Goal: Task Accomplishment & Management: Complete application form

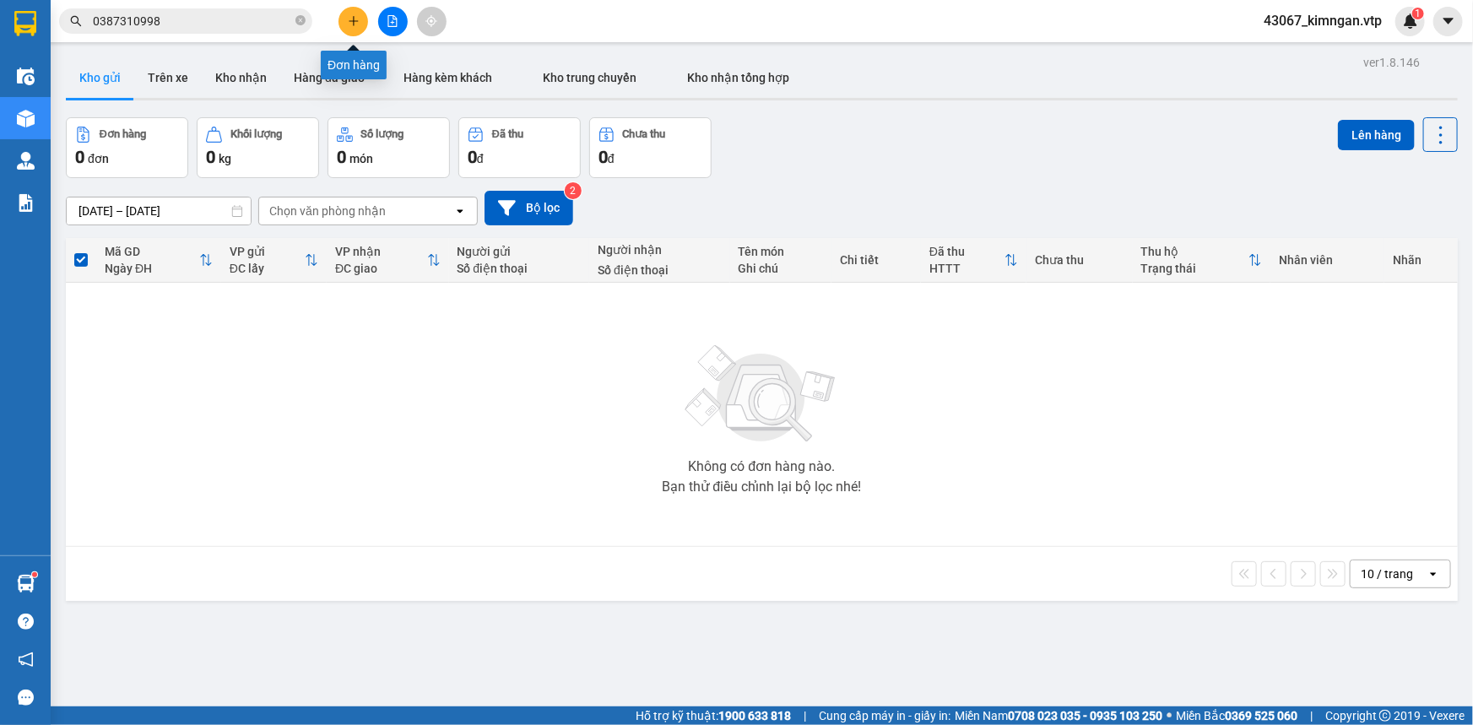
click at [351, 30] on button at bounding box center [353, 22] width 30 height 30
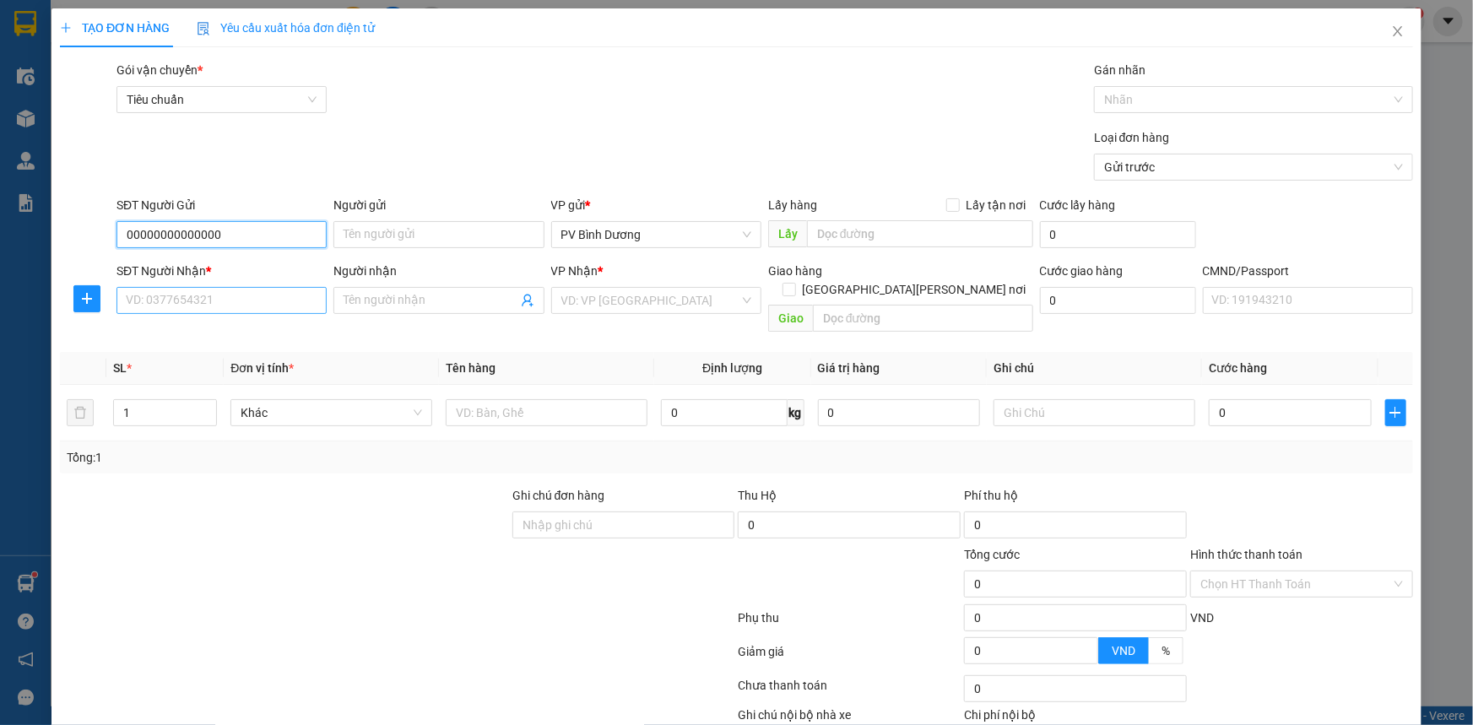
type input "00000000000000"
click at [262, 300] on input "SĐT Người Nhận *" at bounding box center [221, 300] width 210 height 27
type input "0963510051"
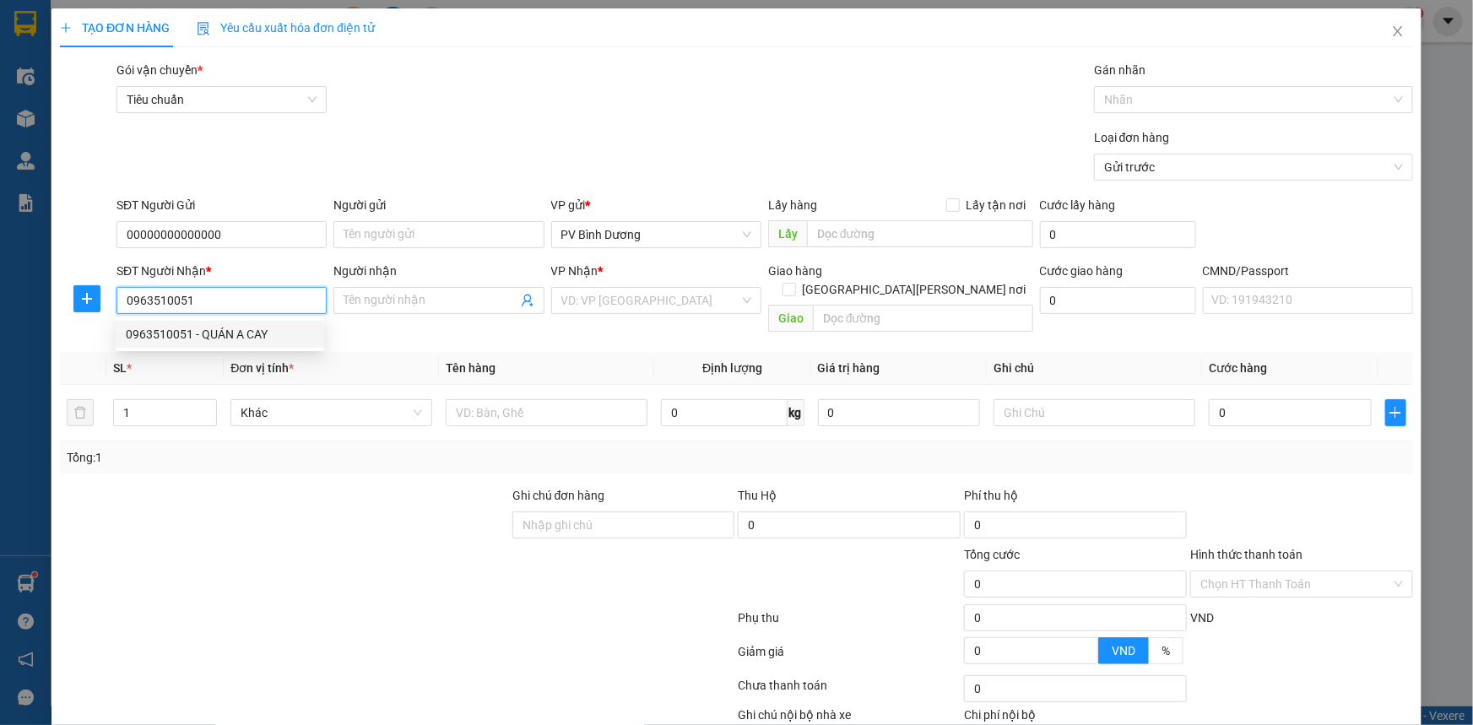
click at [228, 327] on div "0963510051 - QUÁN A CAY" at bounding box center [220, 334] width 188 height 19
type input "QUÁN A CAY"
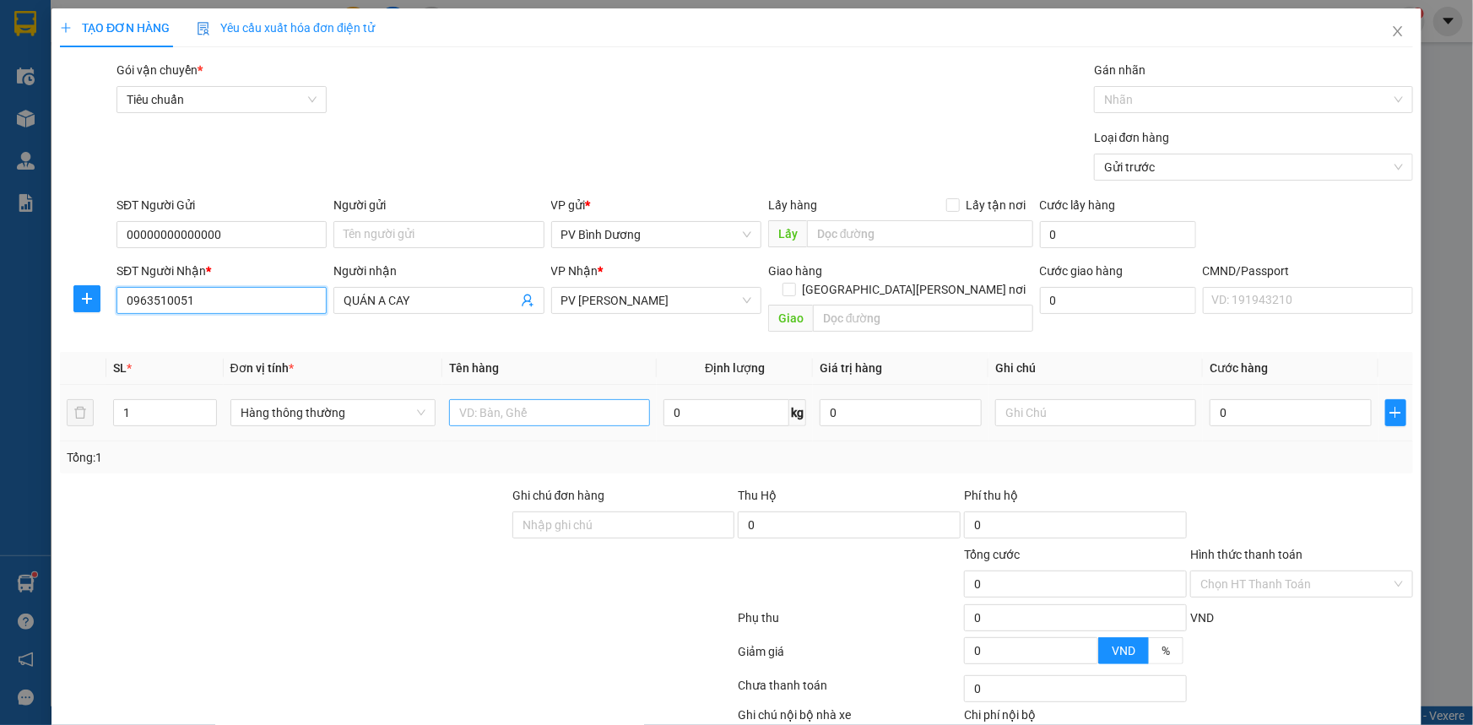
type input "0963510051"
click at [480, 399] on input "text" at bounding box center [549, 412] width 201 height 27
type input "bc"
click at [1077, 412] on td at bounding box center [1095, 413] width 214 height 57
click at [1067, 402] on input "text" at bounding box center [1095, 412] width 201 height 27
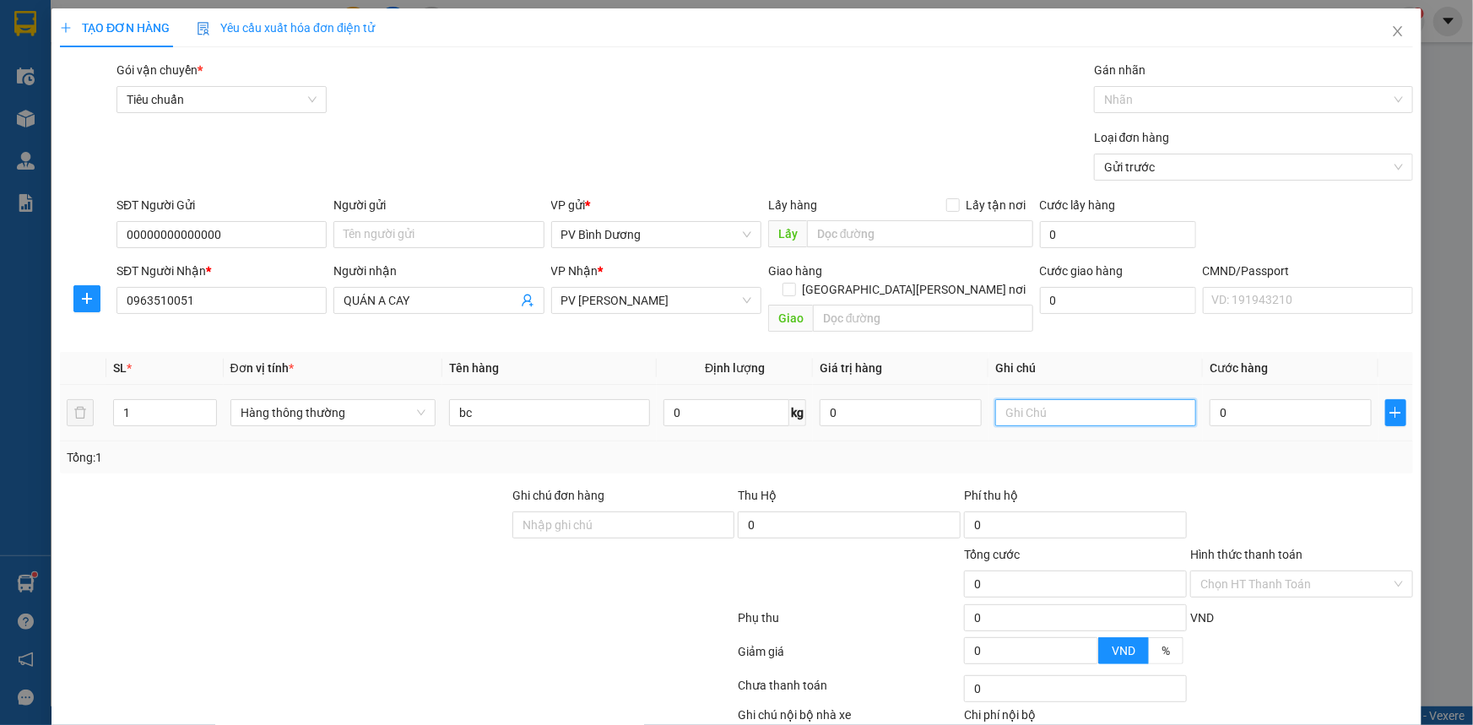
click at [1067, 399] on input "text" at bounding box center [1095, 412] width 201 height 27
type input "bao"
click at [1298, 399] on input "0" at bounding box center [1290, 412] width 162 height 27
type input "5"
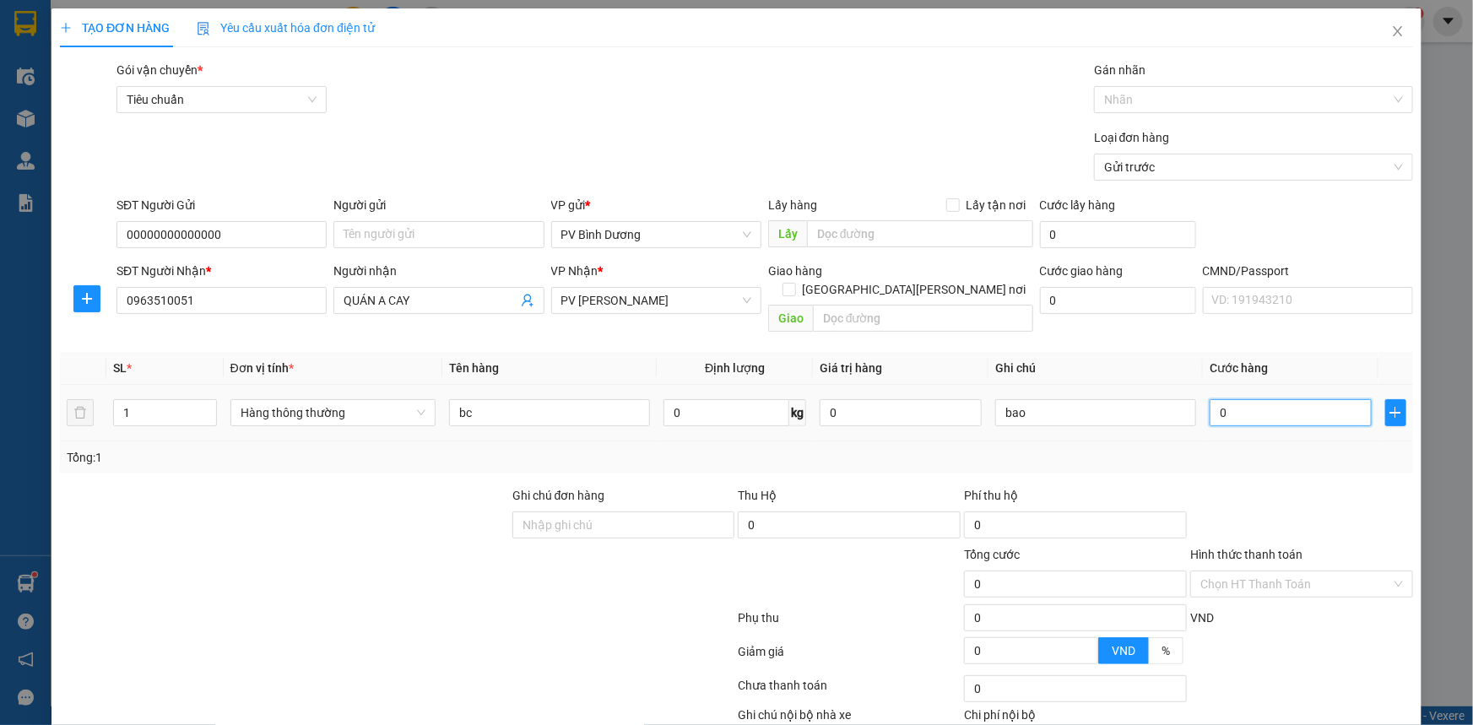
type input "5"
type input "50"
type input "500"
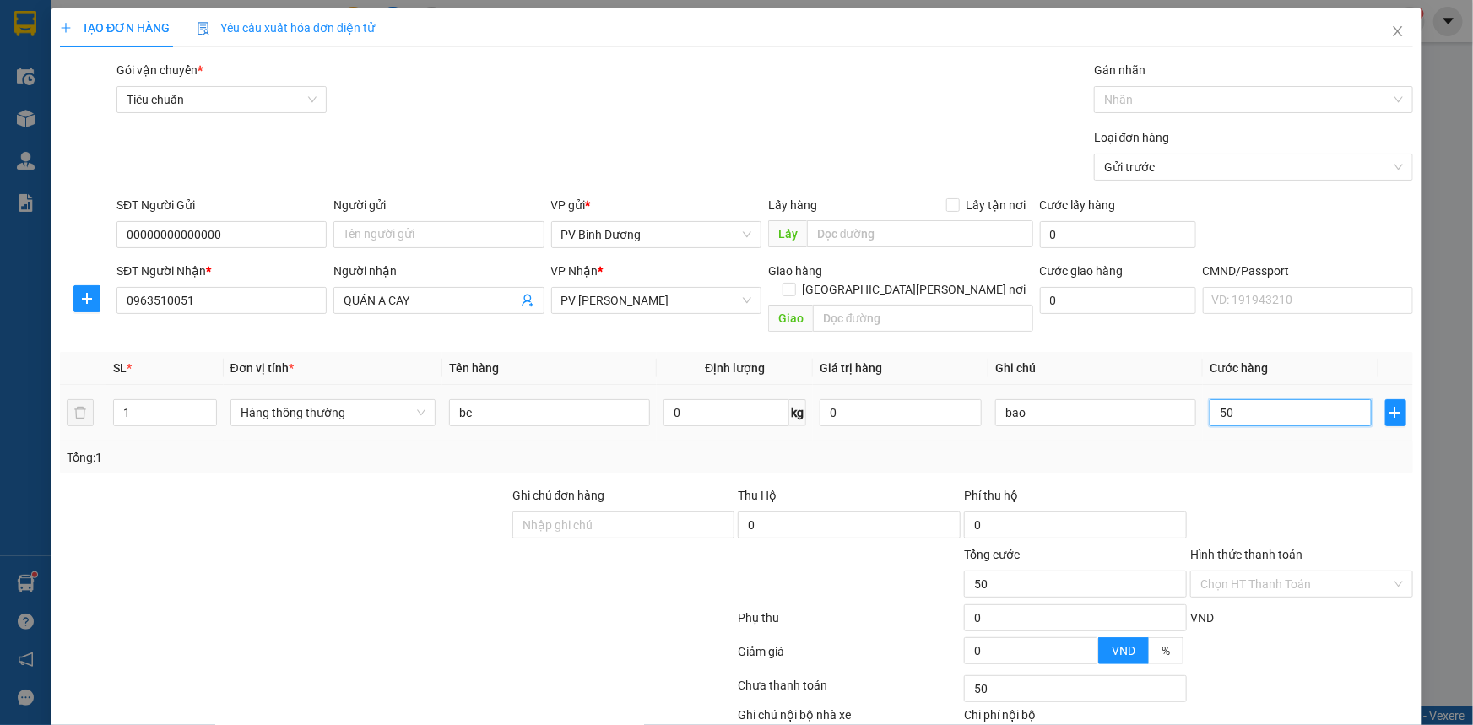
type input "500"
type input "5.000"
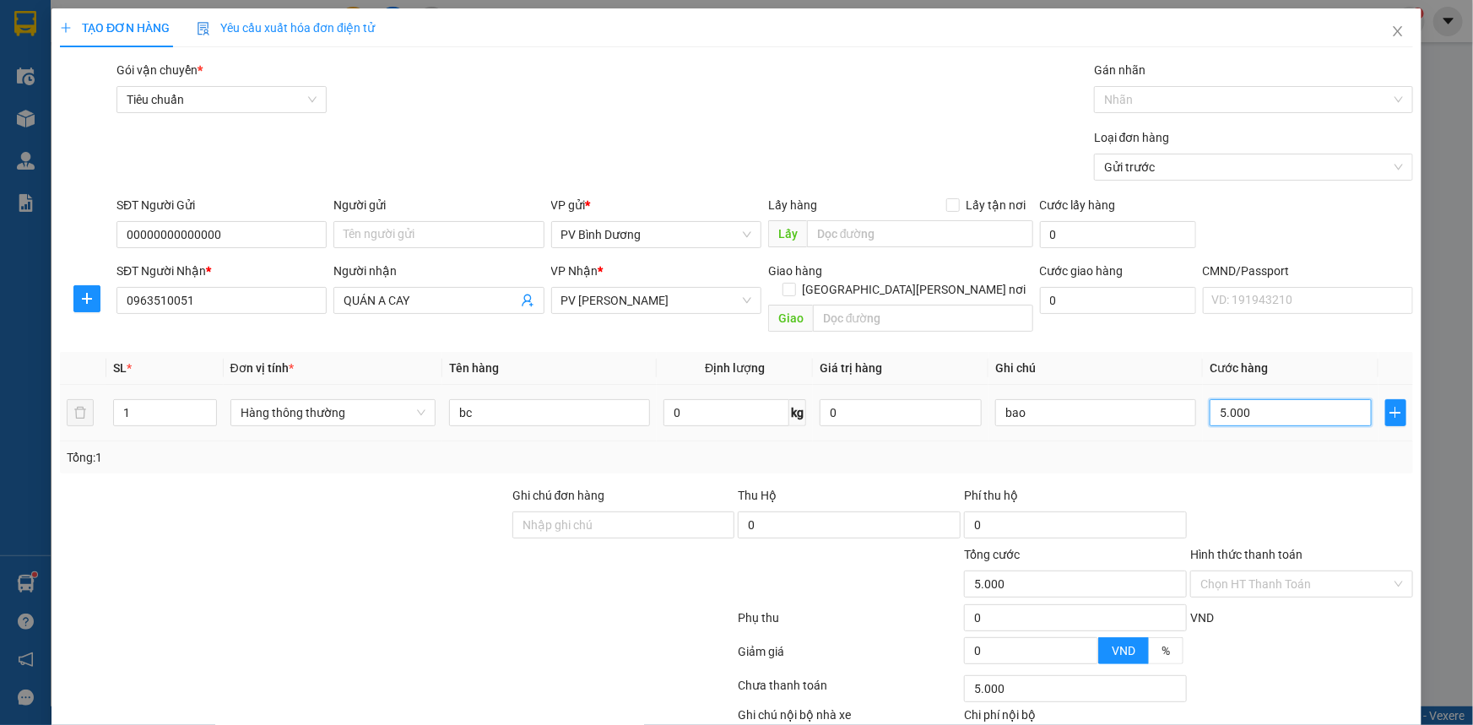
type input "50.000"
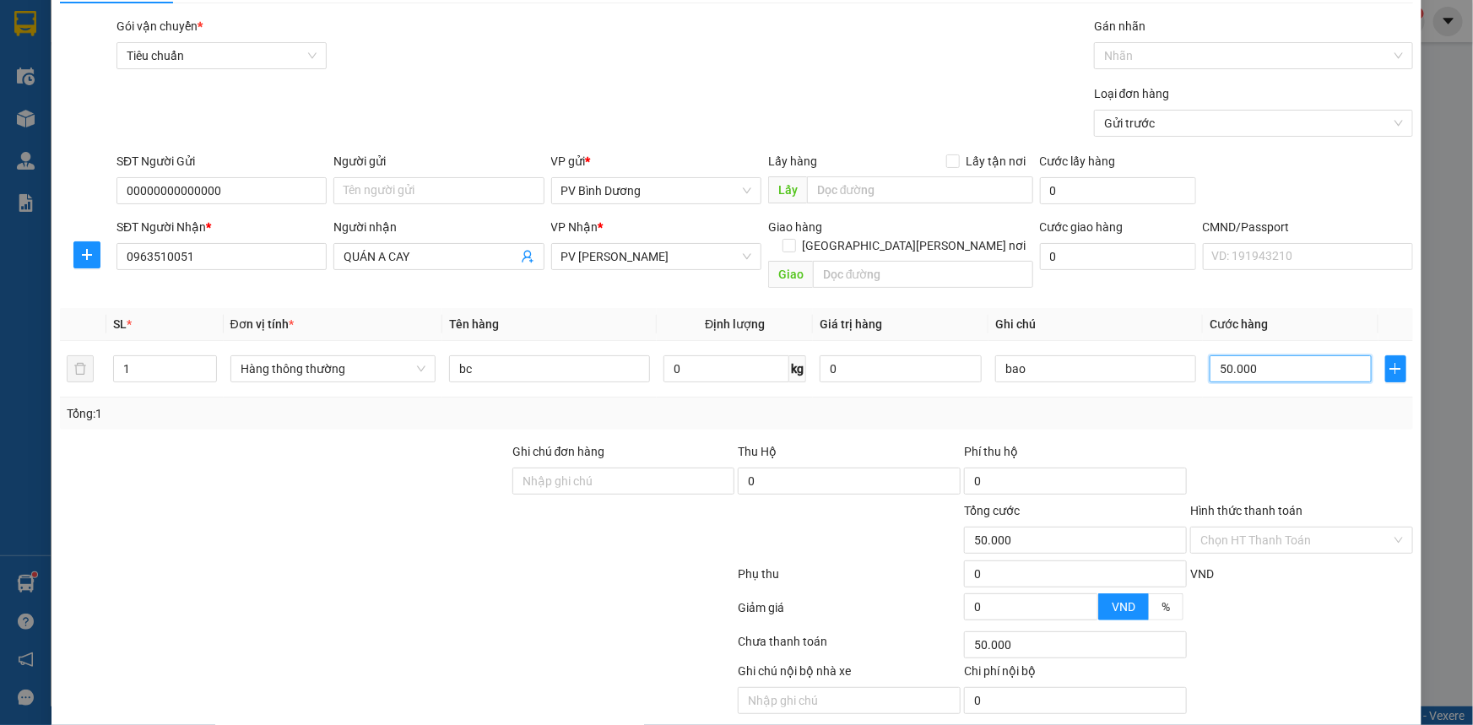
scroll to position [85, 0]
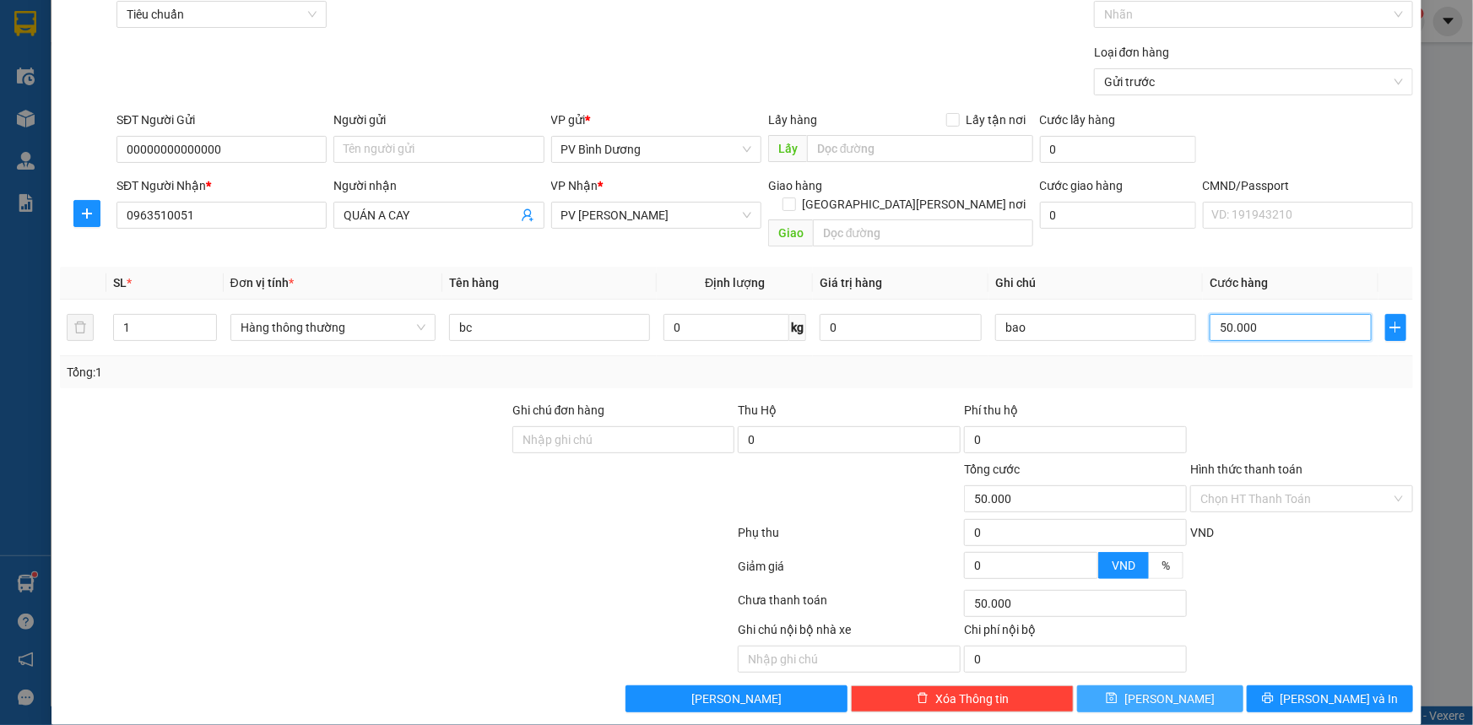
type input "50.000"
click at [1155, 685] on button "[PERSON_NAME]" at bounding box center [1160, 698] width 166 height 27
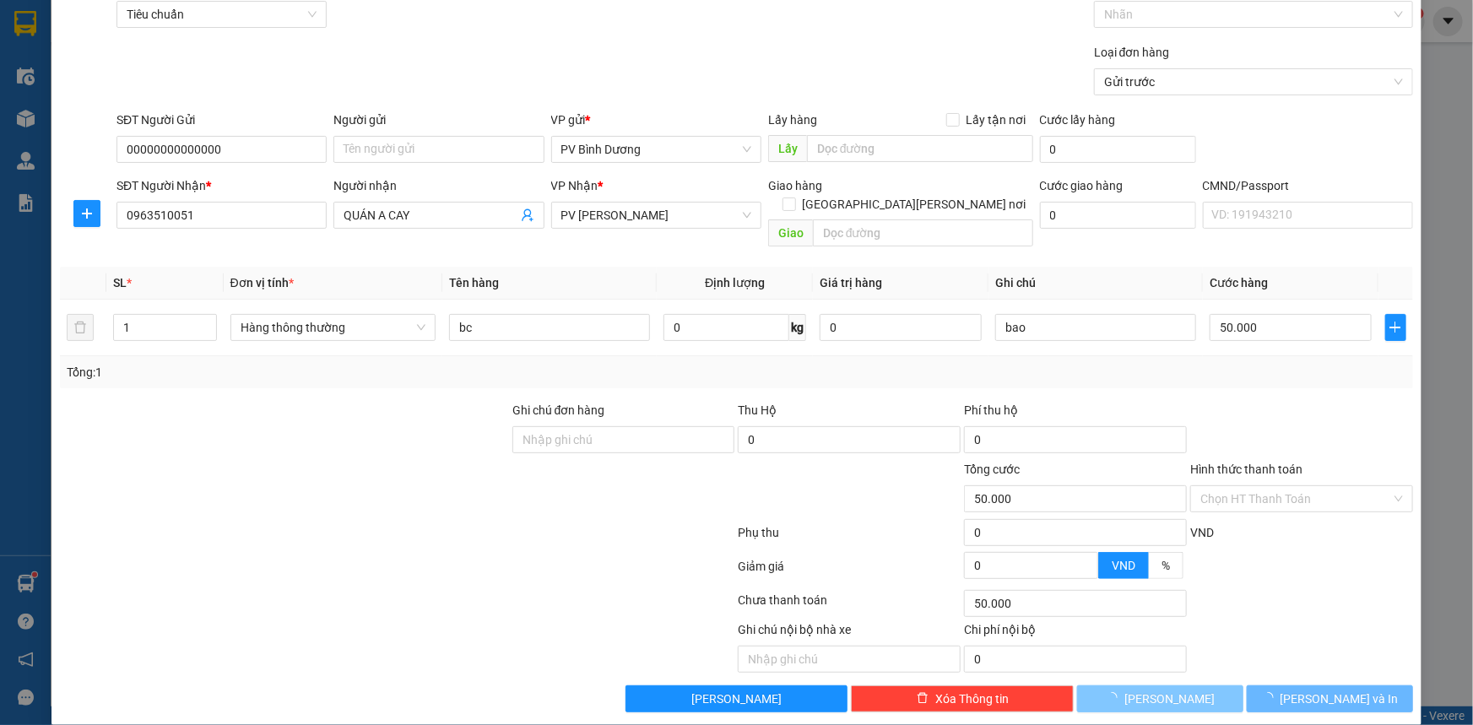
type input "0"
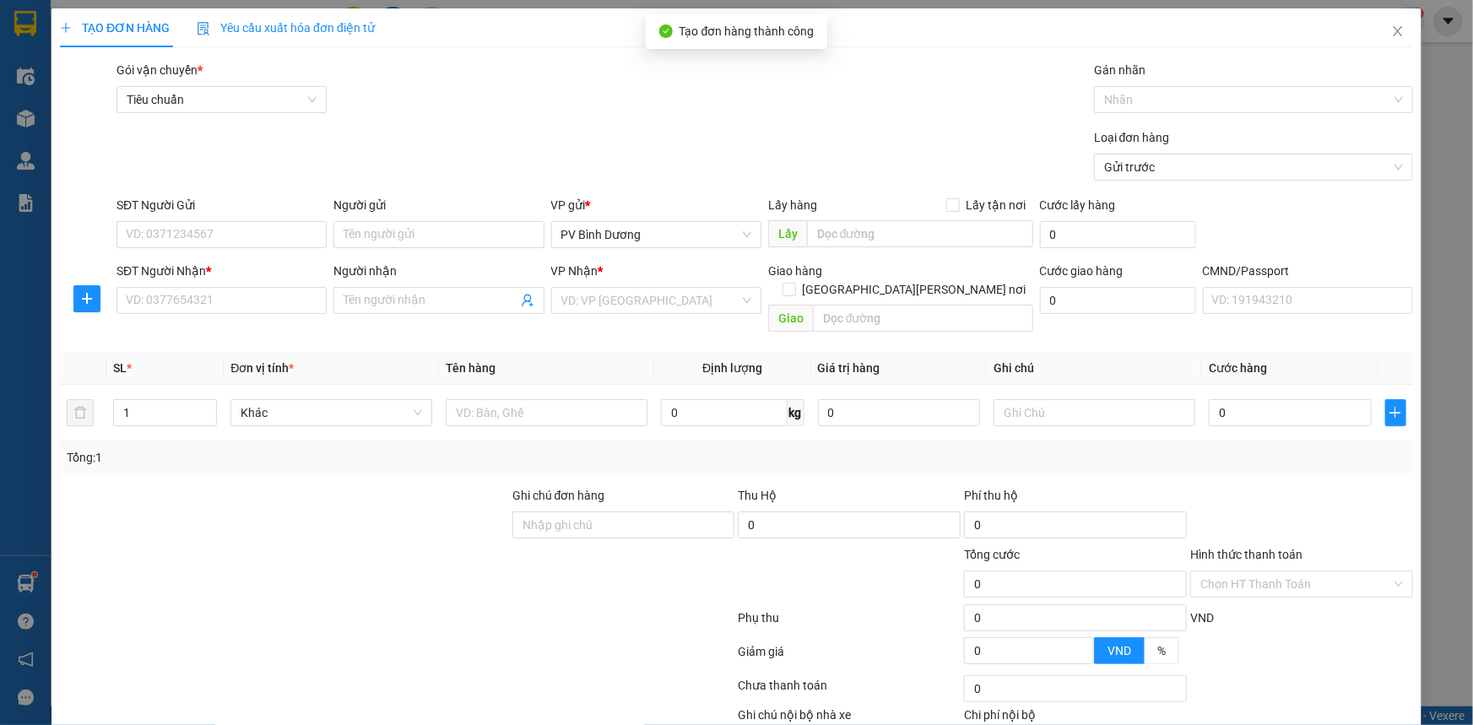
scroll to position [0, 0]
click at [1391, 38] on icon "close" at bounding box center [1398, 31] width 14 height 14
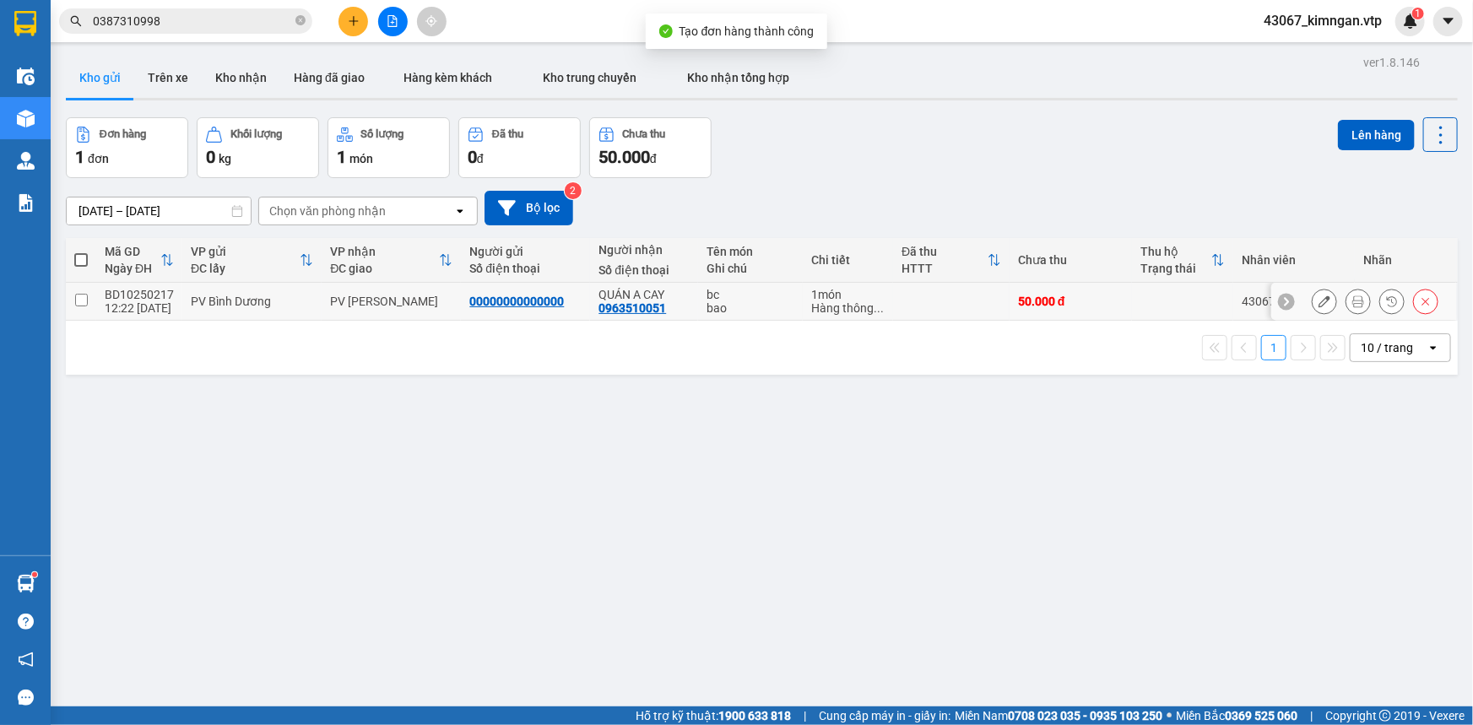
click at [81, 303] on input "checkbox" at bounding box center [81, 300] width 13 height 13
checkbox input "true"
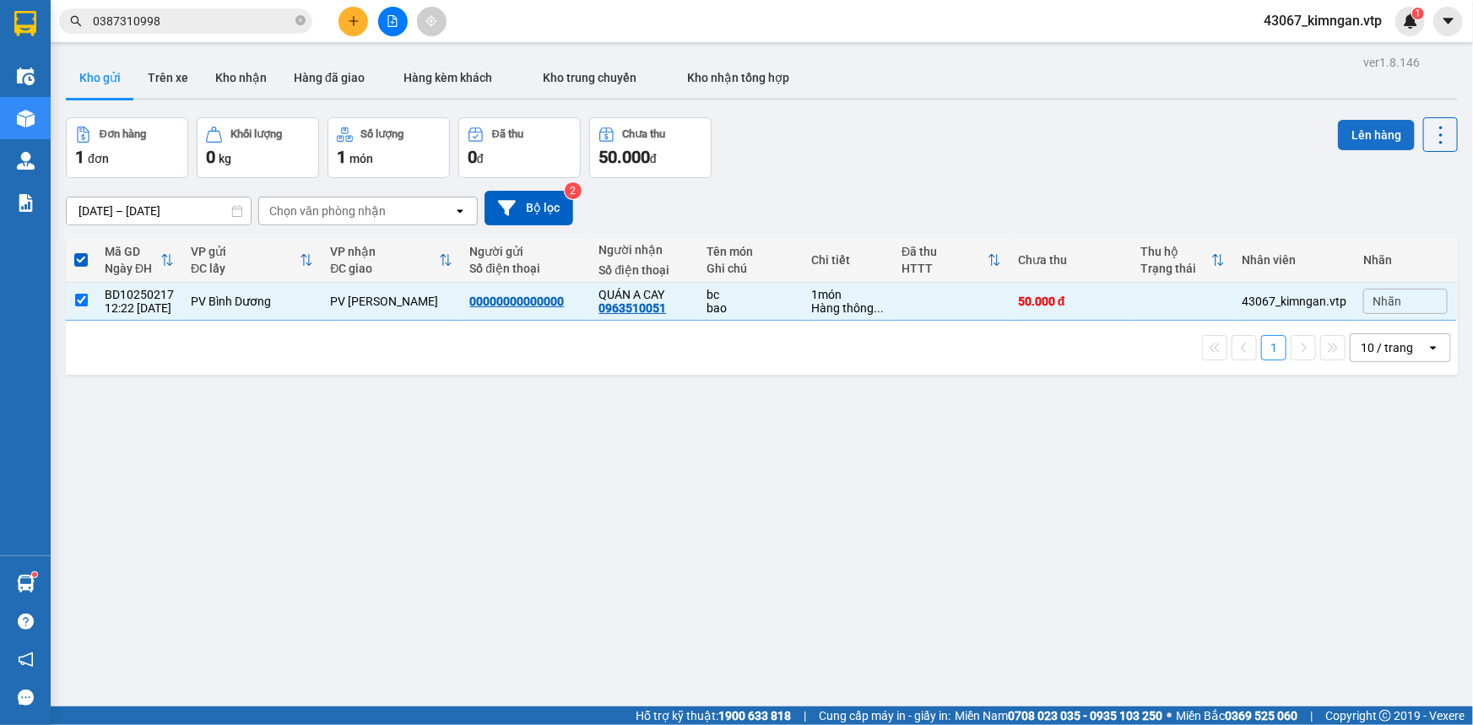
click at [1397, 133] on button "Lên hàng" at bounding box center [1376, 135] width 77 height 30
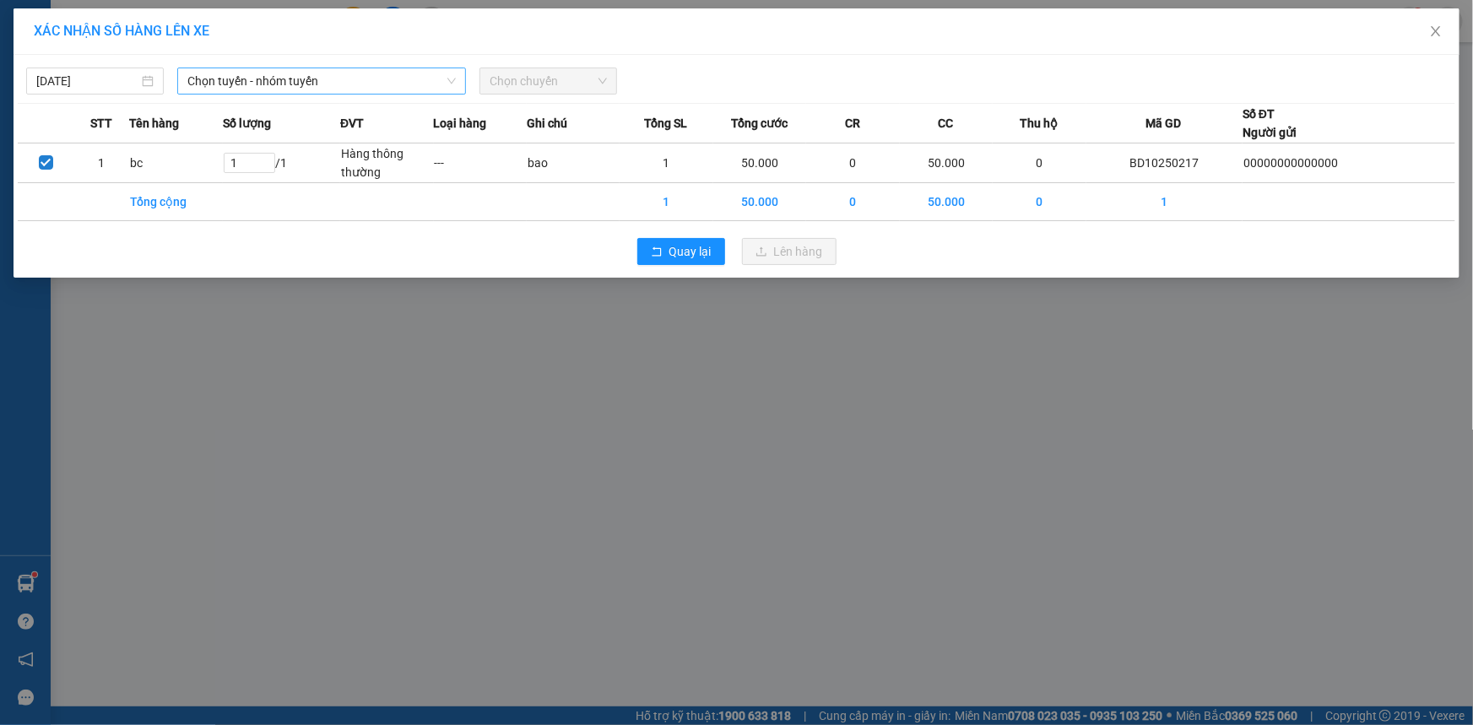
click at [267, 82] on span "Chọn tuyến - nhóm tuyến" at bounding box center [321, 80] width 268 height 25
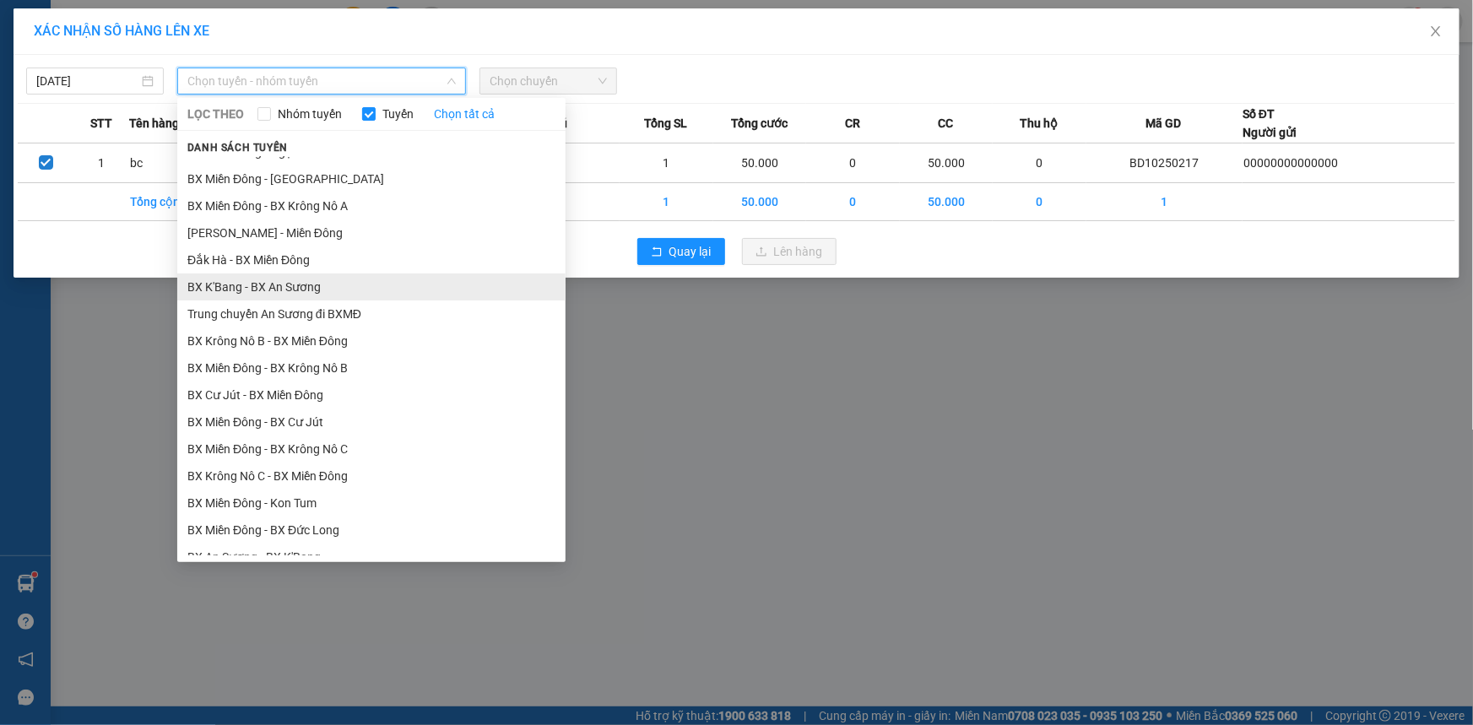
scroll to position [410, 0]
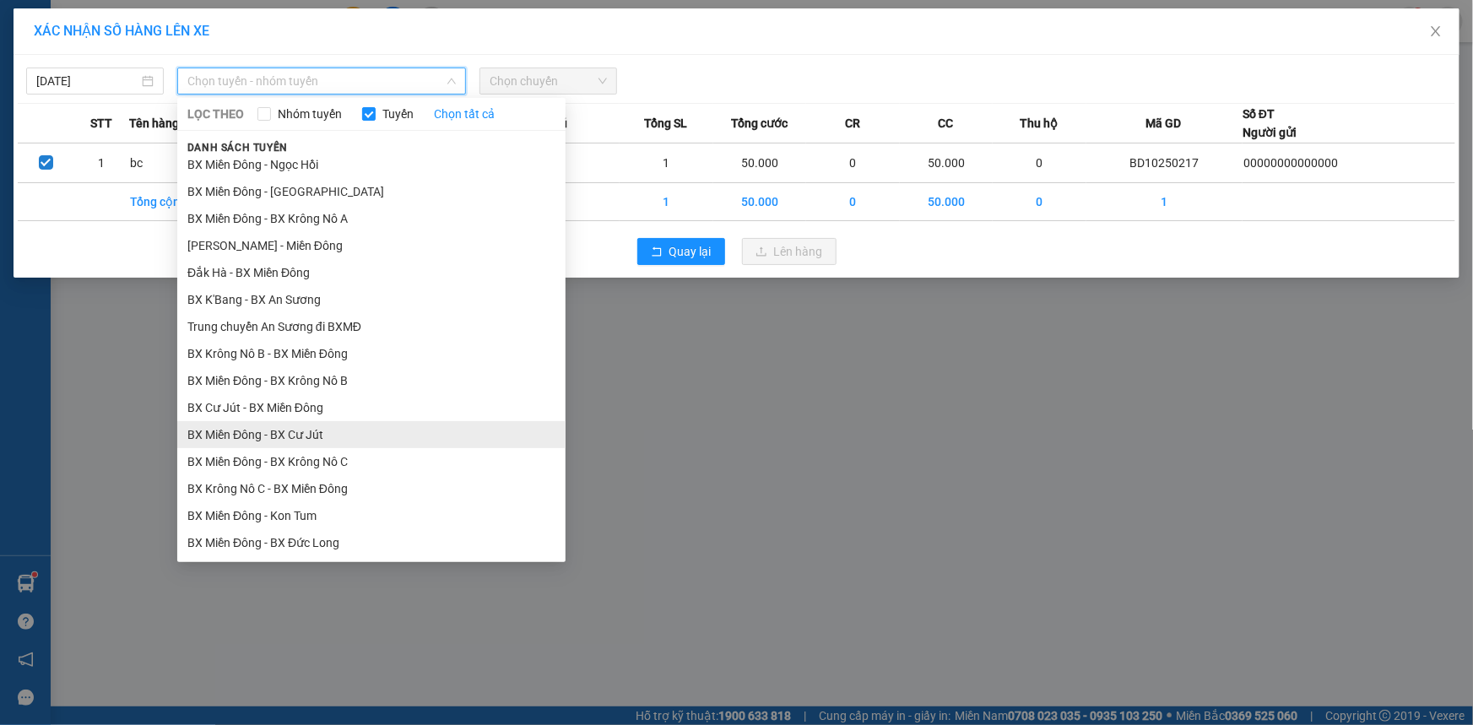
drag, startPoint x: 342, startPoint y: 432, endPoint x: 467, endPoint y: 317, distance: 170.2
click at [342, 430] on li "BX Miền Đông - BX Cư Jút" at bounding box center [371, 434] width 388 height 27
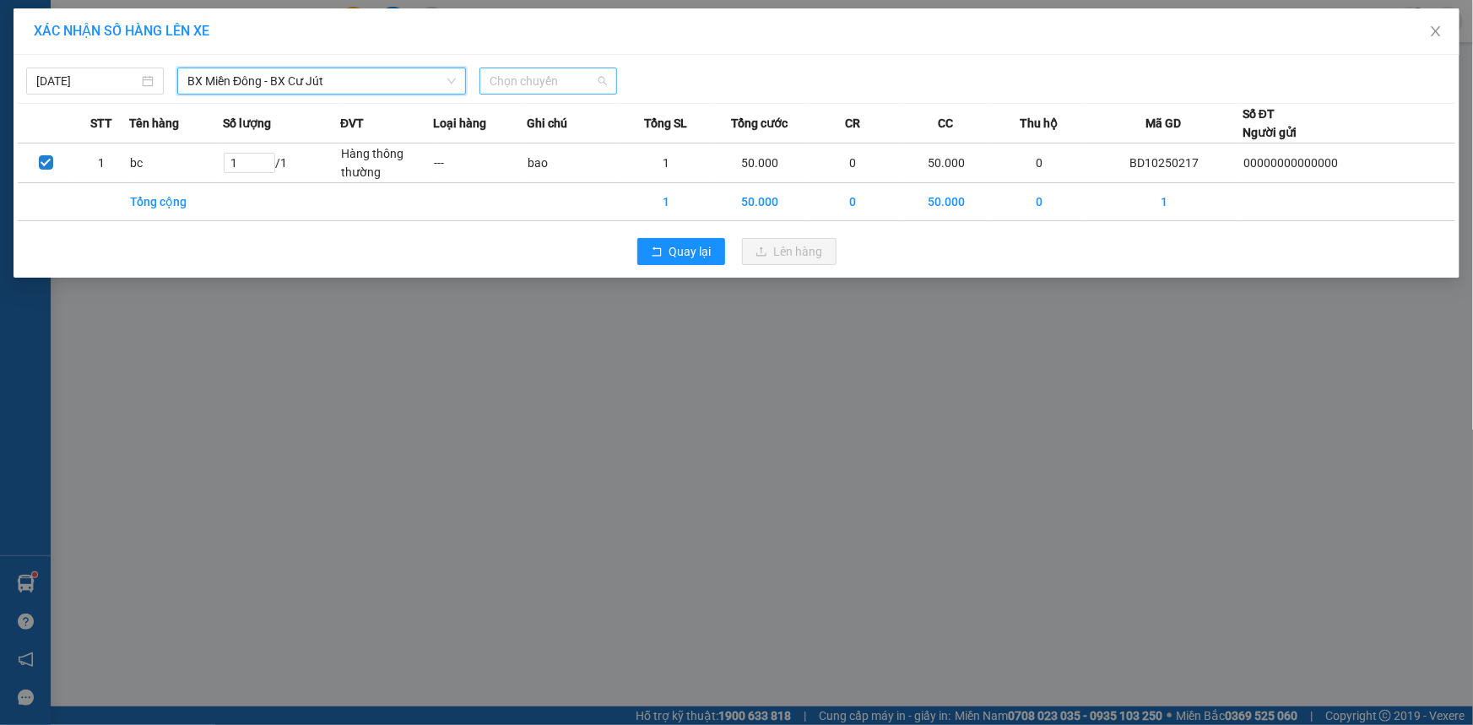
click at [558, 84] on span "Chọn chuyến" at bounding box center [548, 80] width 117 height 25
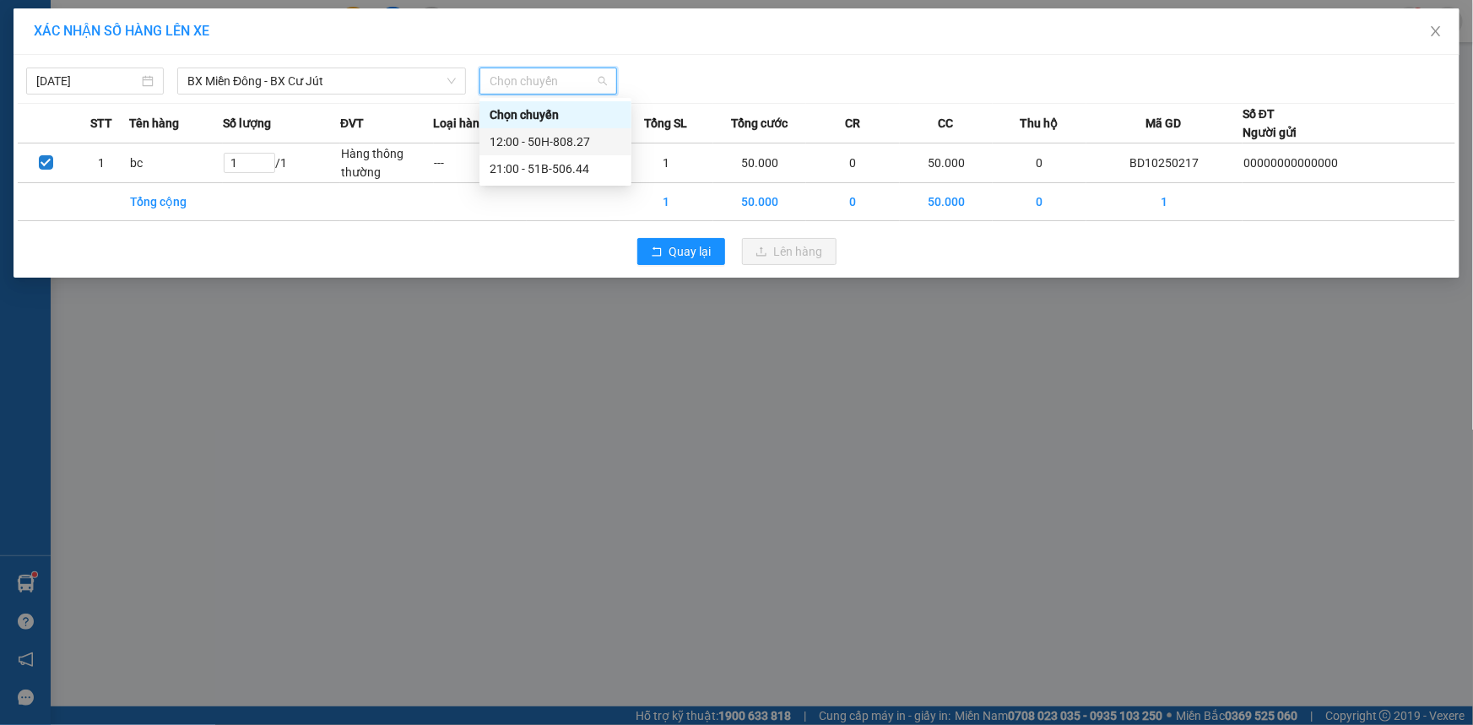
click at [560, 133] on div "12:00 - 50H-808.27" at bounding box center [556, 142] width 132 height 19
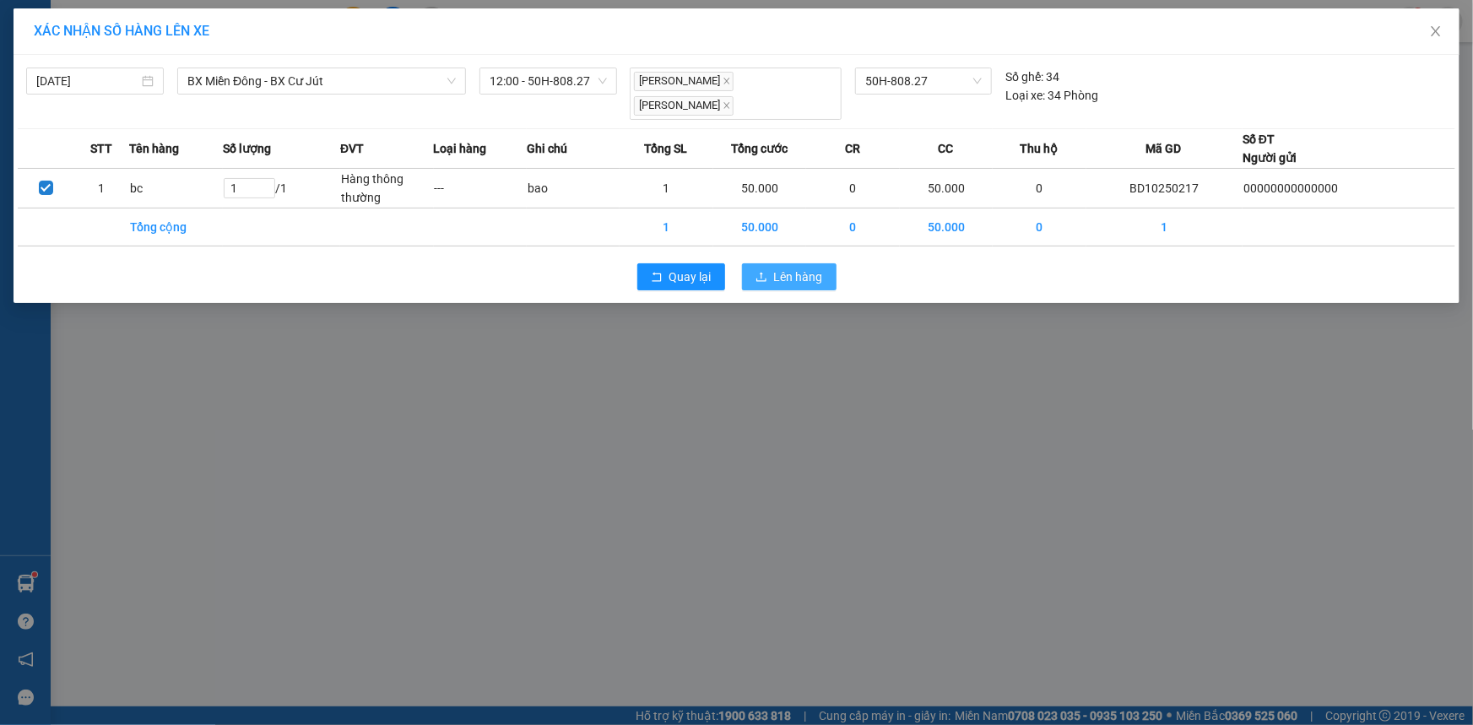
click at [776, 268] on span "Lên hàng" at bounding box center [798, 277] width 49 height 19
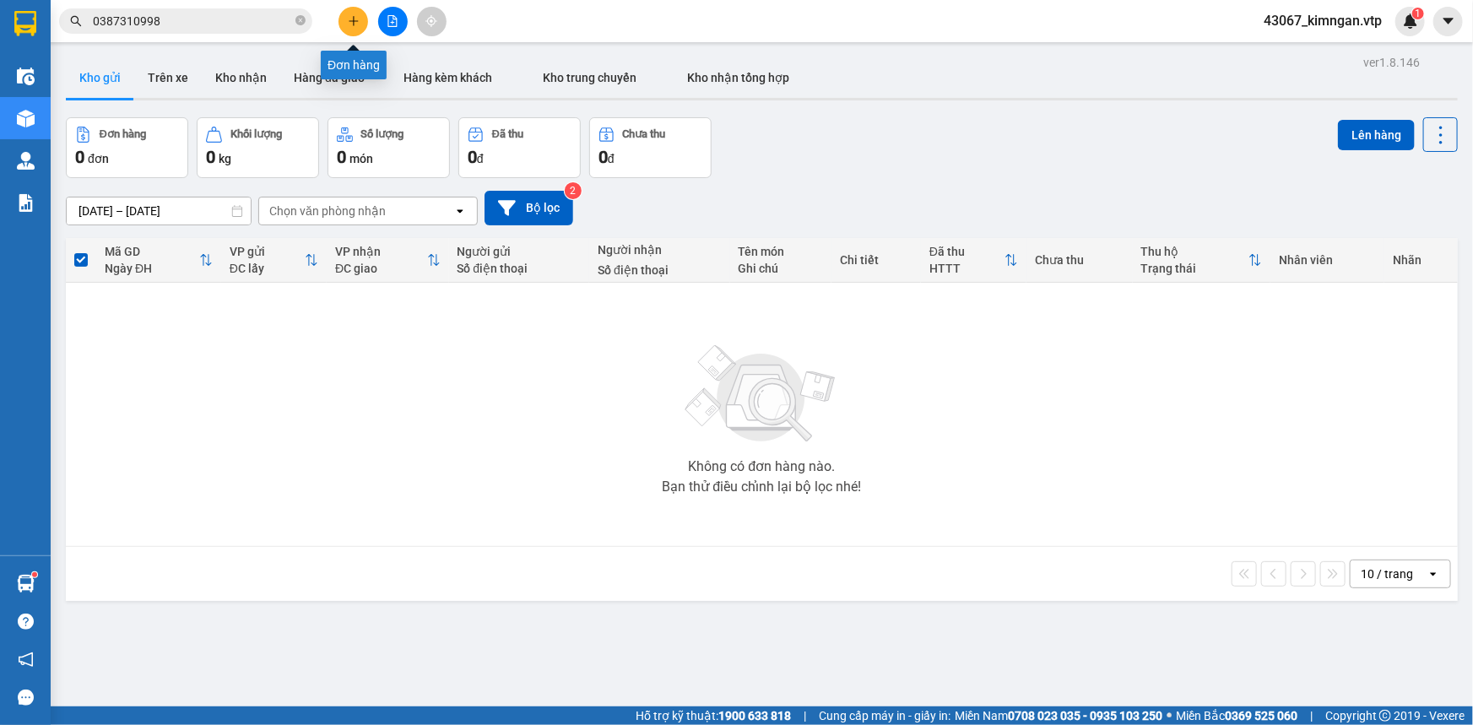
click at [350, 22] on icon "plus" at bounding box center [354, 21] width 12 height 12
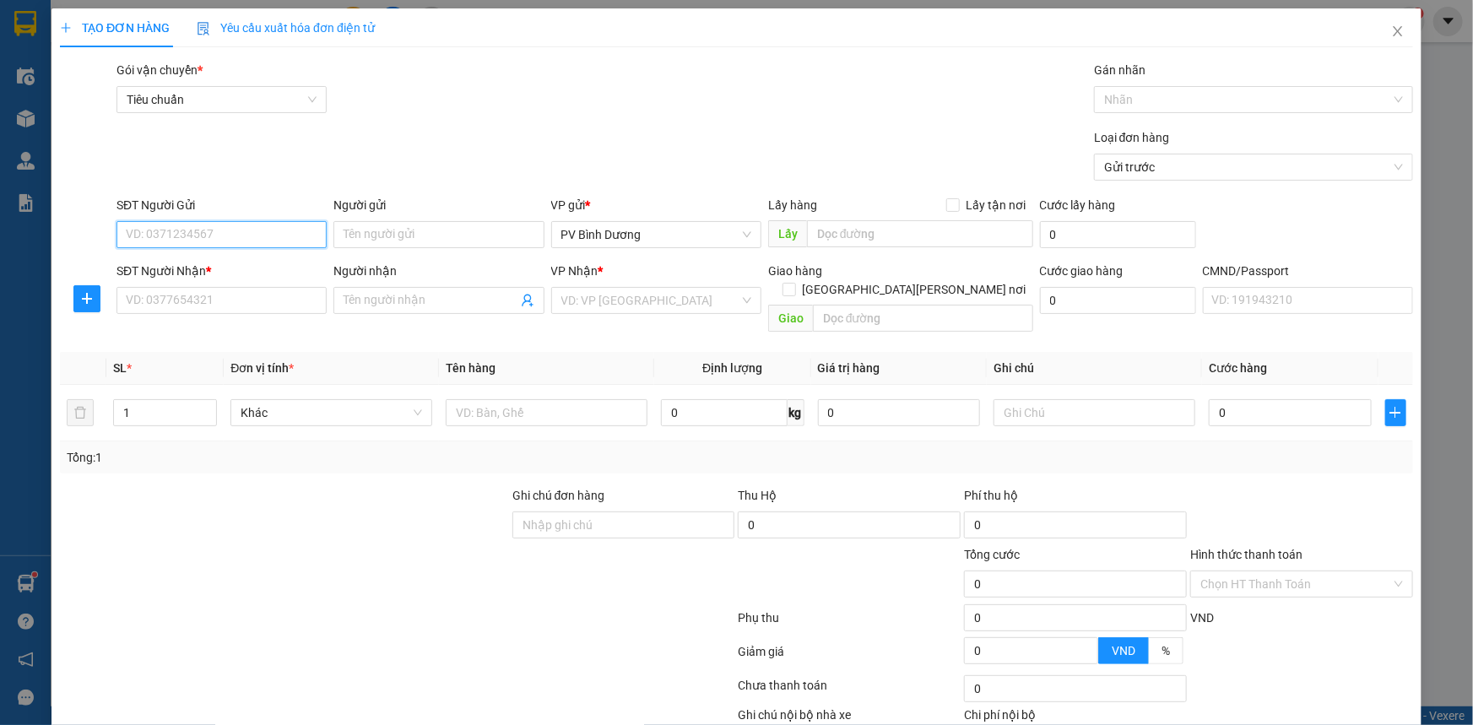
click at [217, 230] on input "SĐT Người Gửi" at bounding box center [221, 234] width 210 height 27
type input "0000000000000"
click at [127, 361] on span "SL" at bounding box center [120, 368] width 14 height 14
click at [72, 352] on th at bounding box center [83, 368] width 46 height 33
click at [172, 311] on input "SĐT Người Nhận *" at bounding box center [221, 300] width 210 height 27
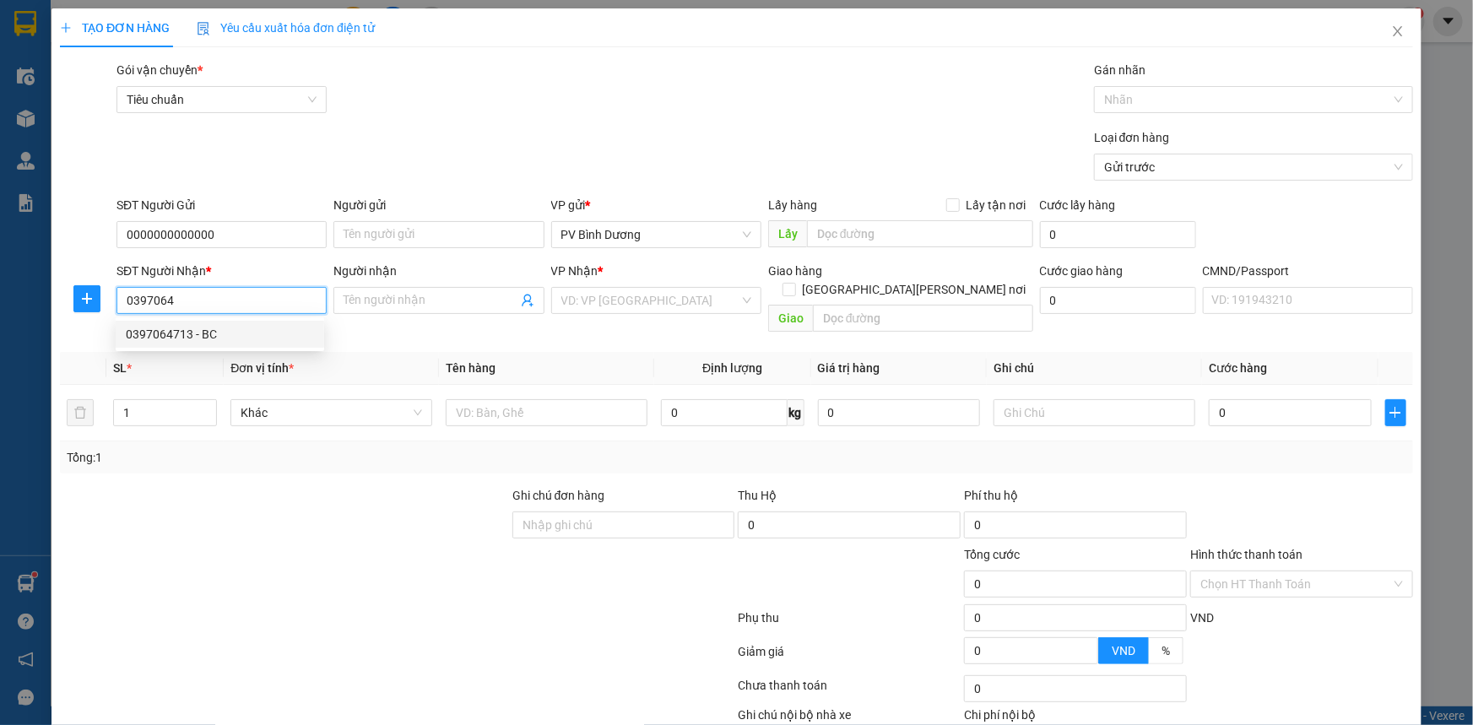
drag, startPoint x: 198, startPoint y: 333, endPoint x: 202, endPoint y: 320, distance: 13.9
click at [197, 334] on div "0397064713 - BC" at bounding box center [220, 334] width 188 height 19
type input "0397064713"
type input "BC"
type input "ĐƯỜNG ĐÔI"
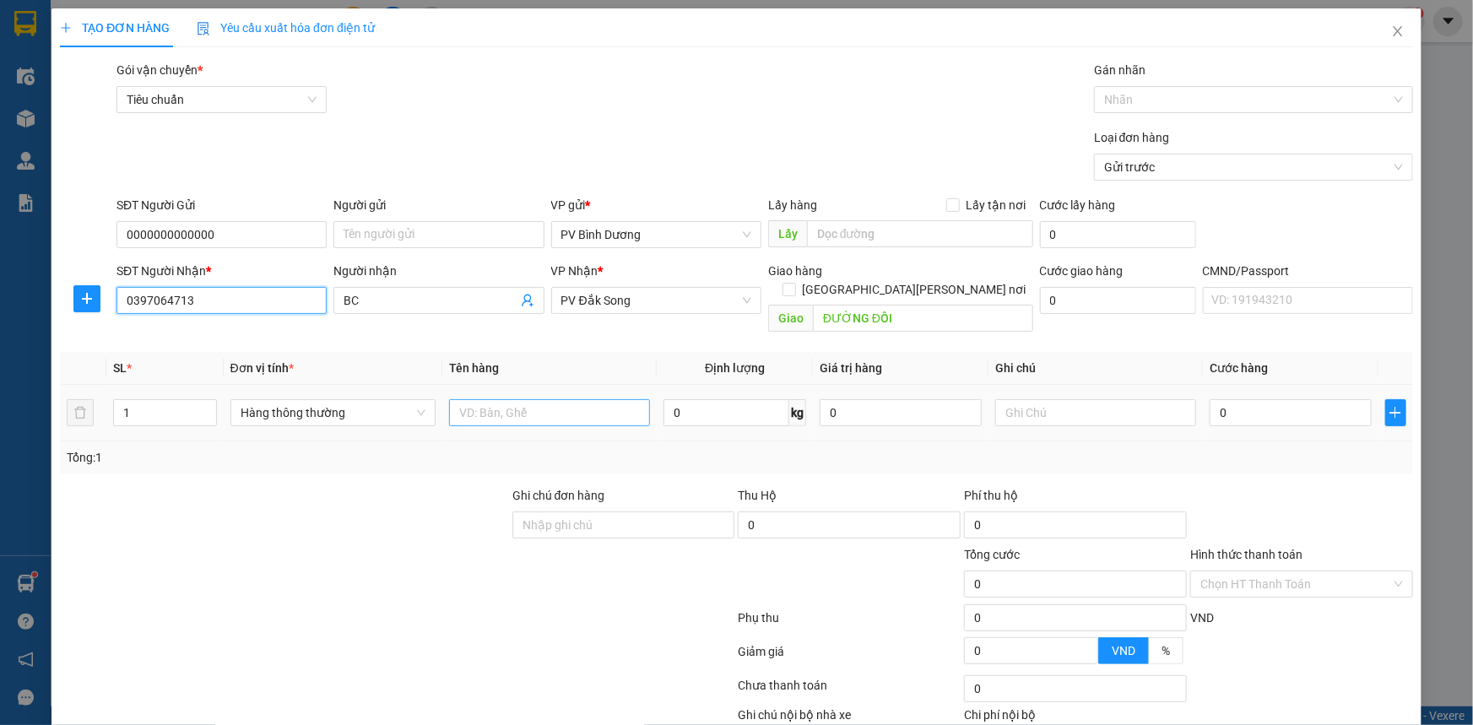
type input "0397064713"
click at [581, 399] on input "text" at bounding box center [549, 412] width 201 height 27
type input "bc"
click at [1080, 399] on input "text" at bounding box center [1095, 412] width 201 height 27
type input "a"
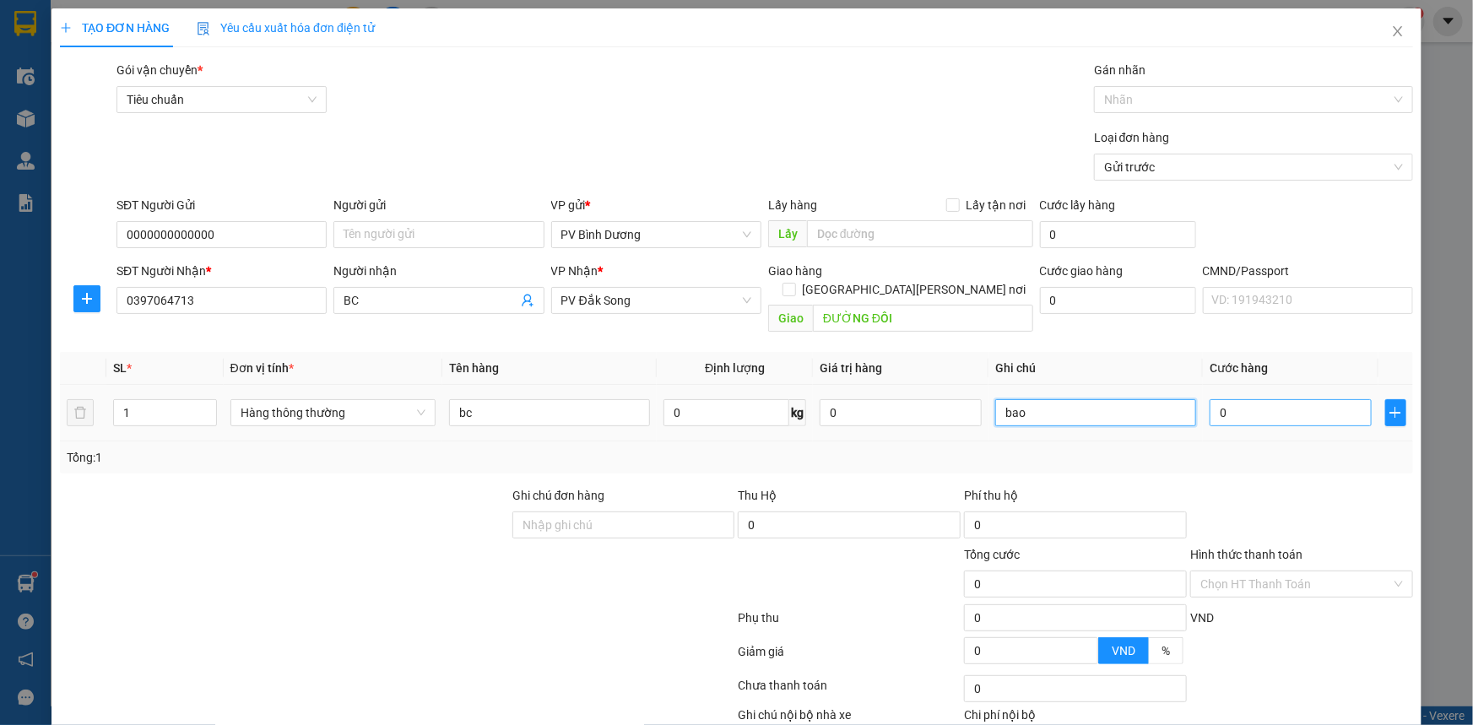
type input "bao"
click at [1264, 400] on input "0" at bounding box center [1290, 412] width 162 height 27
type input "5"
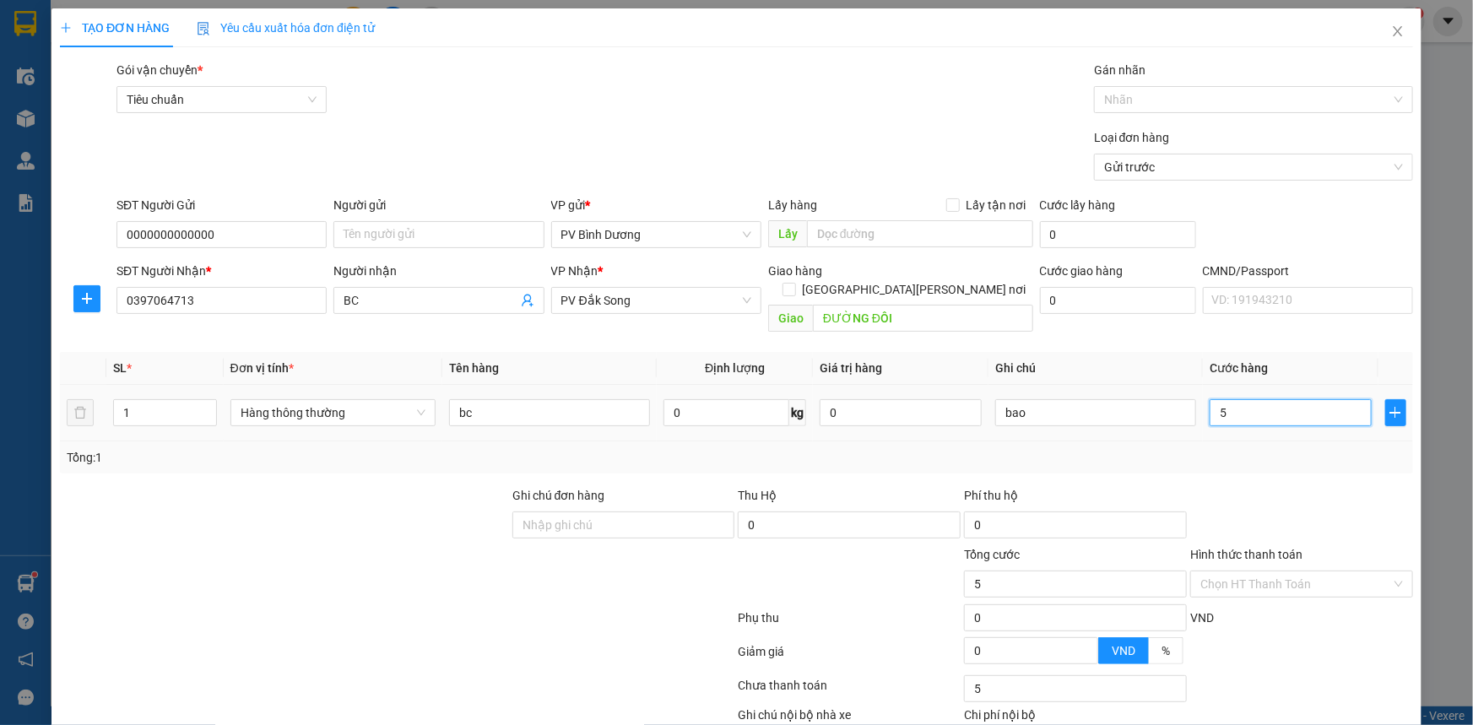
type input "50"
type input "500"
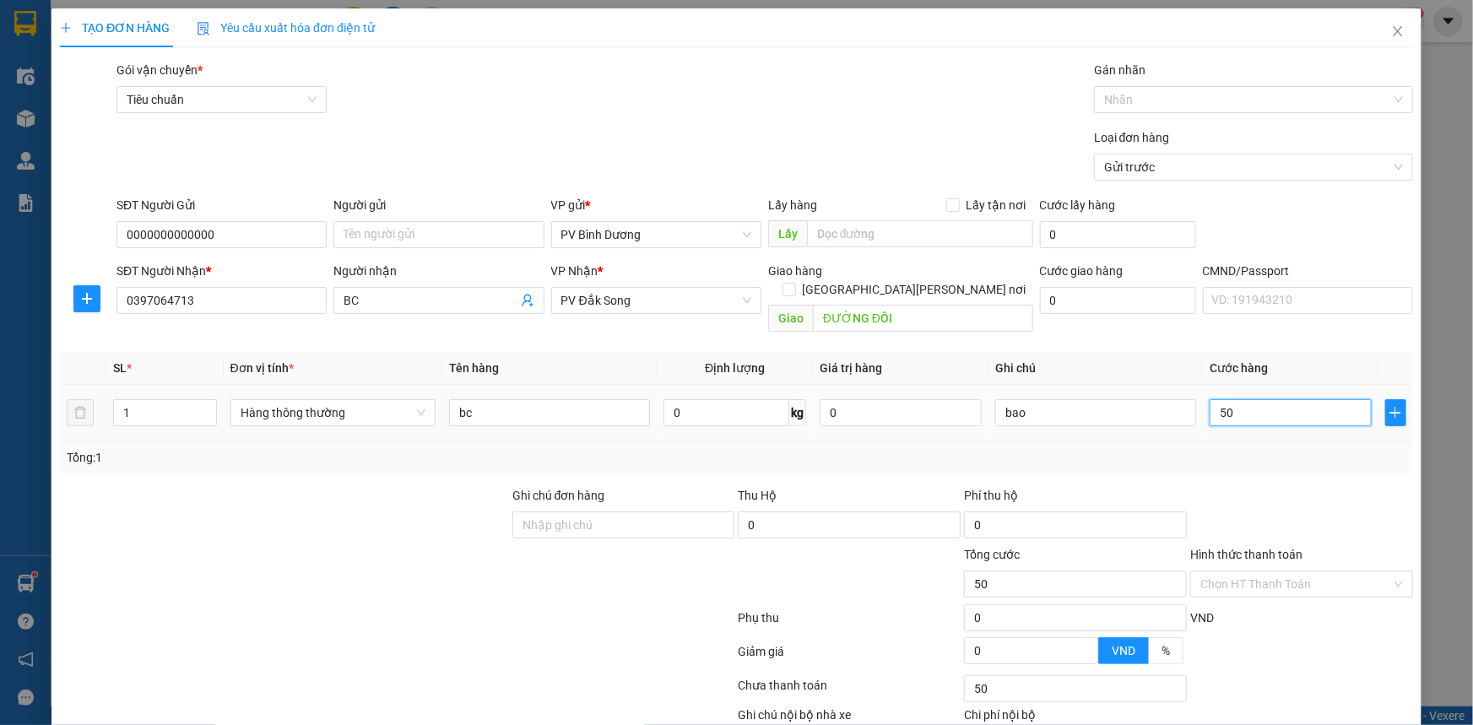
type input "500"
type input "5.000"
type input "50.000"
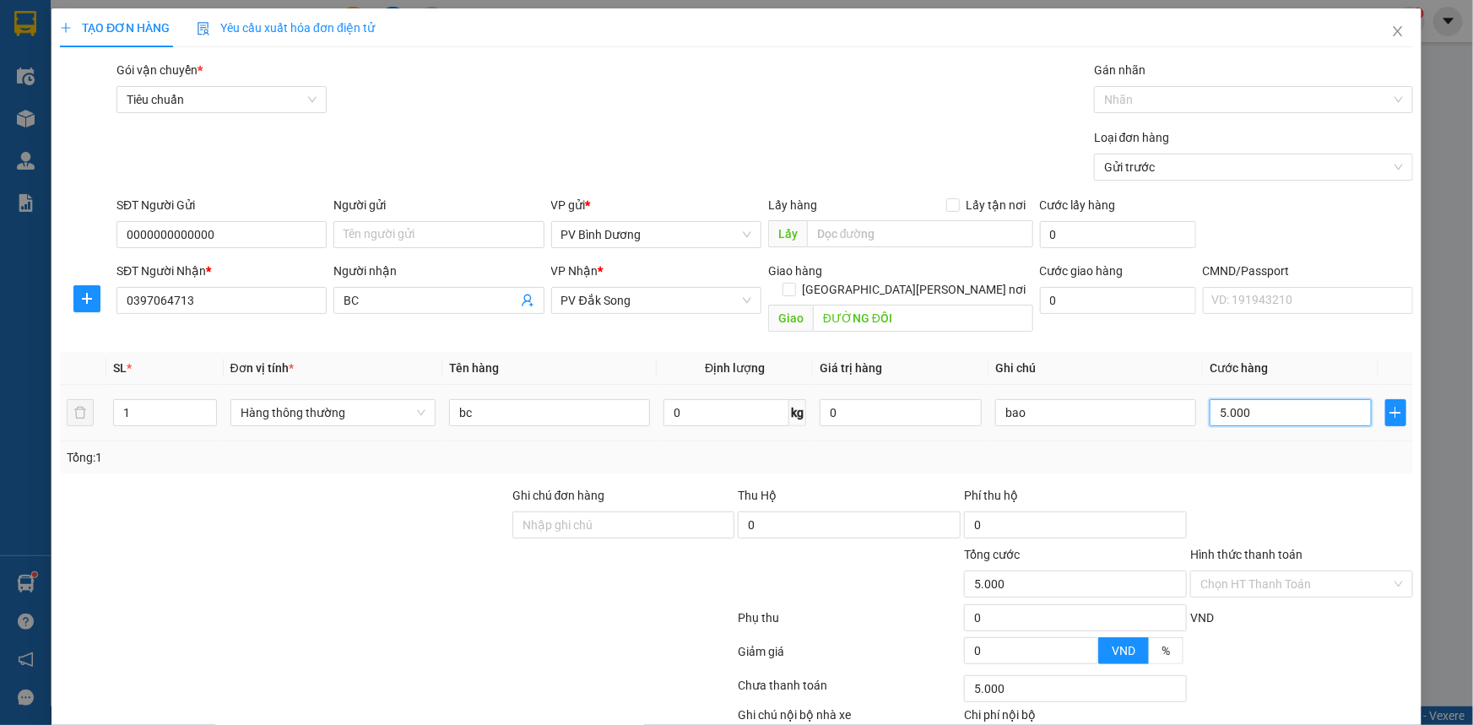
type input "50.000"
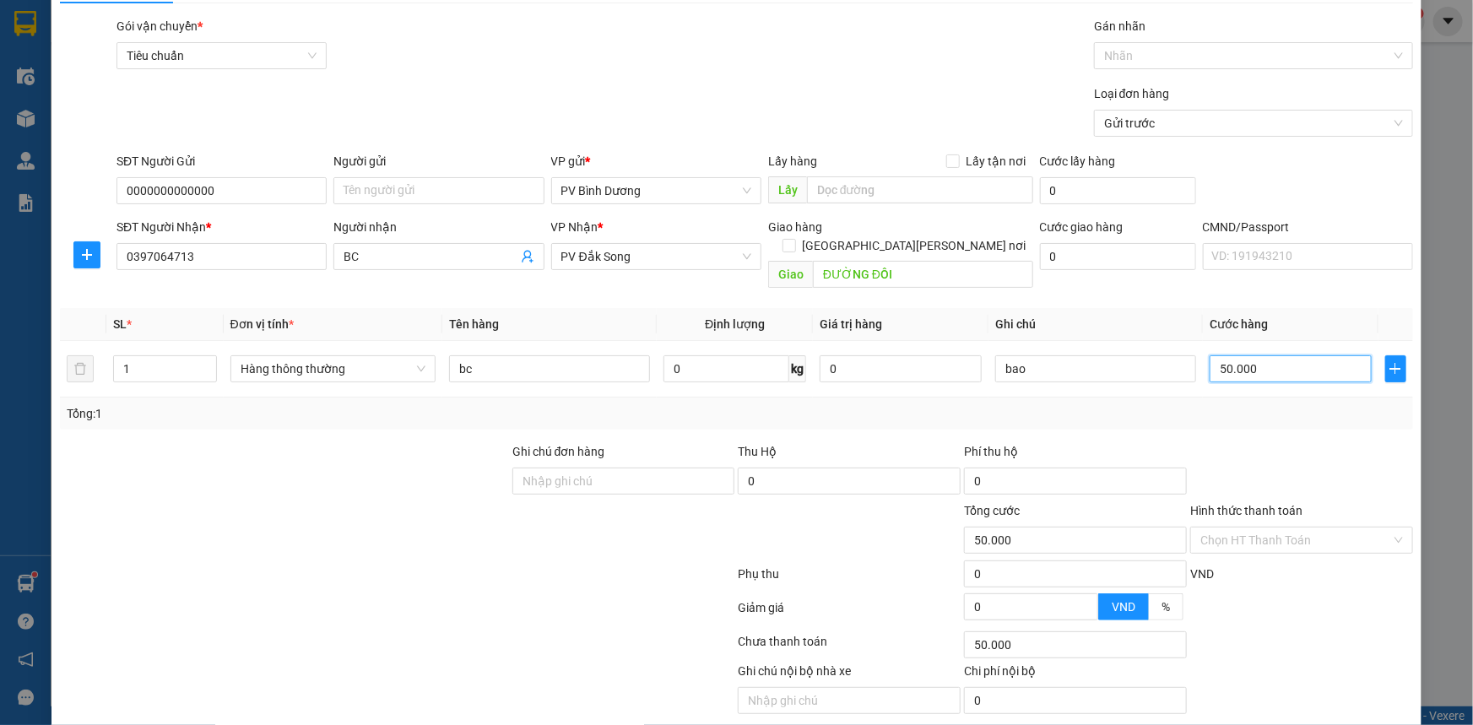
scroll to position [85, 0]
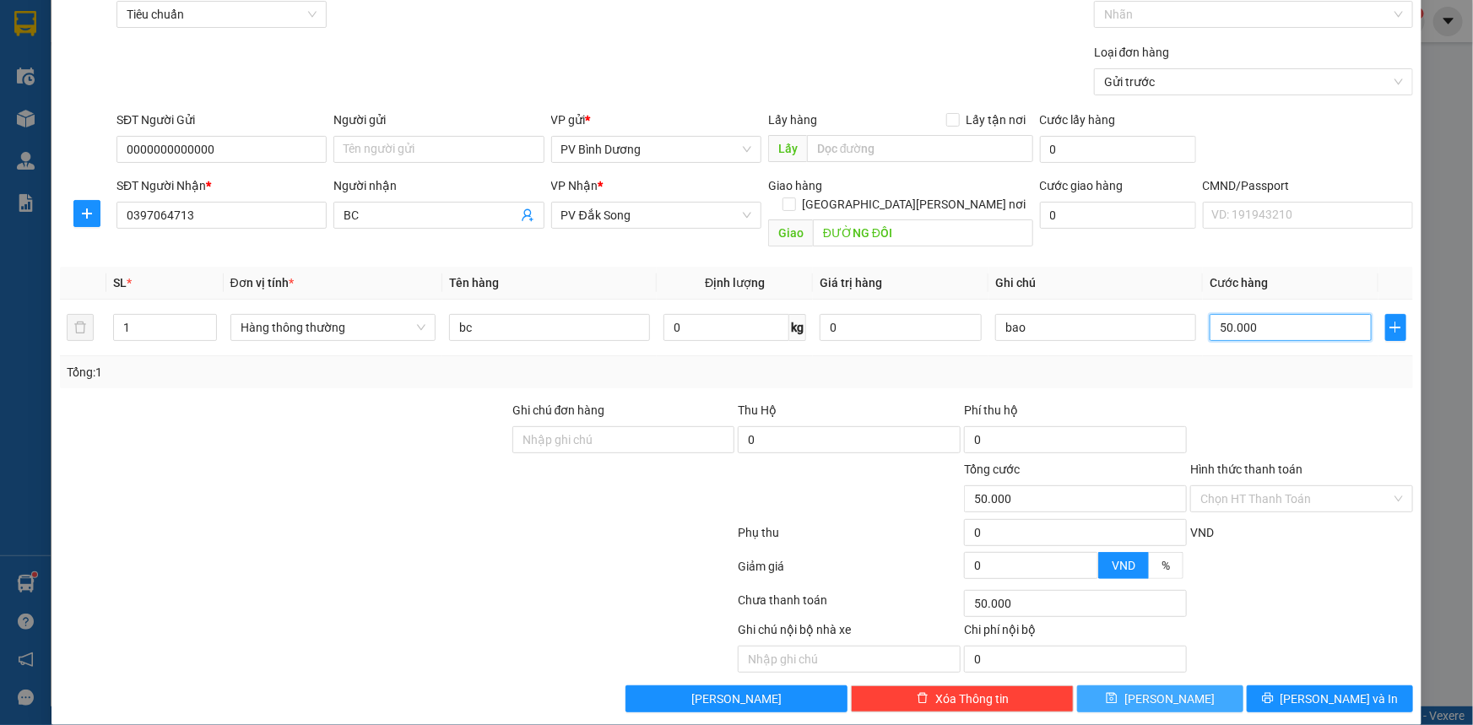
type input "50.000"
click at [1161, 690] on span "[PERSON_NAME]" at bounding box center [1169, 699] width 90 height 19
type input "0"
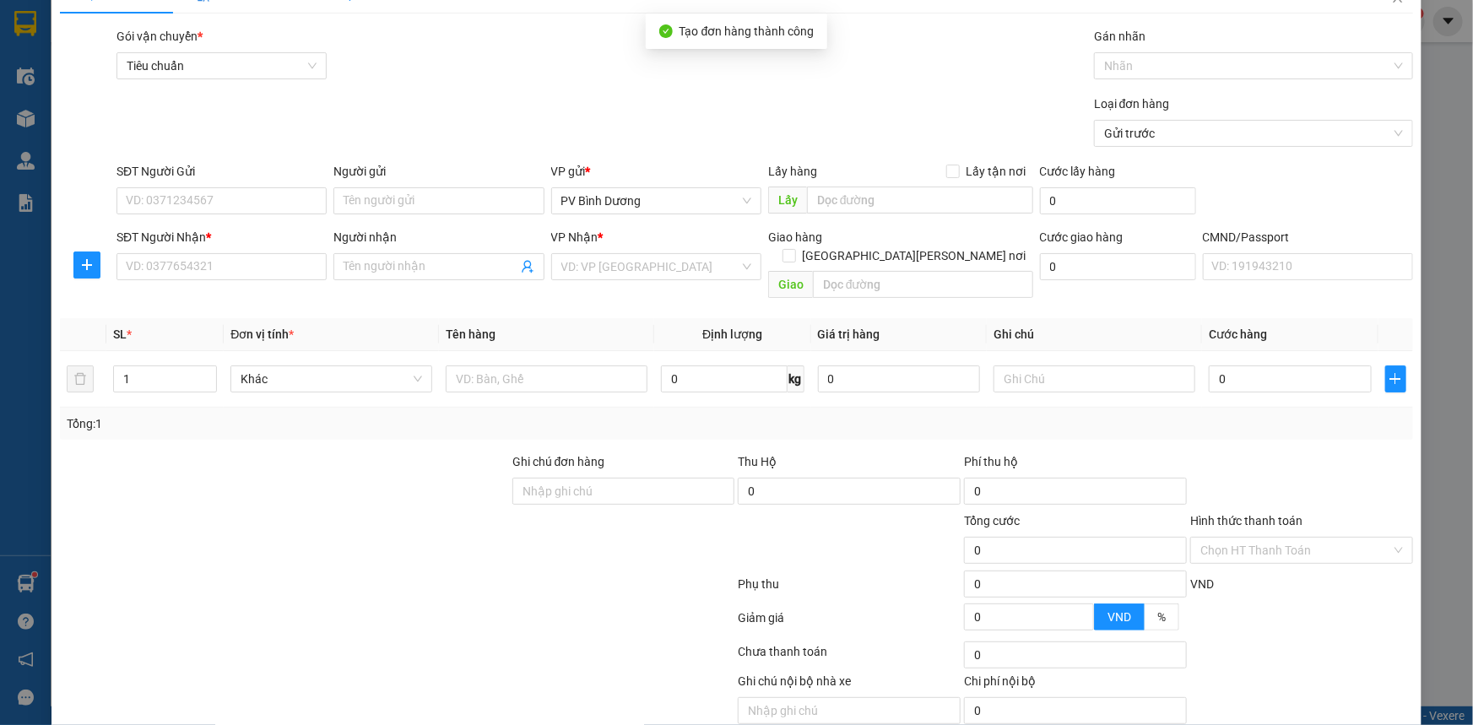
scroll to position [0, 0]
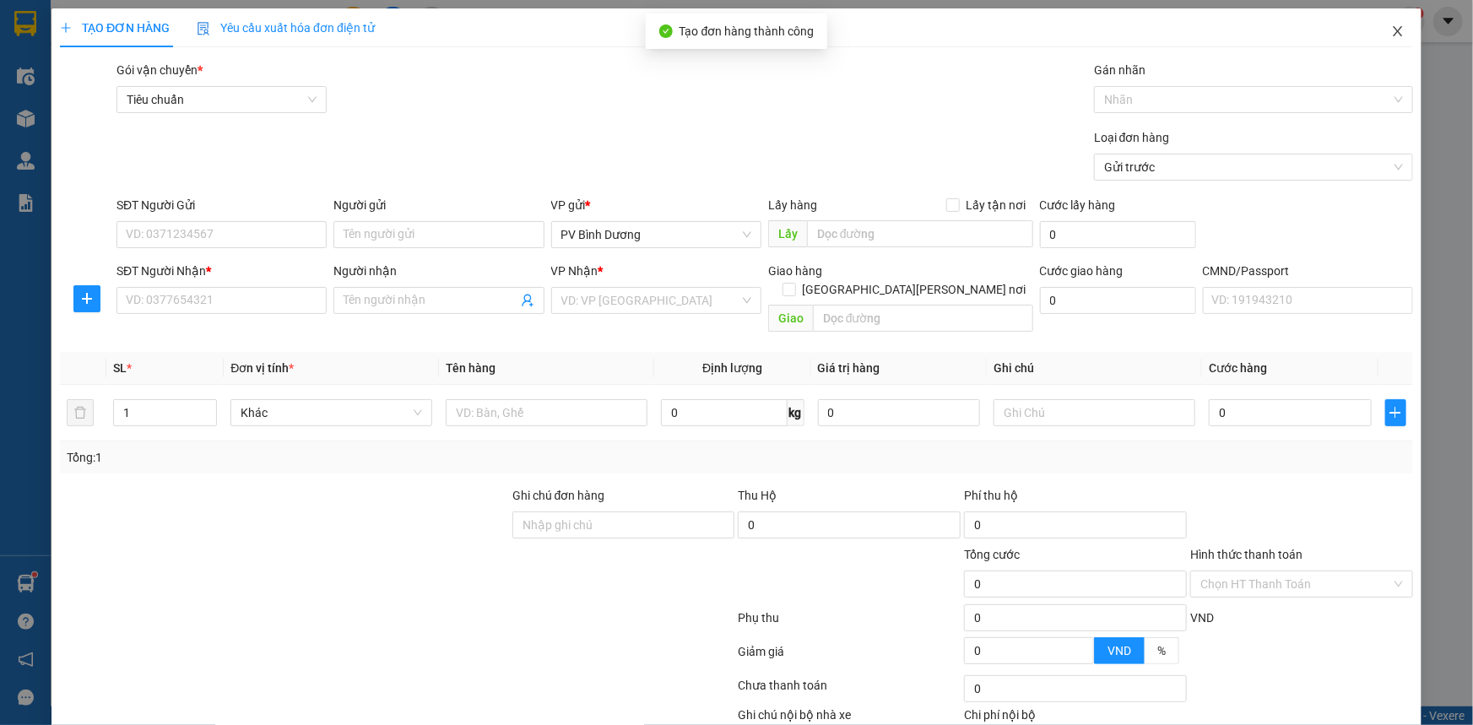
click at [1391, 38] on icon "close" at bounding box center [1398, 31] width 14 height 14
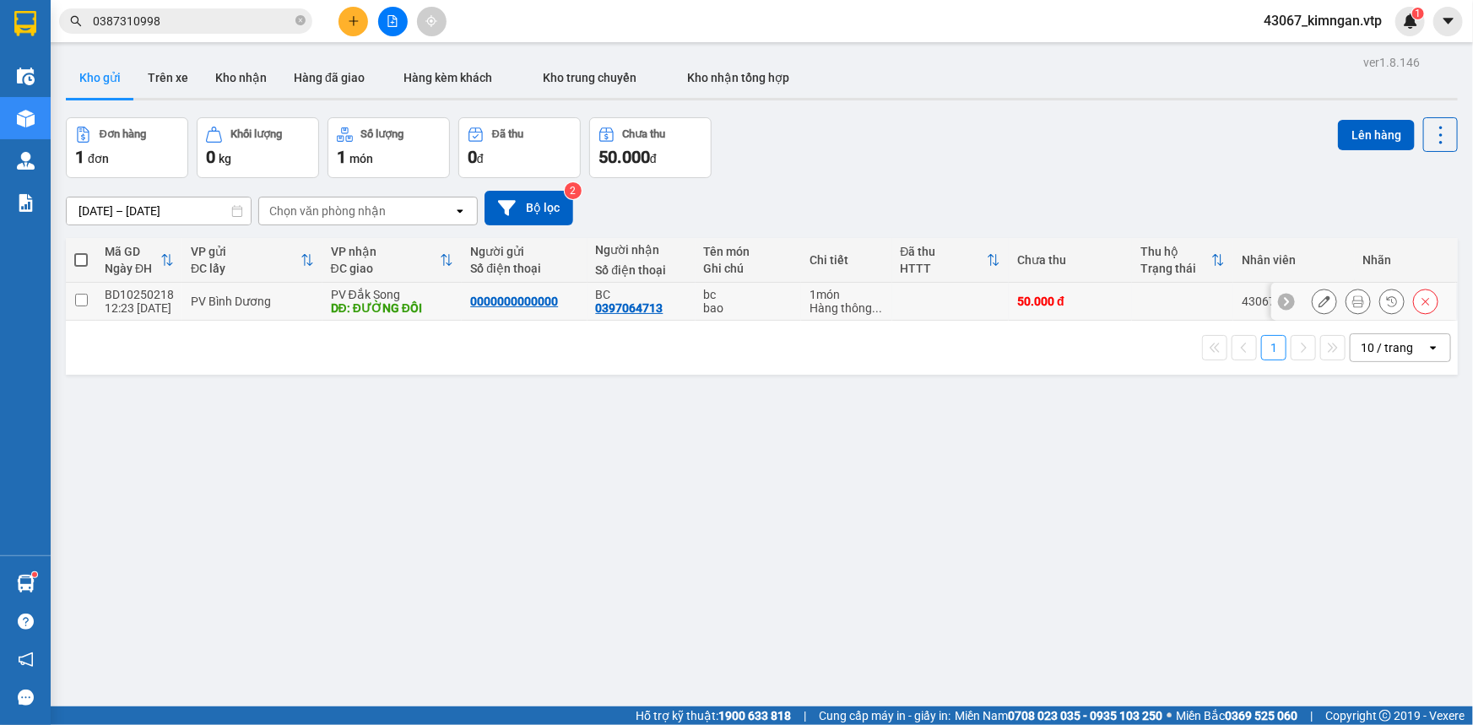
click at [76, 296] on input "checkbox" at bounding box center [81, 300] width 13 height 13
checkbox input "true"
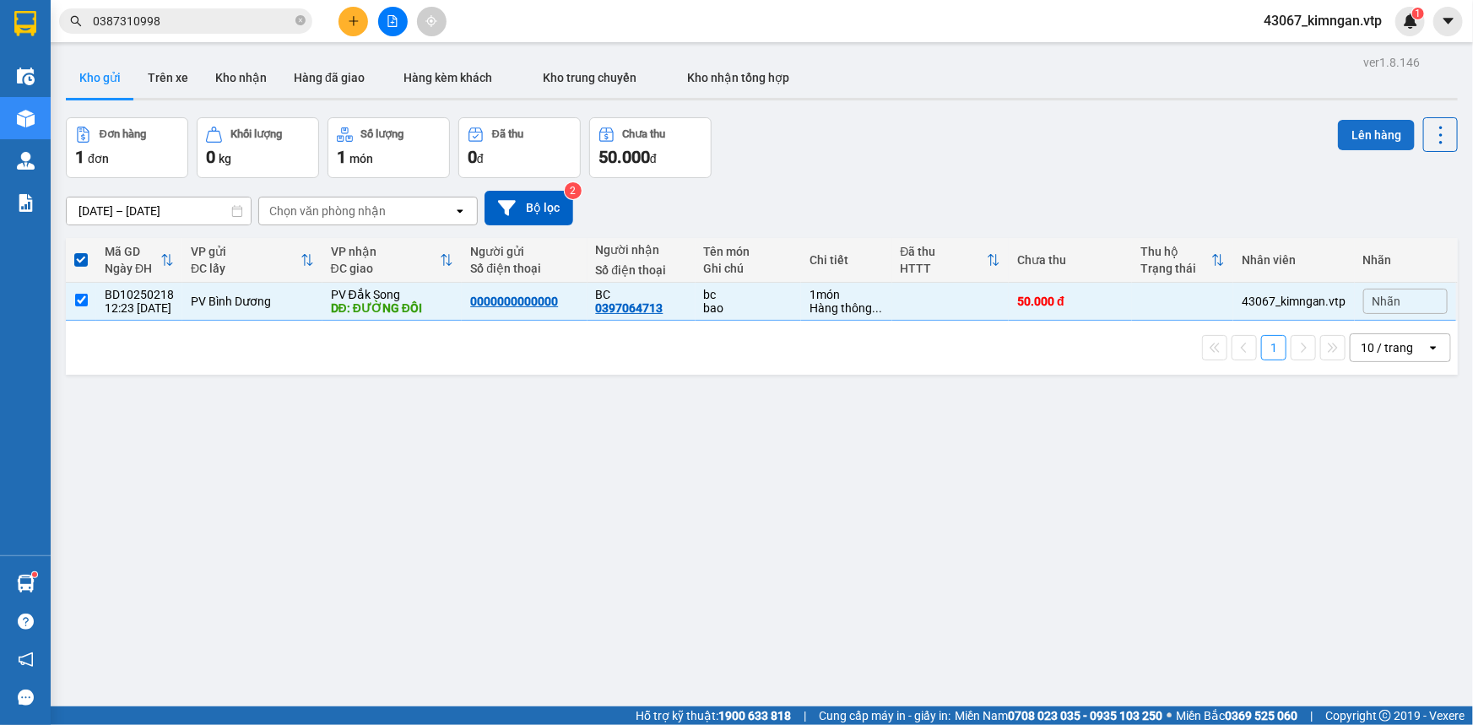
click at [1375, 143] on button "Lên hàng" at bounding box center [1376, 135] width 77 height 30
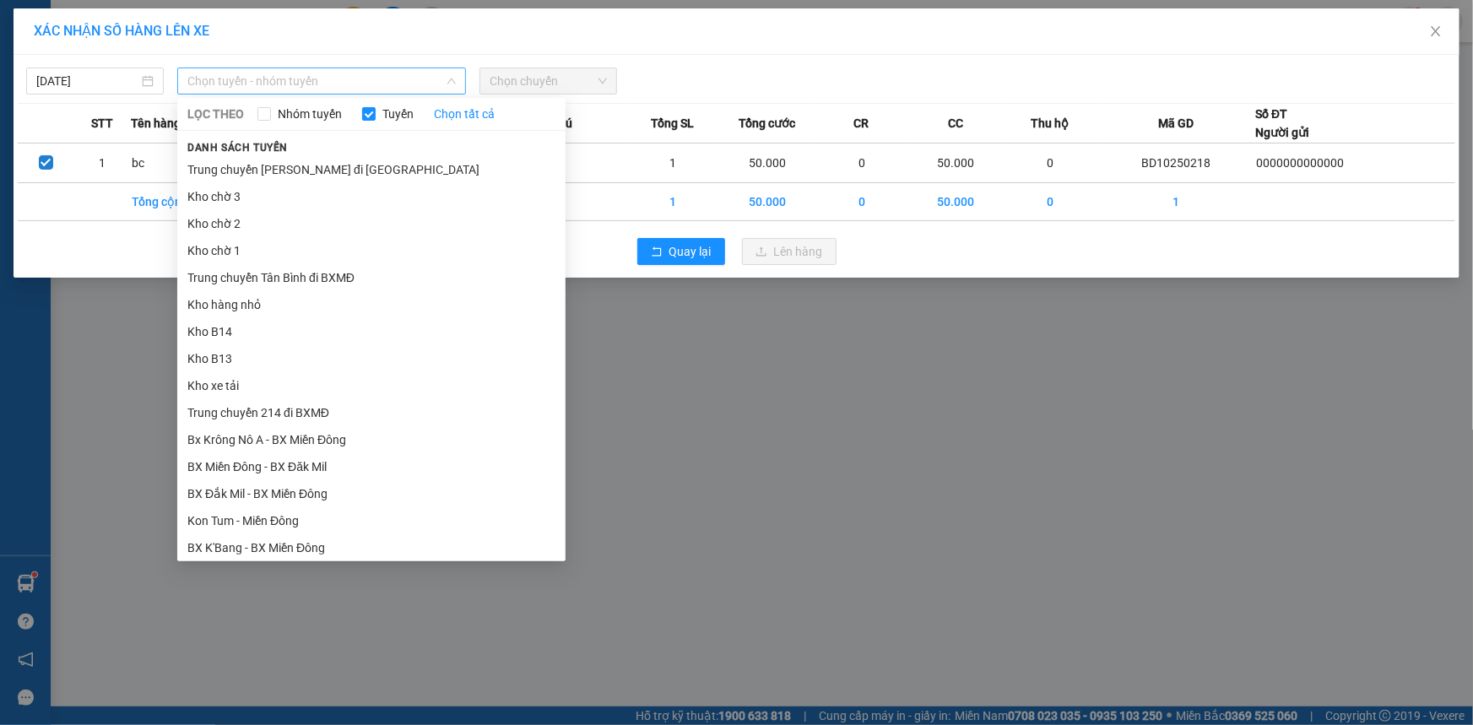
click at [305, 78] on span "Chọn tuyến - nhóm tuyến" at bounding box center [321, 80] width 268 height 25
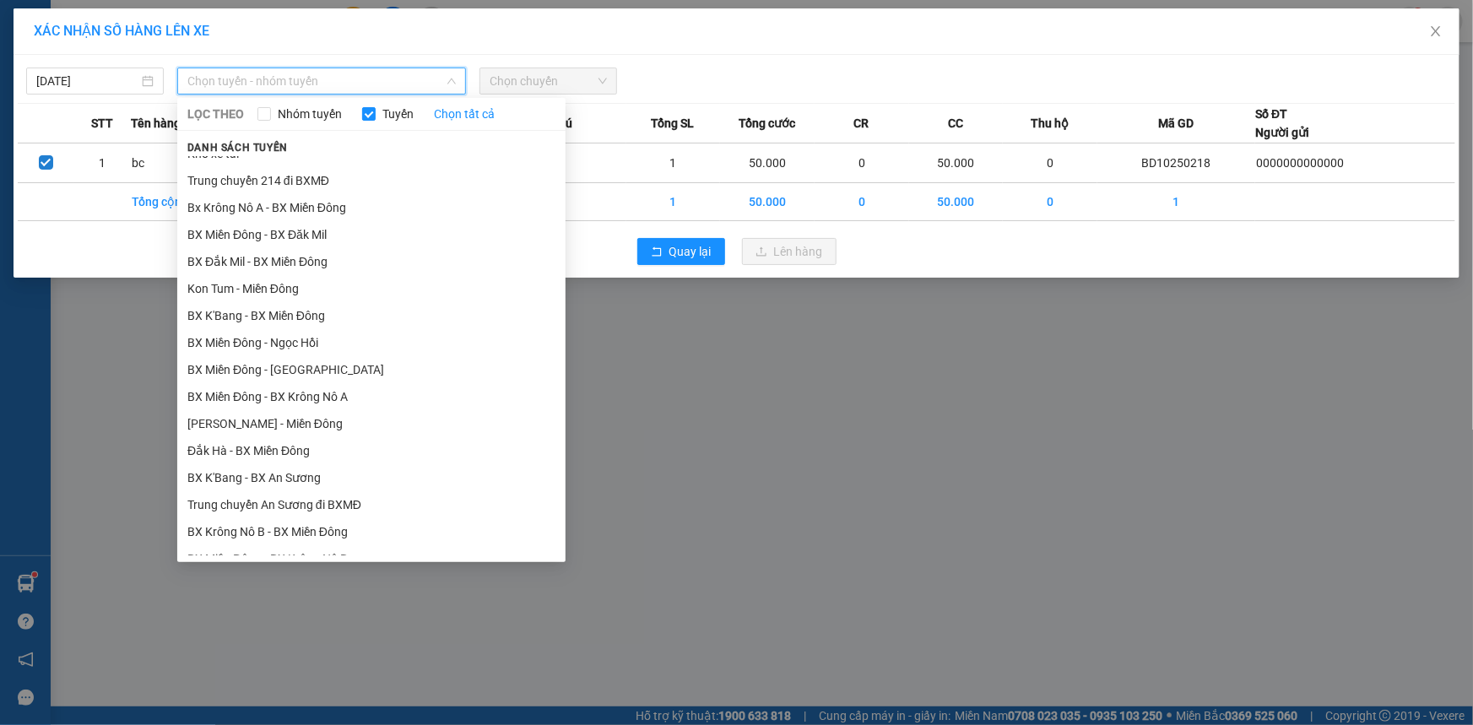
scroll to position [460, 0]
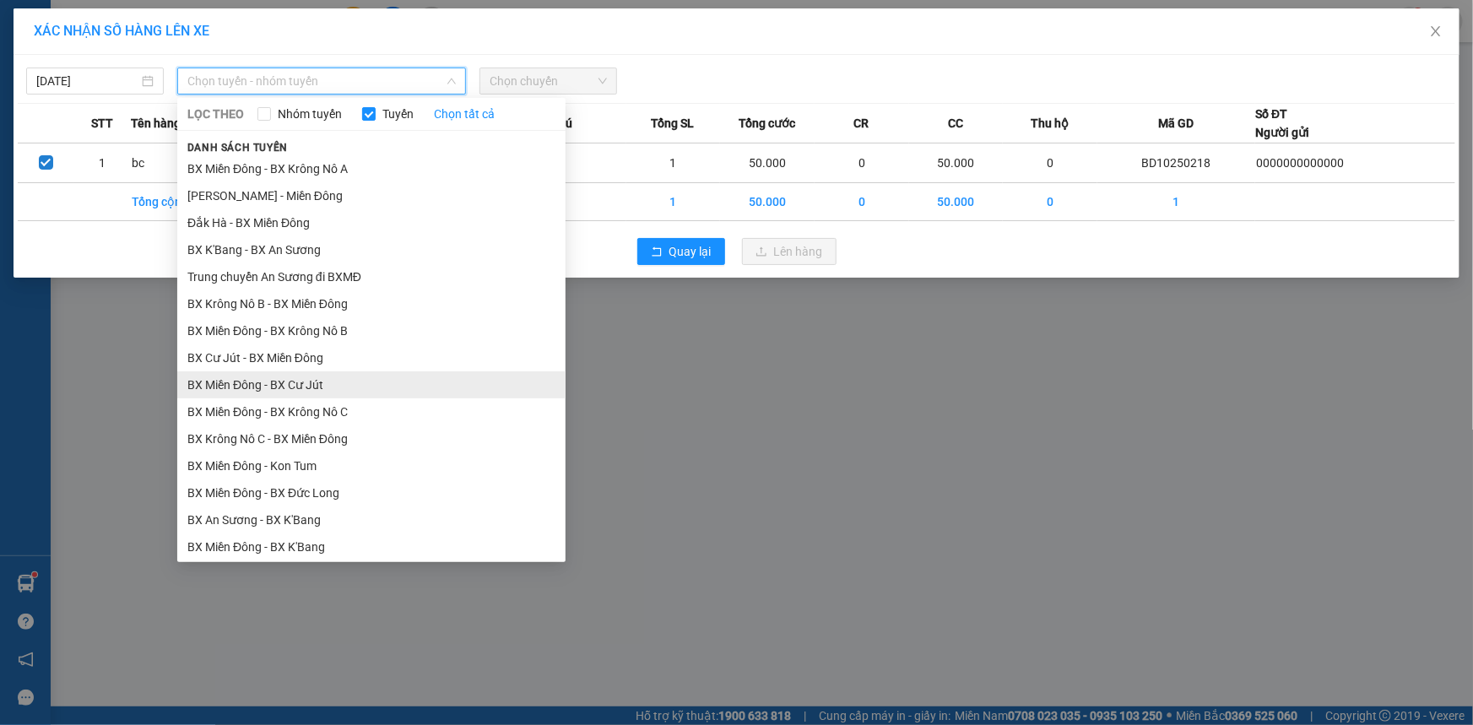
click at [351, 387] on li "BX Miền Đông - BX Cư Jút" at bounding box center [371, 384] width 388 height 27
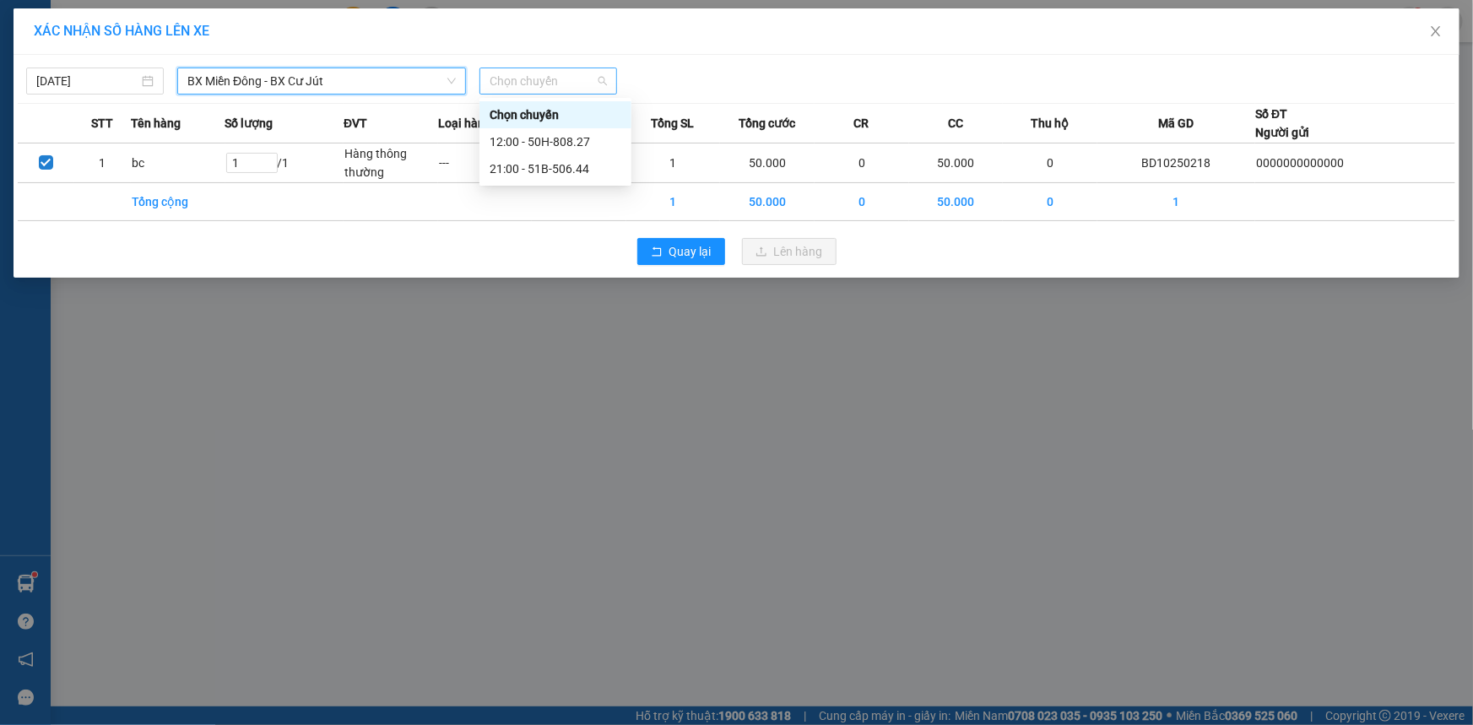
click at [570, 75] on span "Chọn chuyến" at bounding box center [548, 80] width 117 height 25
click at [519, 147] on div "12:00 - 50H-808.27" at bounding box center [556, 142] width 132 height 19
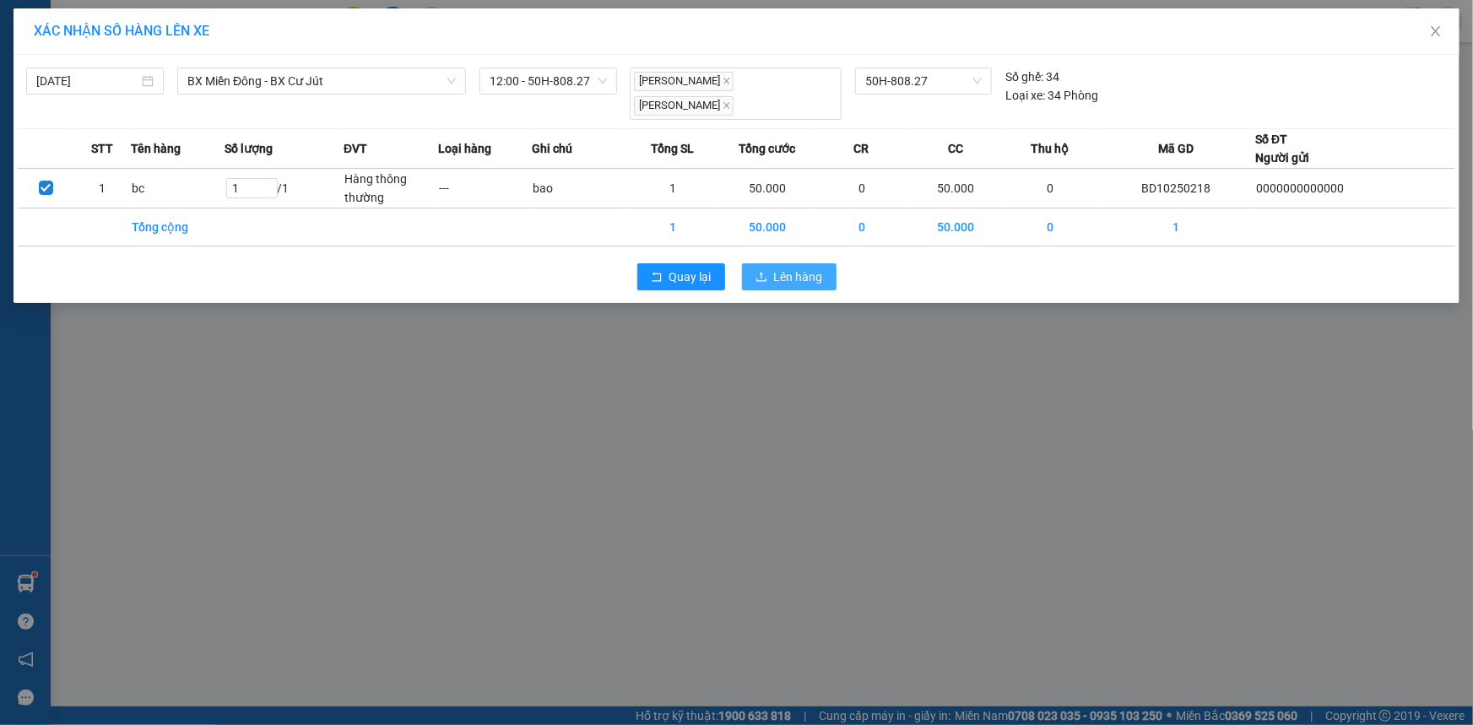
click at [774, 268] on span "Lên hàng" at bounding box center [798, 277] width 49 height 19
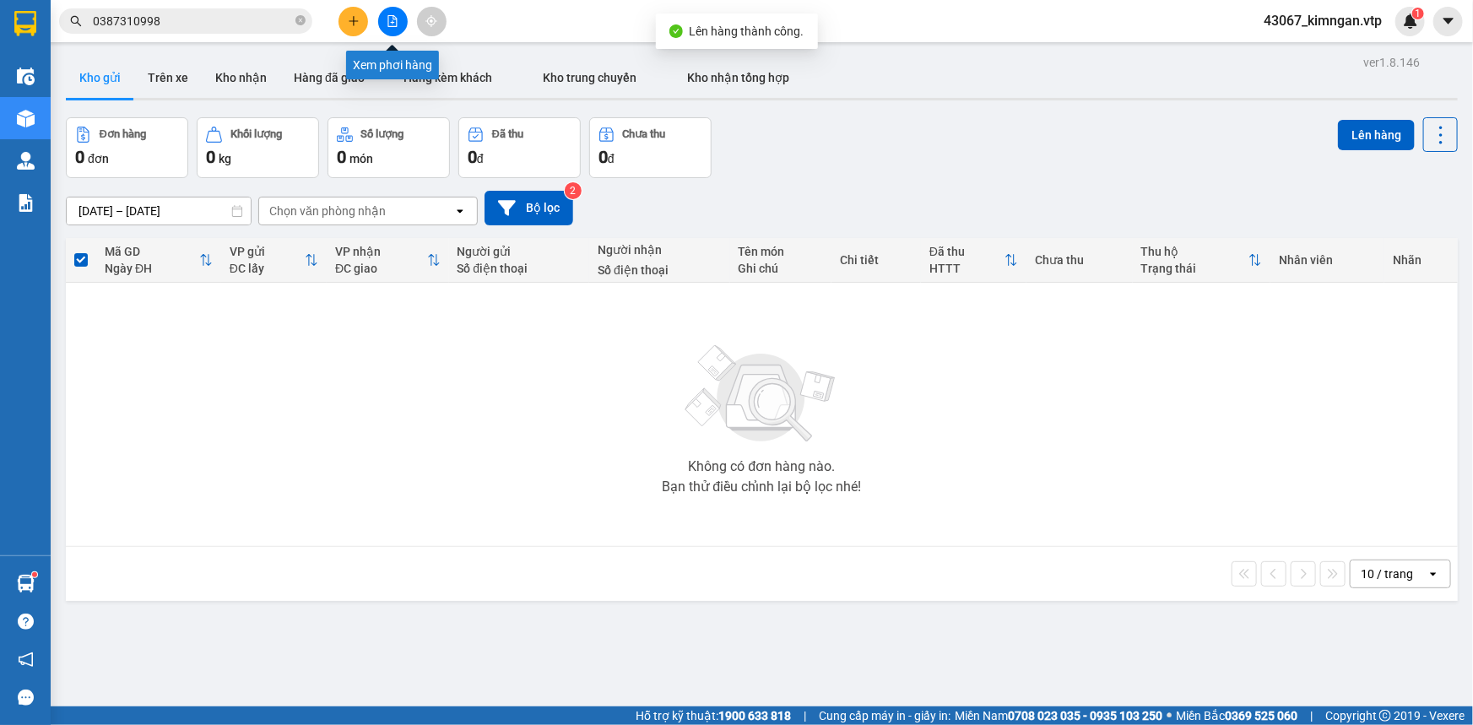
drag, startPoint x: 403, startPoint y: 19, endPoint x: 391, endPoint y: 23, distance: 12.3
click at [391, 23] on button at bounding box center [393, 22] width 30 height 30
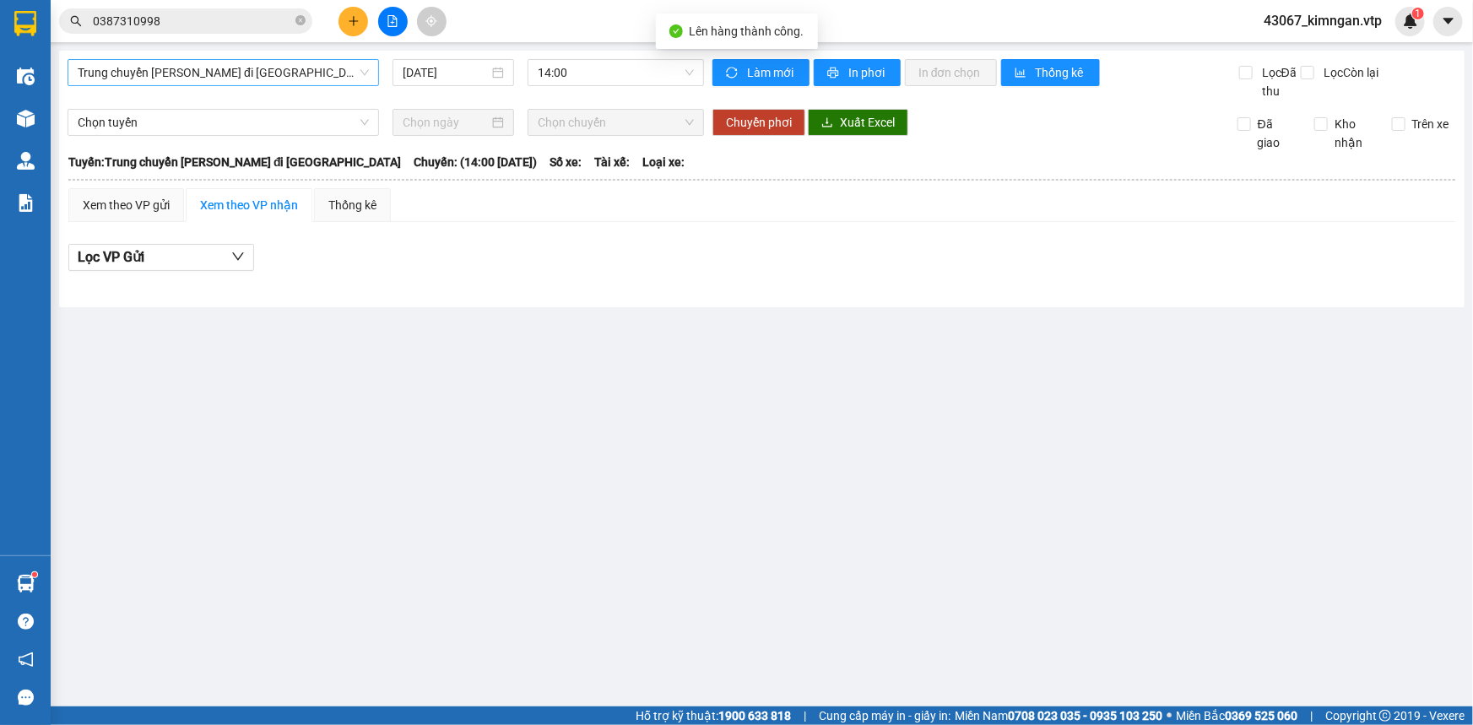
click at [224, 84] on span "Trung chuyển [PERSON_NAME] đi [GEOGRAPHIC_DATA]" at bounding box center [223, 72] width 291 height 25
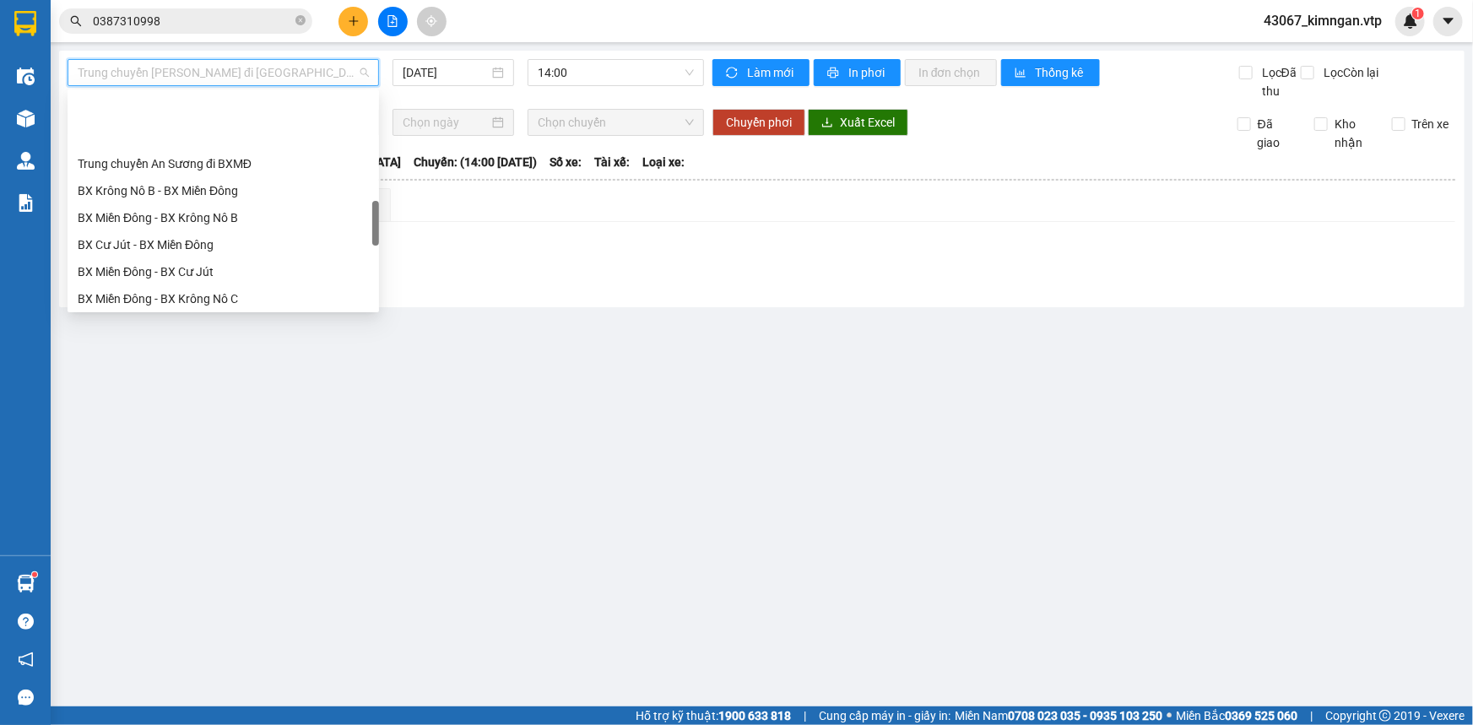
scroll to position [614, 0]
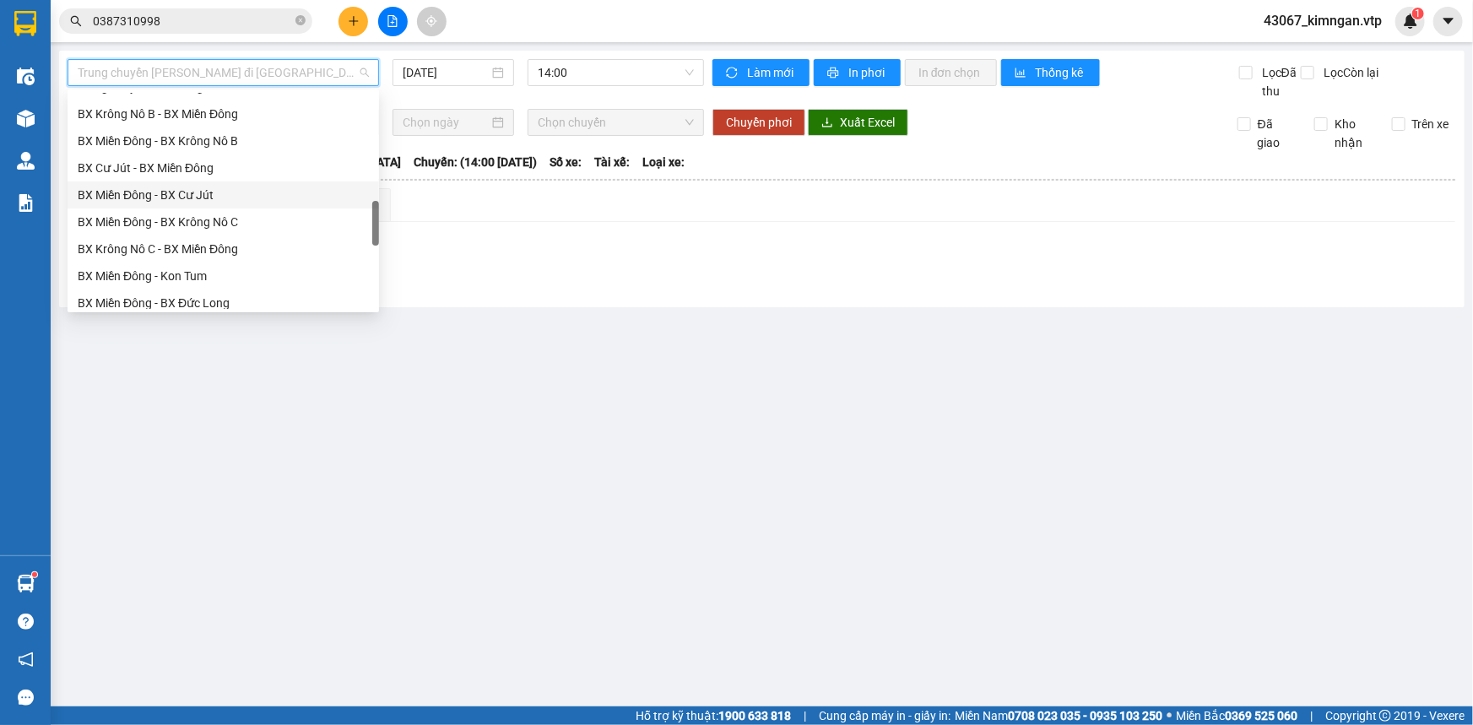
click at [237, 197] on div "BX Miền Đông - BX Cư Jút" at bounding box center [223, 195] width 291 height 19
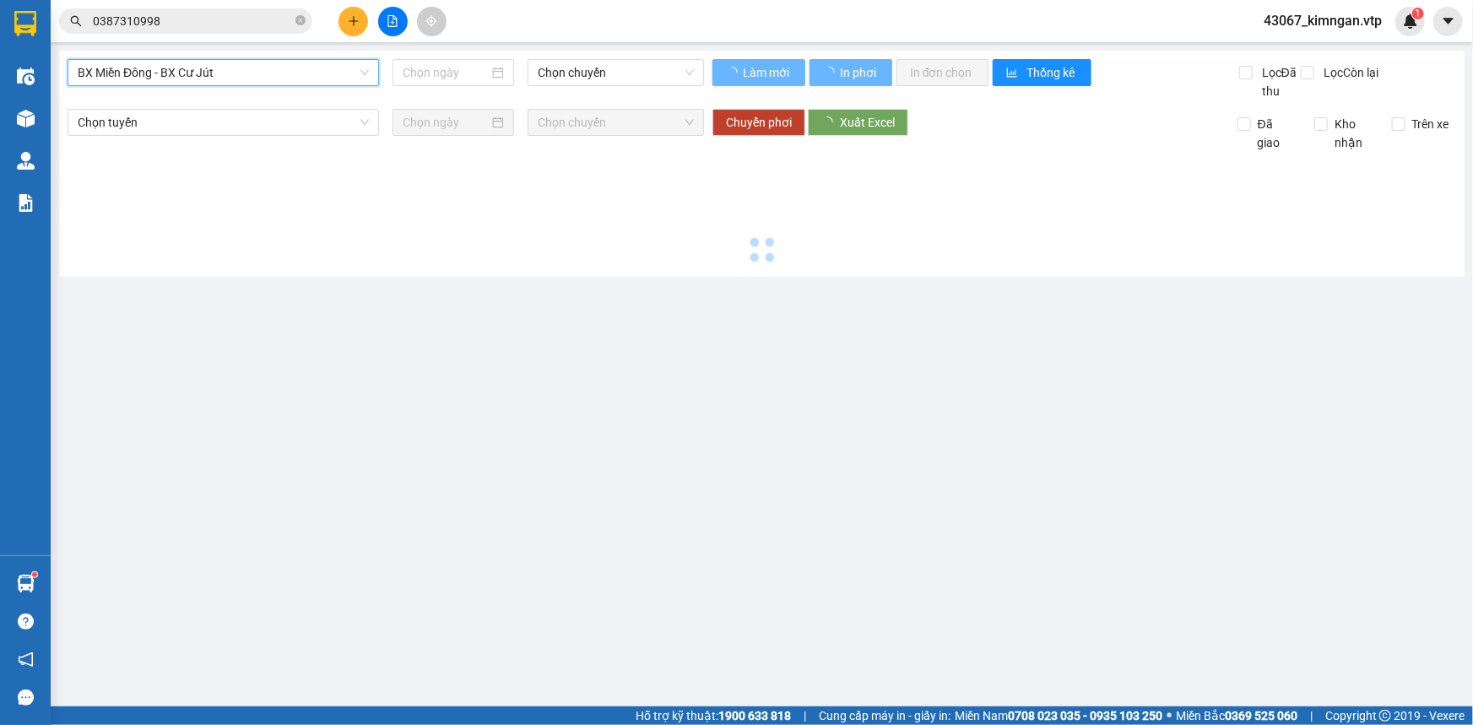
type input "[DATE]"
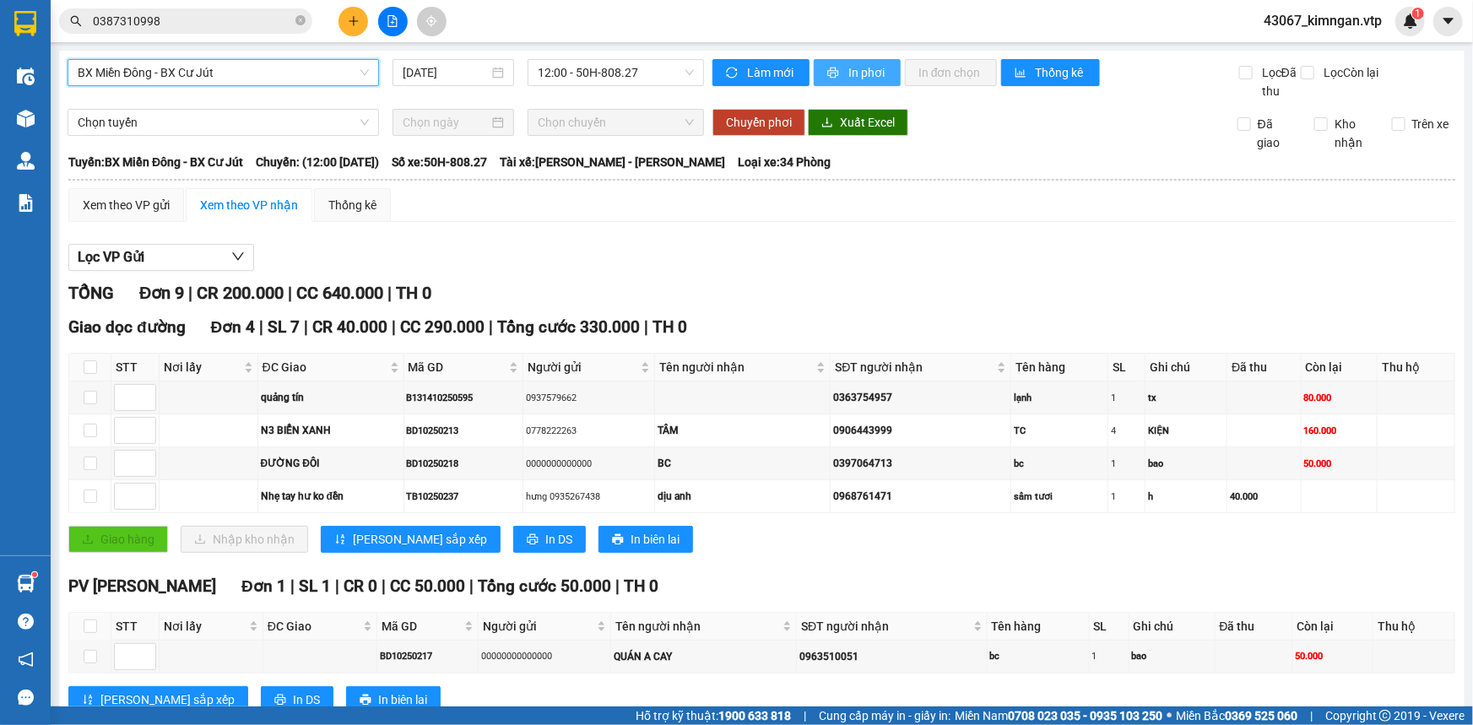
click at [848, 68] on span "In phơi" at bounding box center [867, 72] width 39 height 19
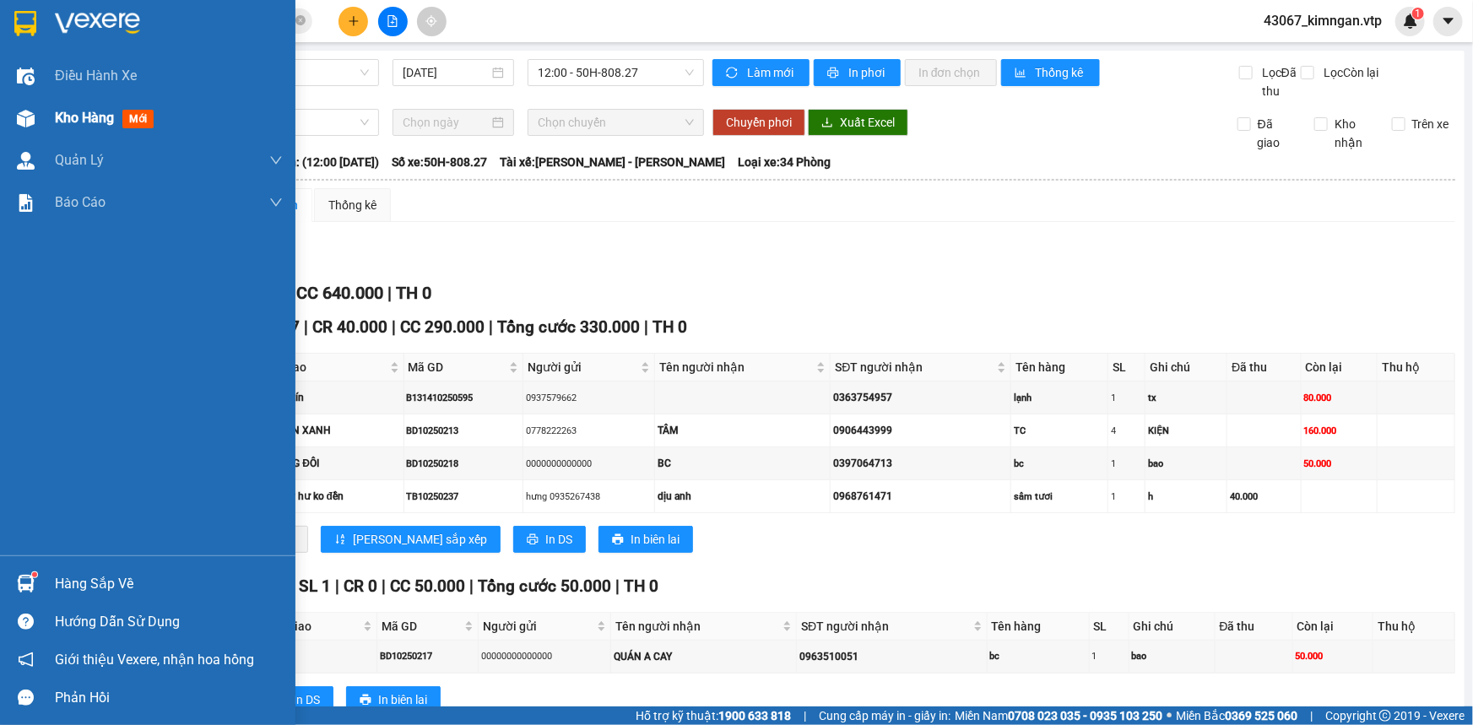
click at [34, 114] on div at bounding box center [26, 119] width 30 height 30
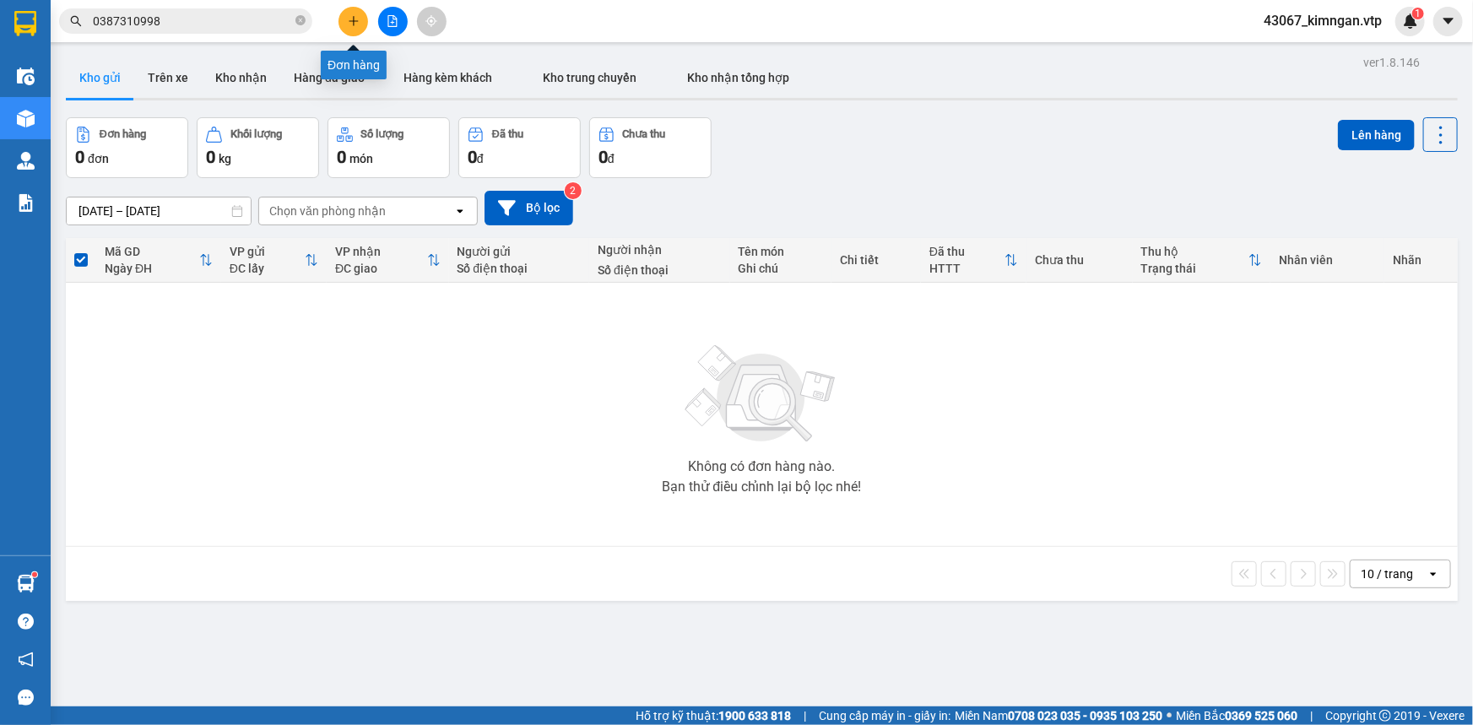
click at [352, 34] on button at bounding box center [353, 22] width 30 height 30
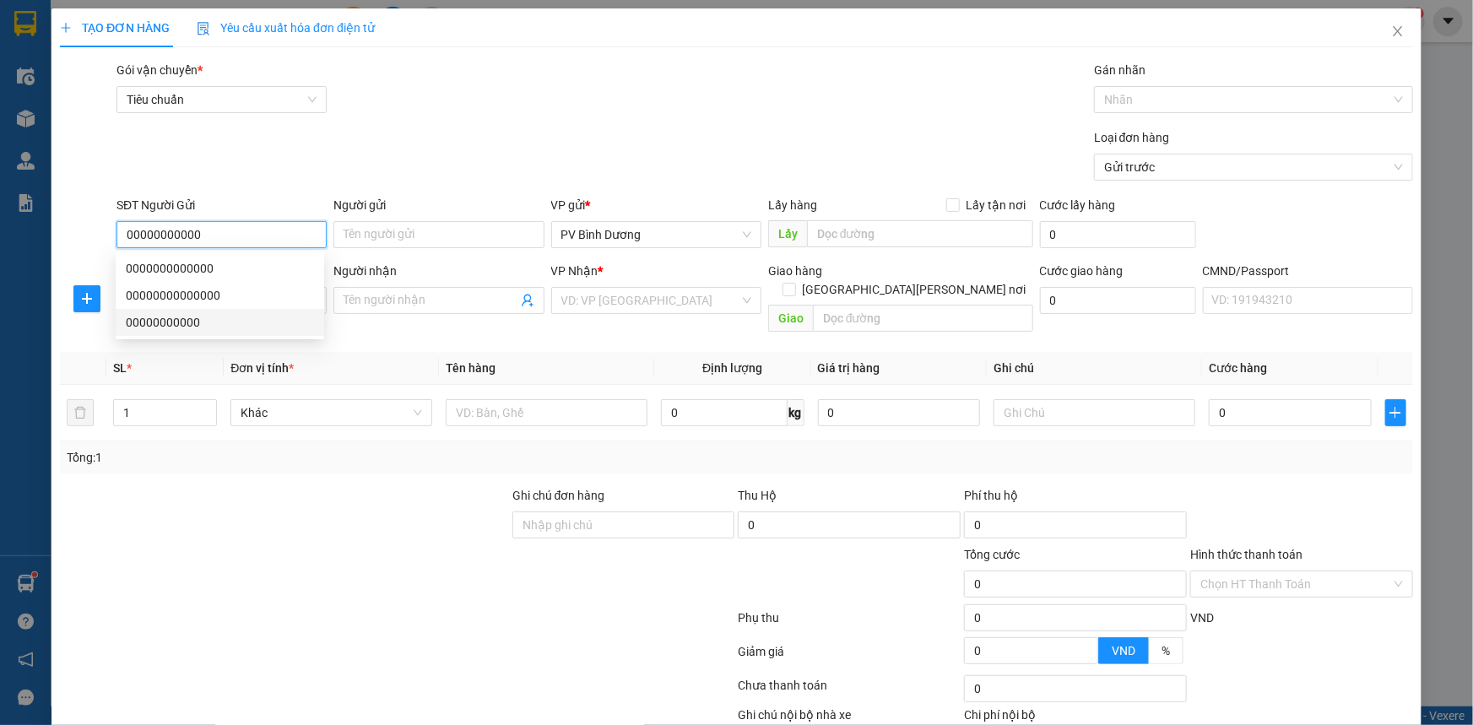
click at [230, 307] on div "0000000000000 00000000000000 00000000000" at bounding box center [220, 295] width 208 height 81
type input "00000000000"
click at [181, 517] on div at bounding box center [284, 515] width 452 height 59
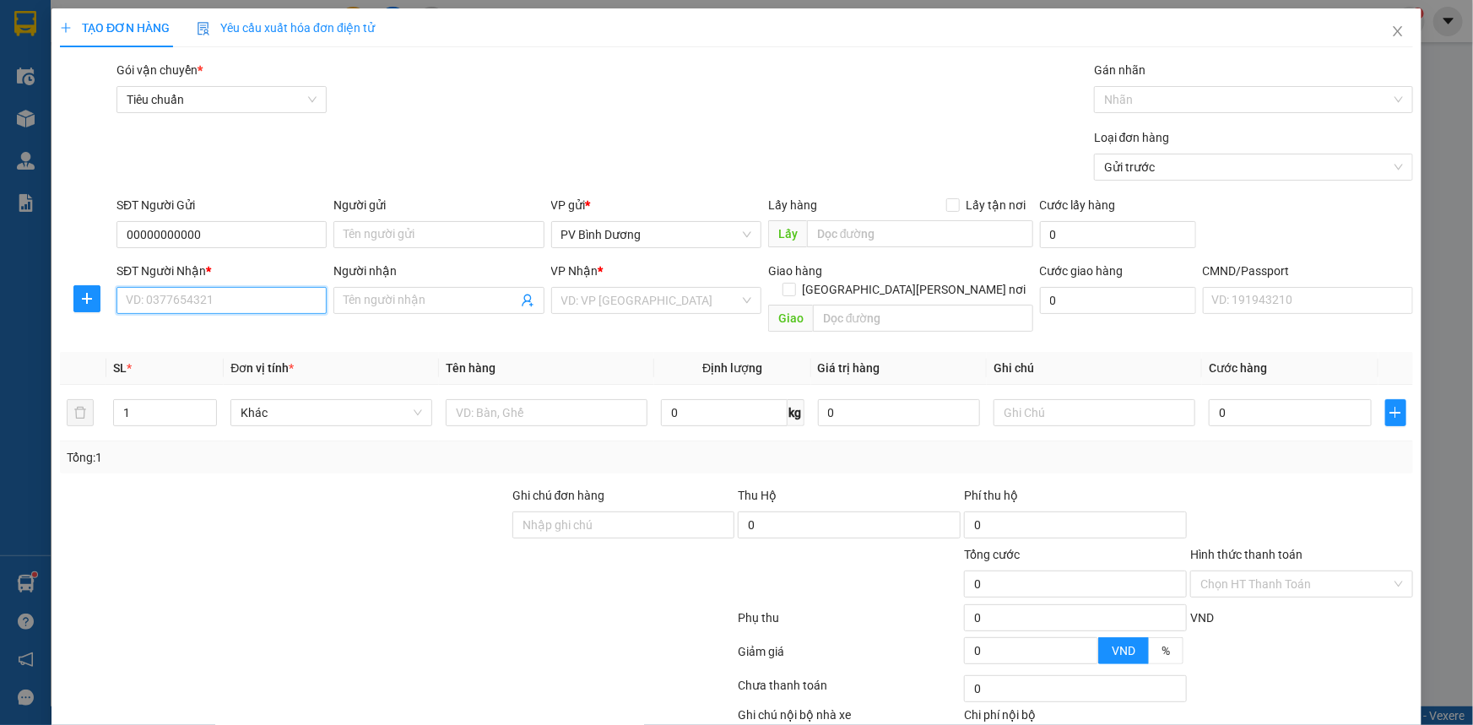
click at [152, 305] on input "SĐT Người Nhận *" at bounding box center [221, 300] width 210 height 27
click at [165, 346] on div "0345836979 - BC/HÀNG DM KH NÓI [PERSON_NAME]" at bounding box center [268, 334] width 304 height 27
type input "0345836979"
type input "BC/HÀNG DM KH NÓI [PERSON_NAME]"
type input "0345836979"
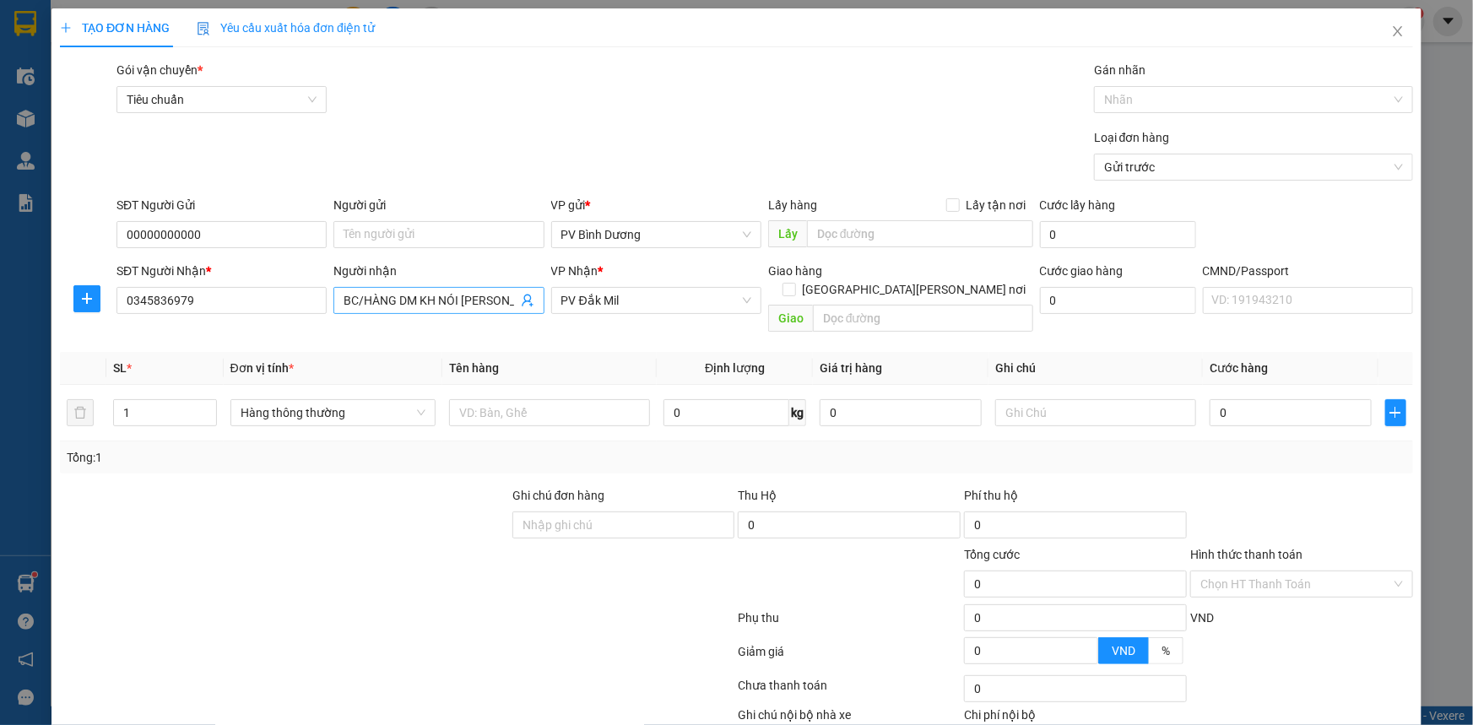
scroll to position [0, 7]
drag, startPoint x: 362, startPoint y: 296, endPoint x: 664, endPoint y: 316, distance: 302.8
click at [664, 316] on div "SĐT Người [PERSON_NAME] * 0345836979 Người [PERSON_NAME]/HÀNG DM KH NÓI [PERSON…" at bounding box center [764, 301] width 1303 height 78
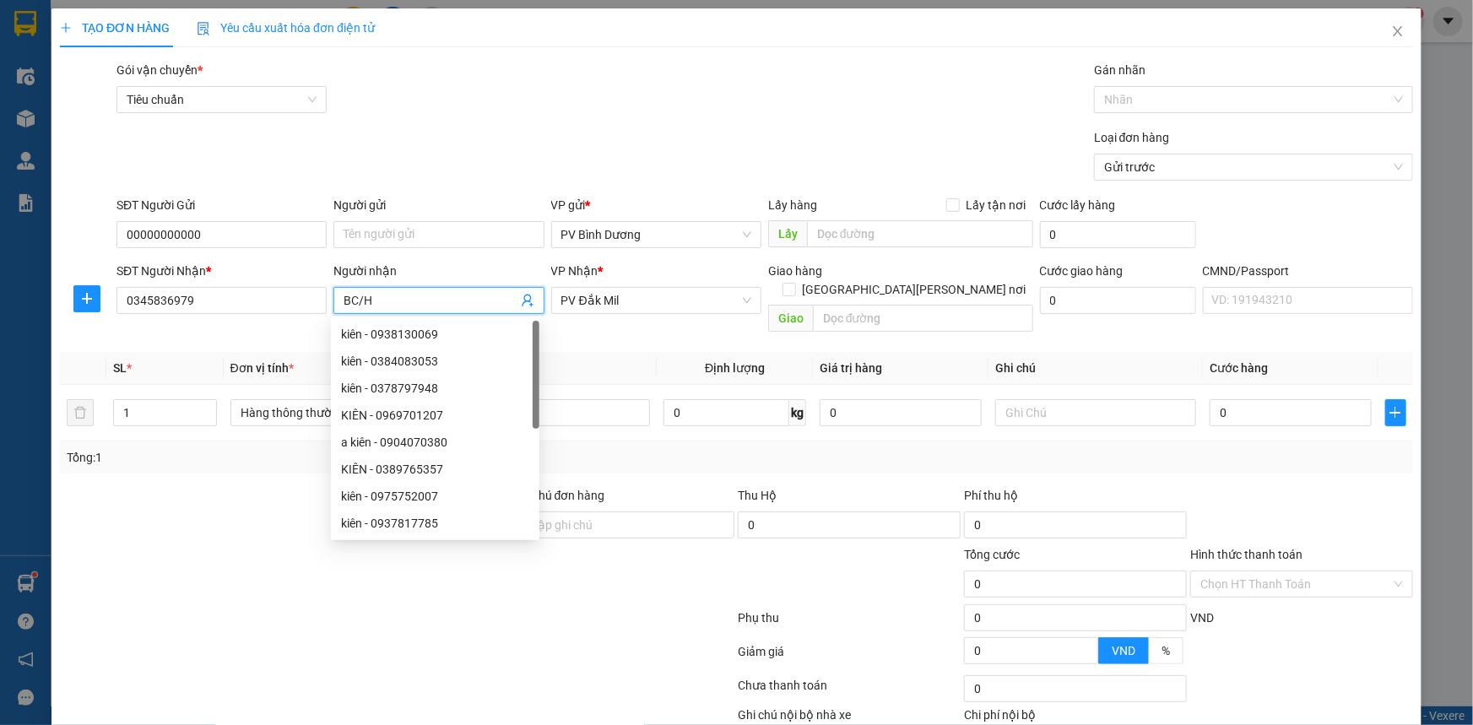
scroll to position [0, 0]
click at [679, 306] on span "PV Đắk Mil" at bounding box center [656, 300] width 190 height 25
type input "BC"
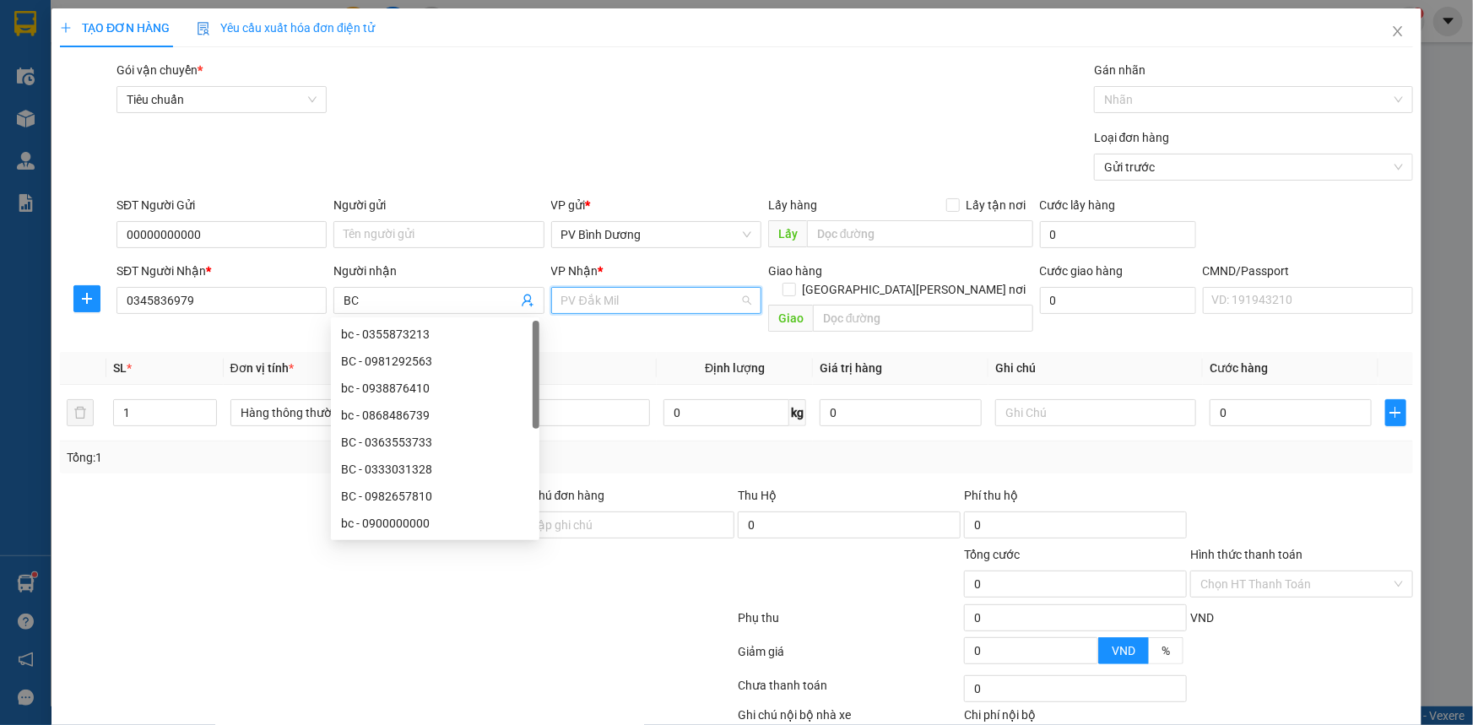
scroll to position [26, 0]
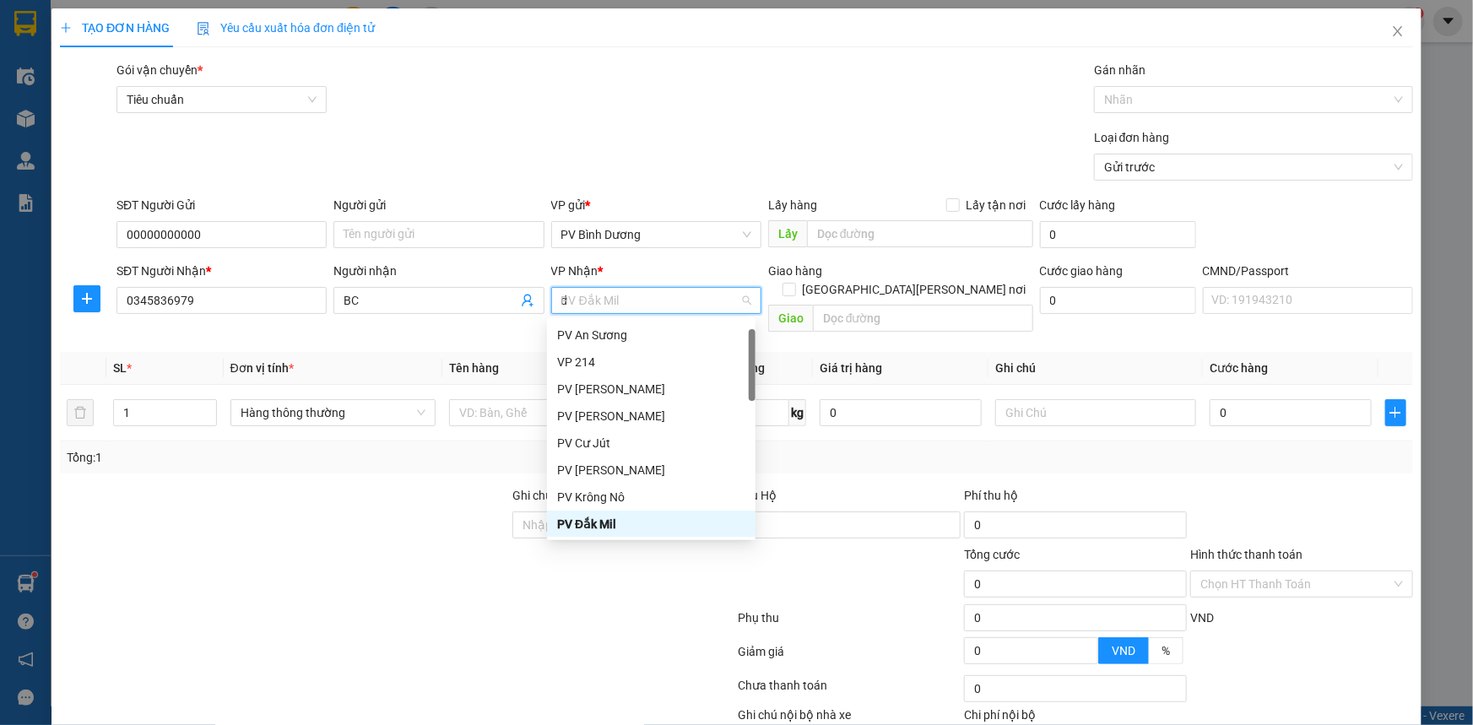
type input "ds"
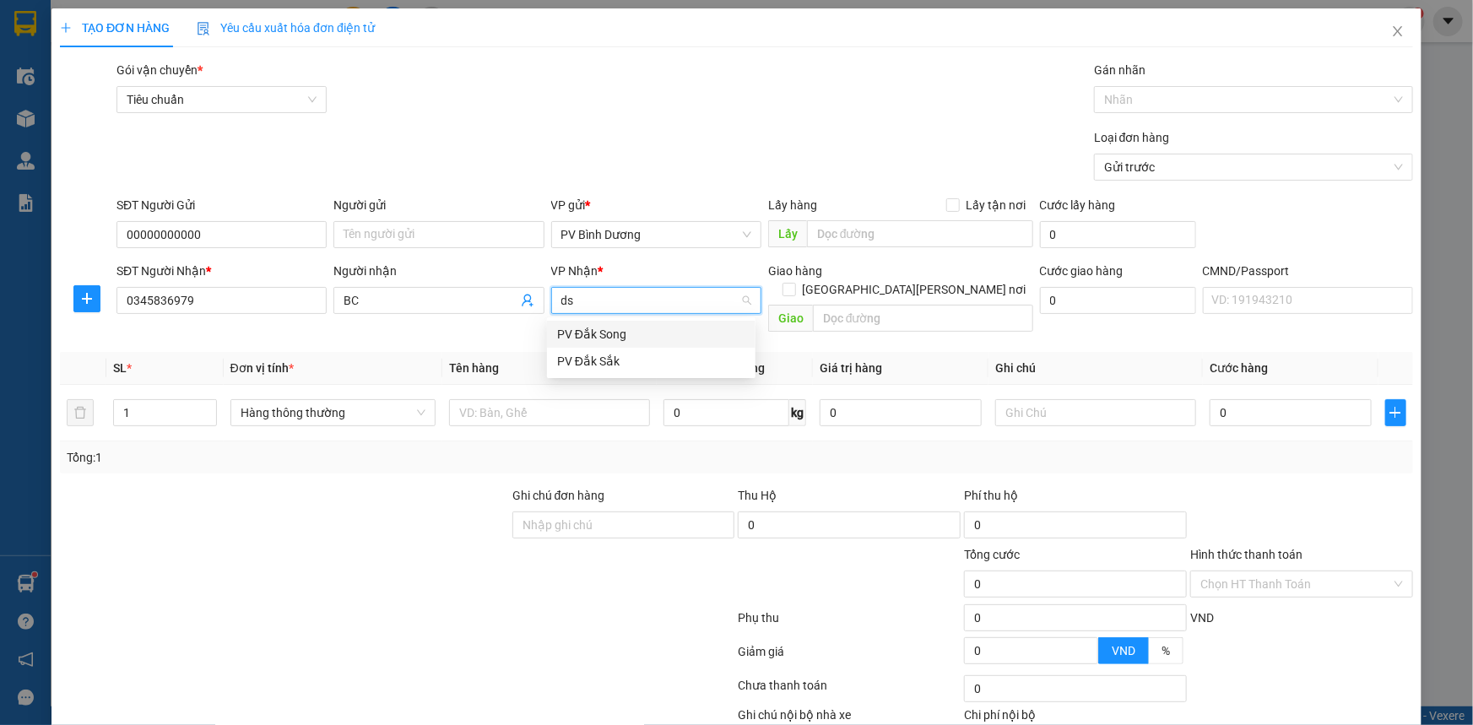
scroll to position [0, 0]
click at [648, 364] on div "PV Đắk Sắk" at bounding box center [651, 361] width 188 height 19
click at [895, 305] on input "text" at bounding box center [923, 318] width 220 height 27
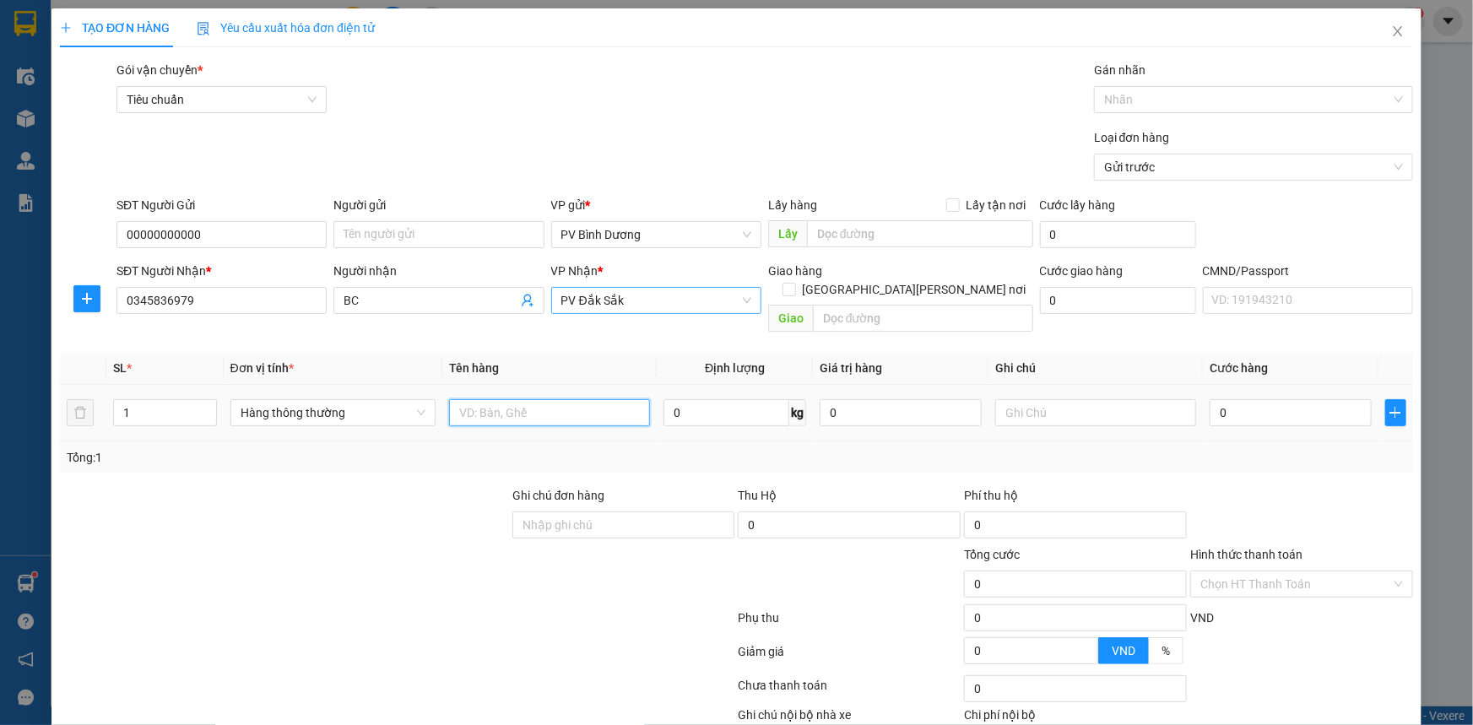
click at [520, 399] on input "text" at bounding box center [549, 412] width 201 height 27
type input "bc"
click at [1140, 399] on input "text" at bounding box center [1095, 412] width 201 height 27
type input "bao"
drag, startPoint x: 1229, startPoint y: 365, endPoint x: 1227, endPoint y: 374, distance: 8.6
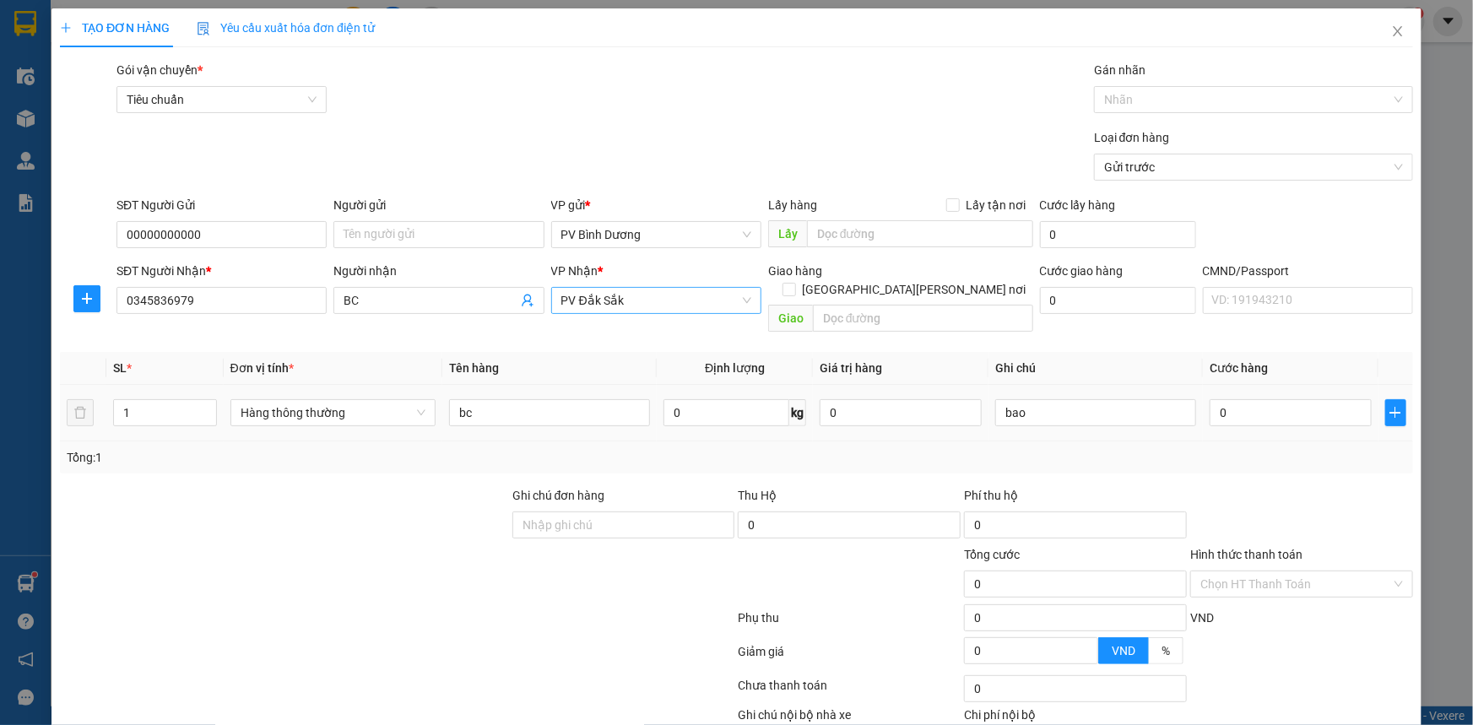
click at [1229, 385] on td "0" at bounding box center [1291, 413] width 176 height 57
click at [1231, 399] on input "0" at bounding box center [1290, 412] width 162 height 27
type input "5"
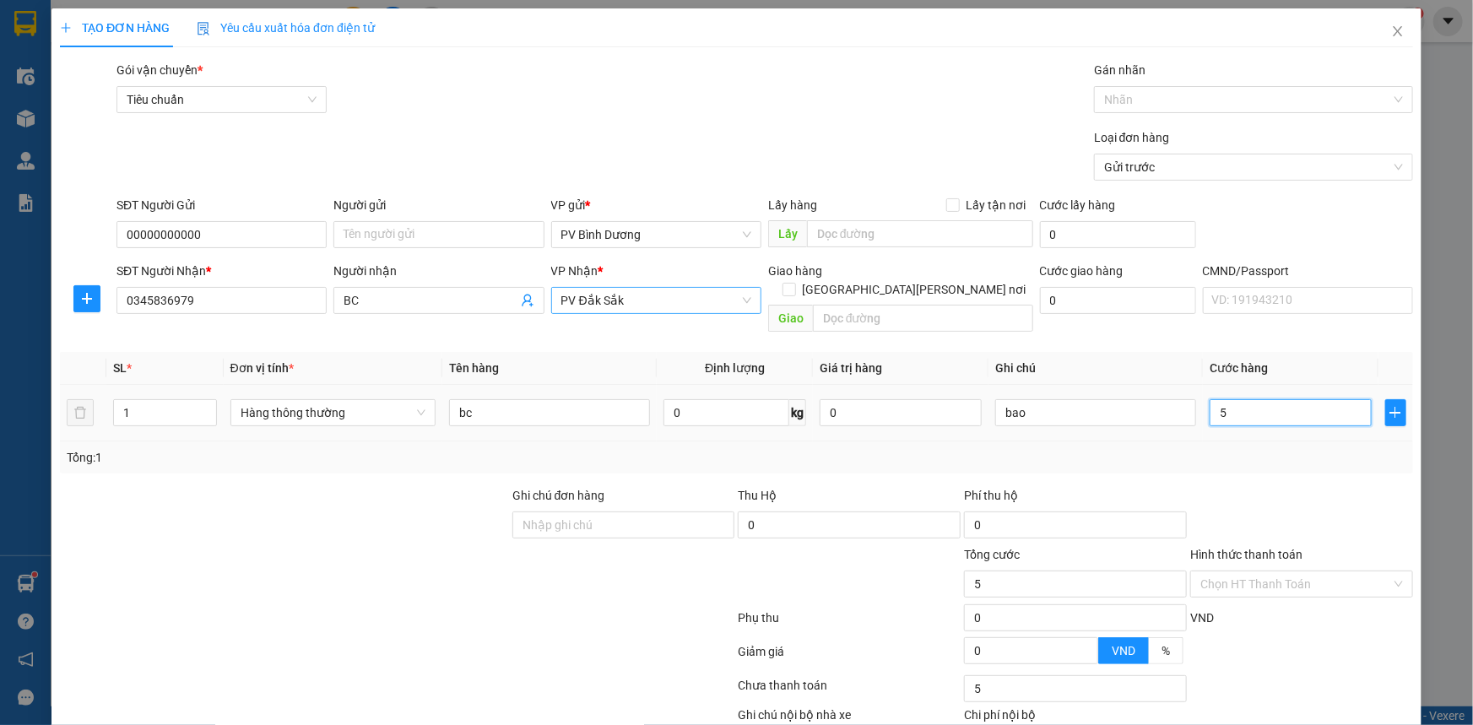
type input "50"
type input "500"
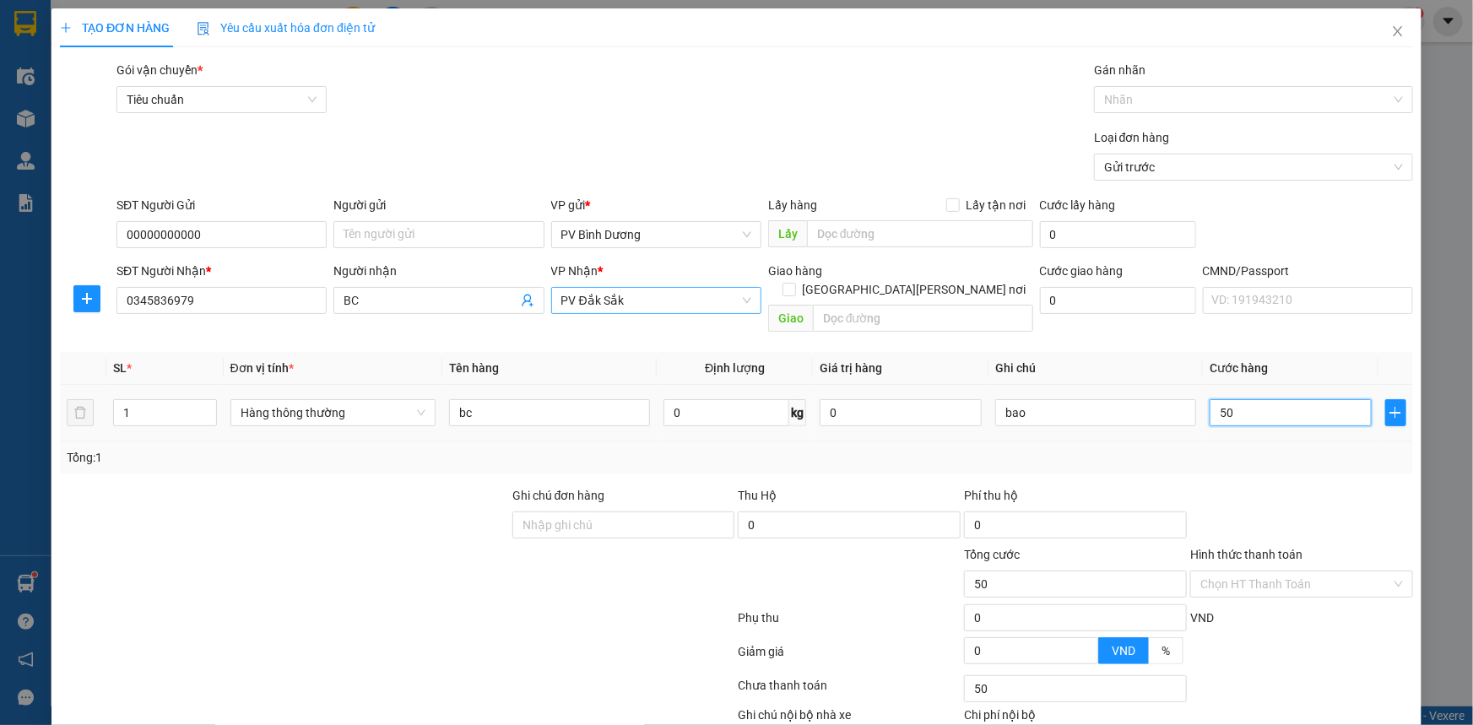
type input "500"
type input "5.000"
type input "50.000"
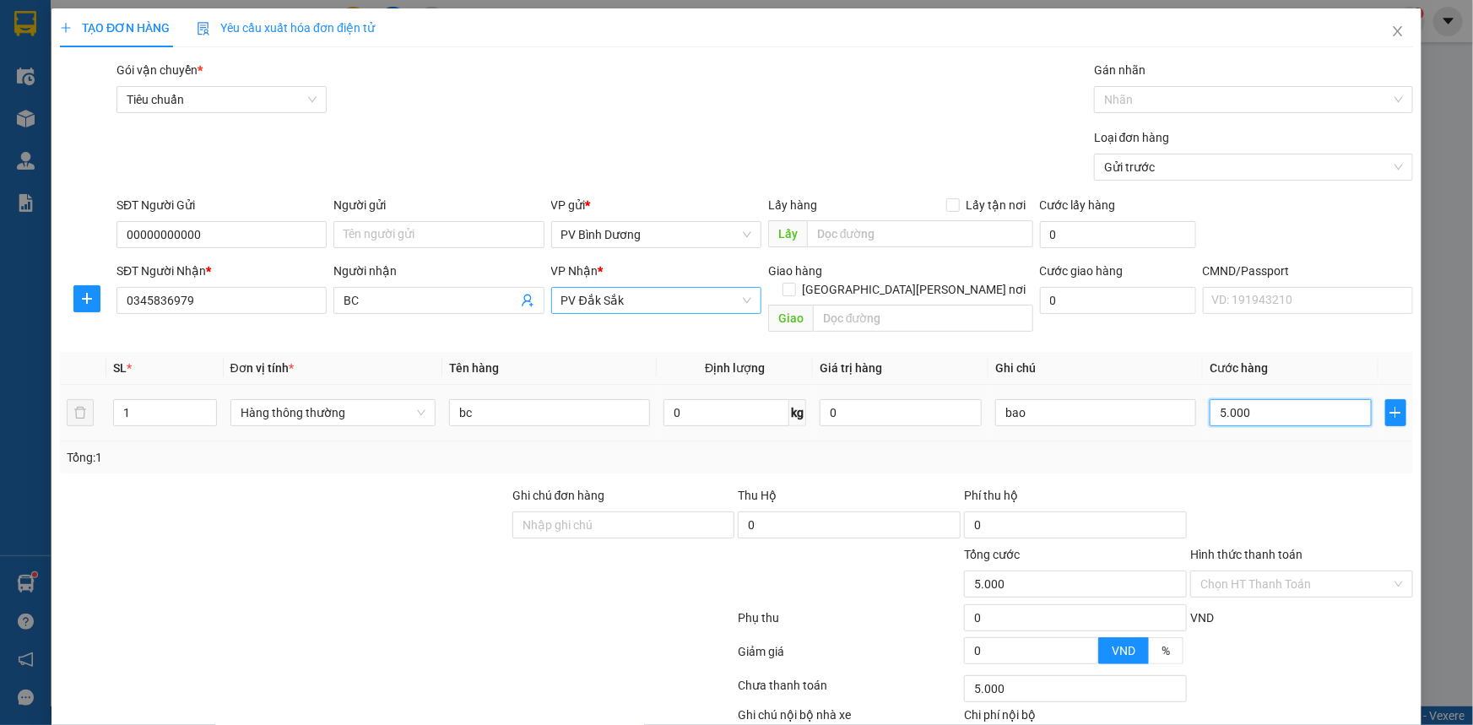
type input "50.000"
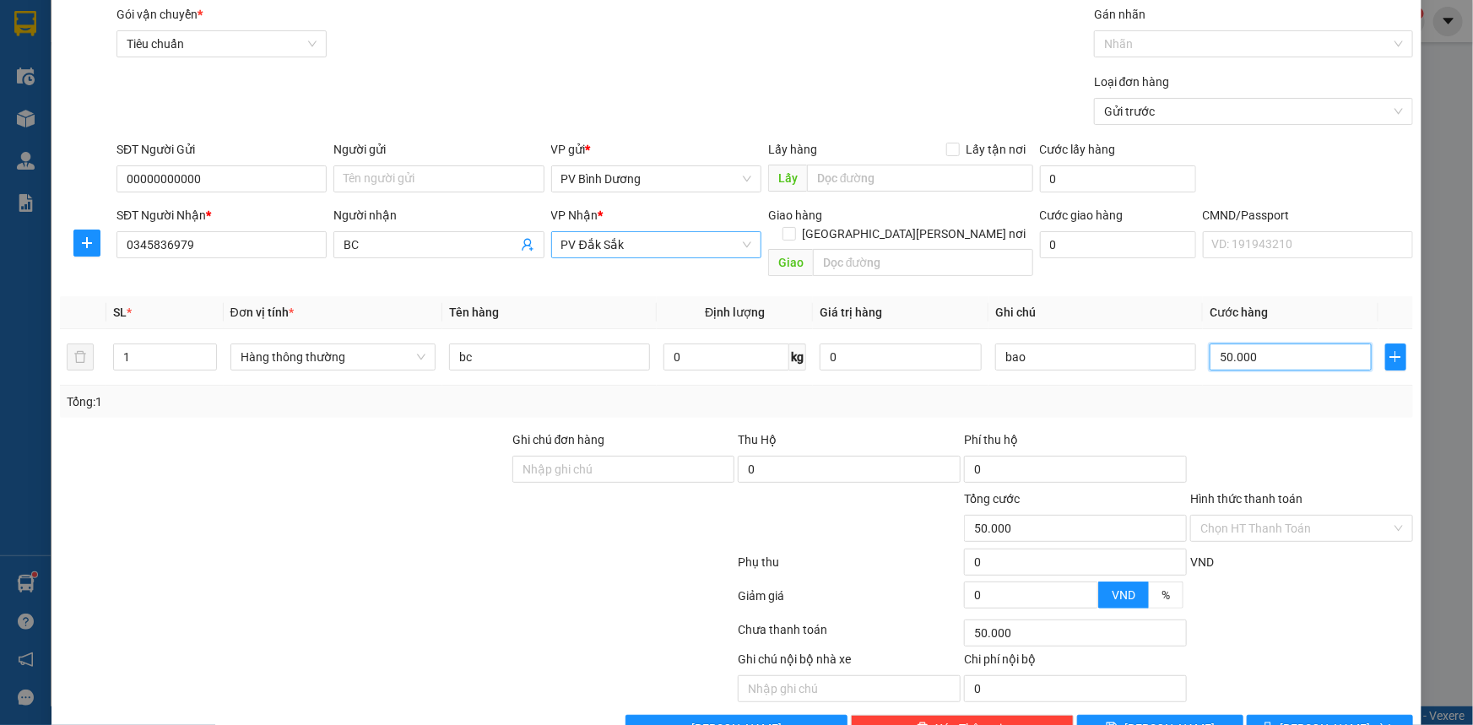
scroll to position [85, 0]
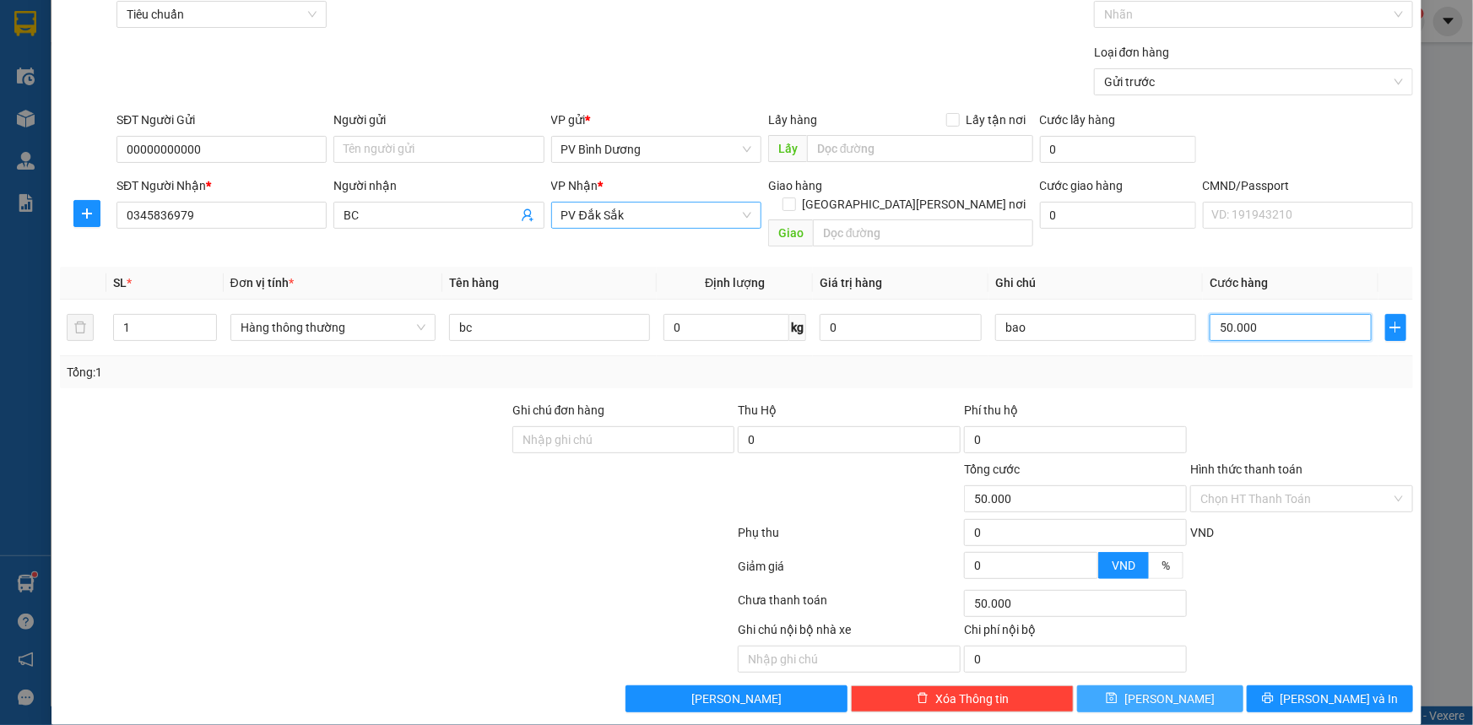
type input "50.000"
click at [1187, 688] on button "[PERSON_NAME]" at bounding box center [1160, 698] width 166 height 27
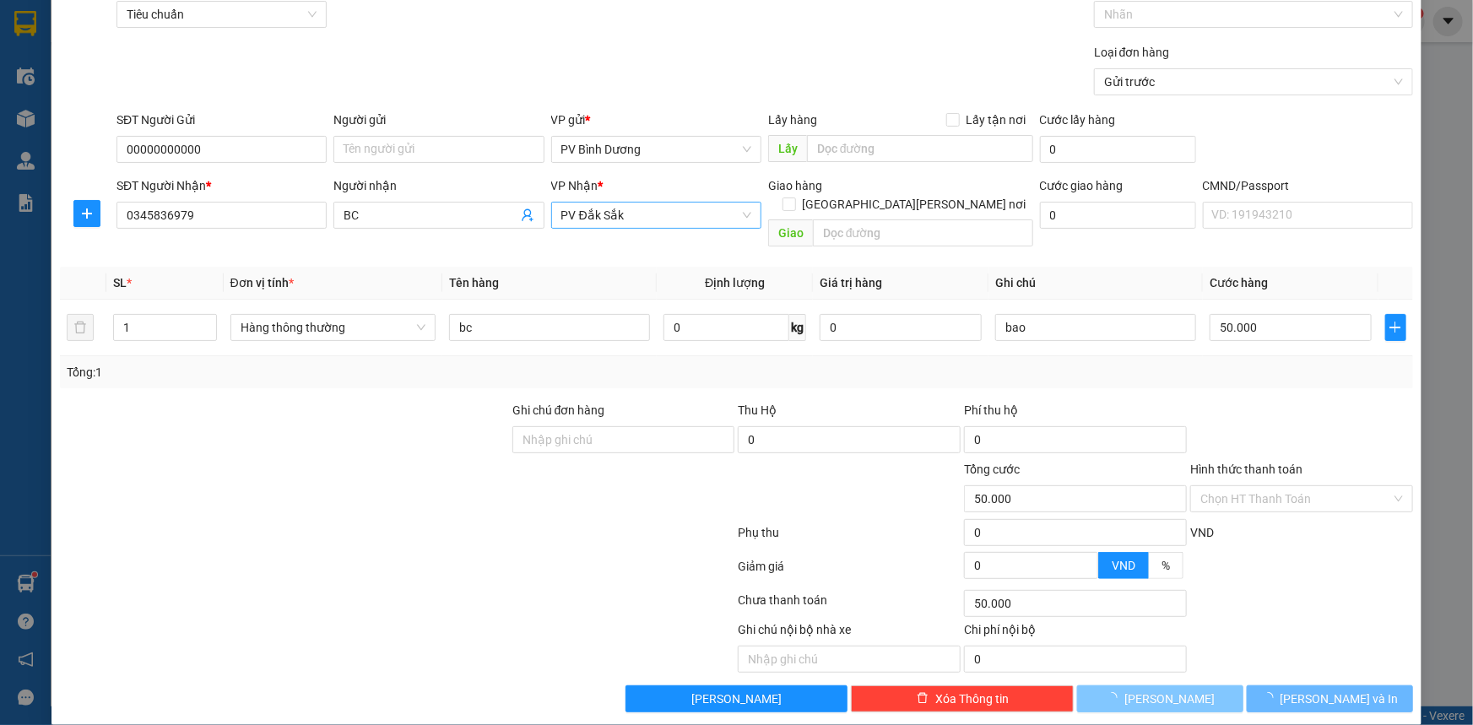
type input "0"
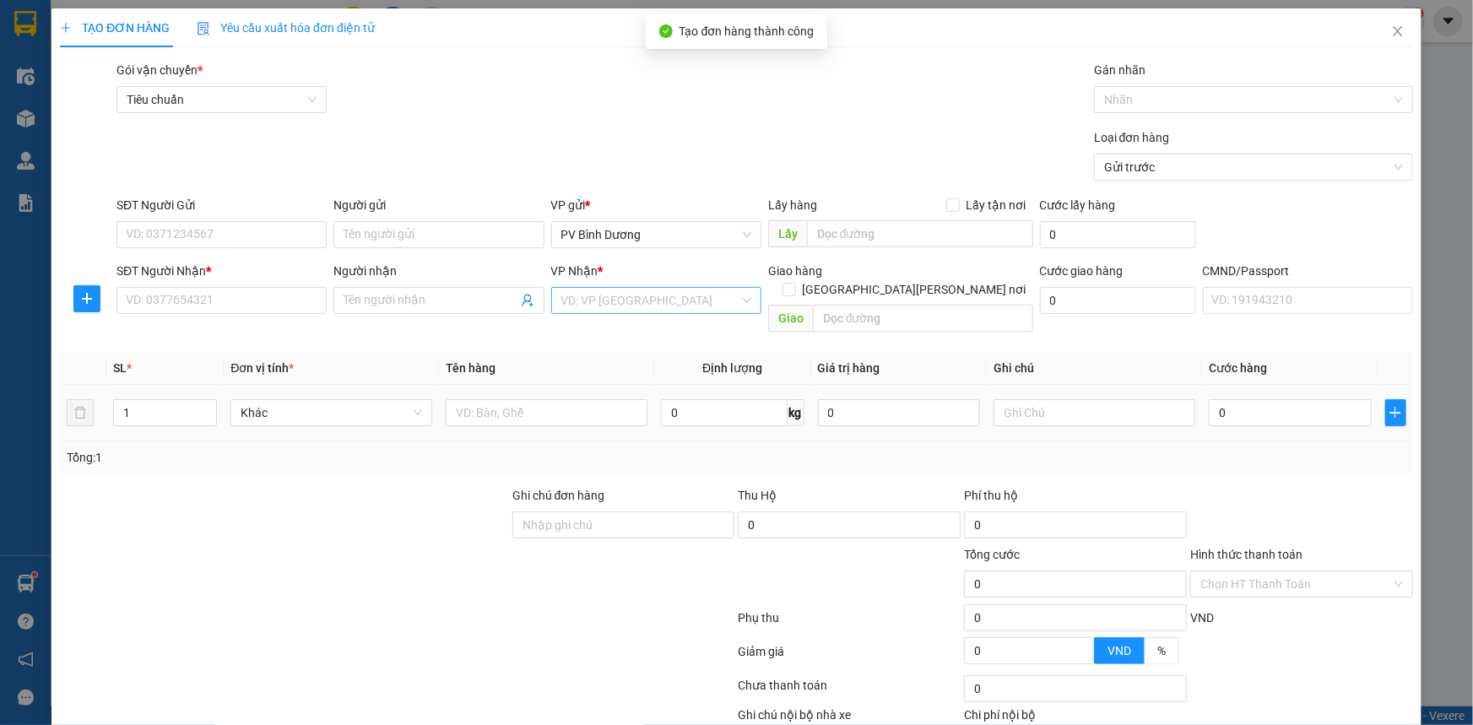
scroll to position [0, 0]
click at [1394, 37] on span "Close" at bounding box center [1397, 31] width 47 height 47
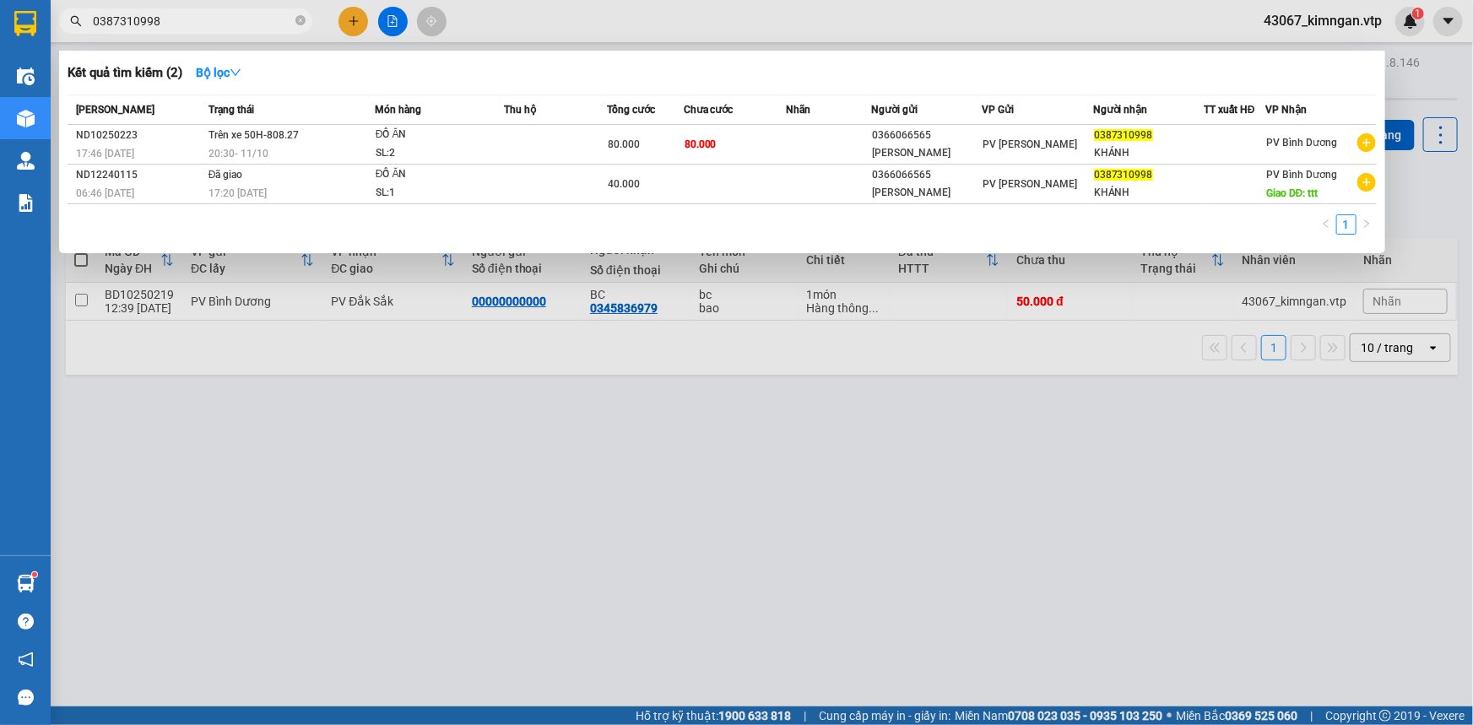
click at [197, 30] on input "0387310998" at bounding box center [192, 21] width 199 height 19
paste input "0982981561"
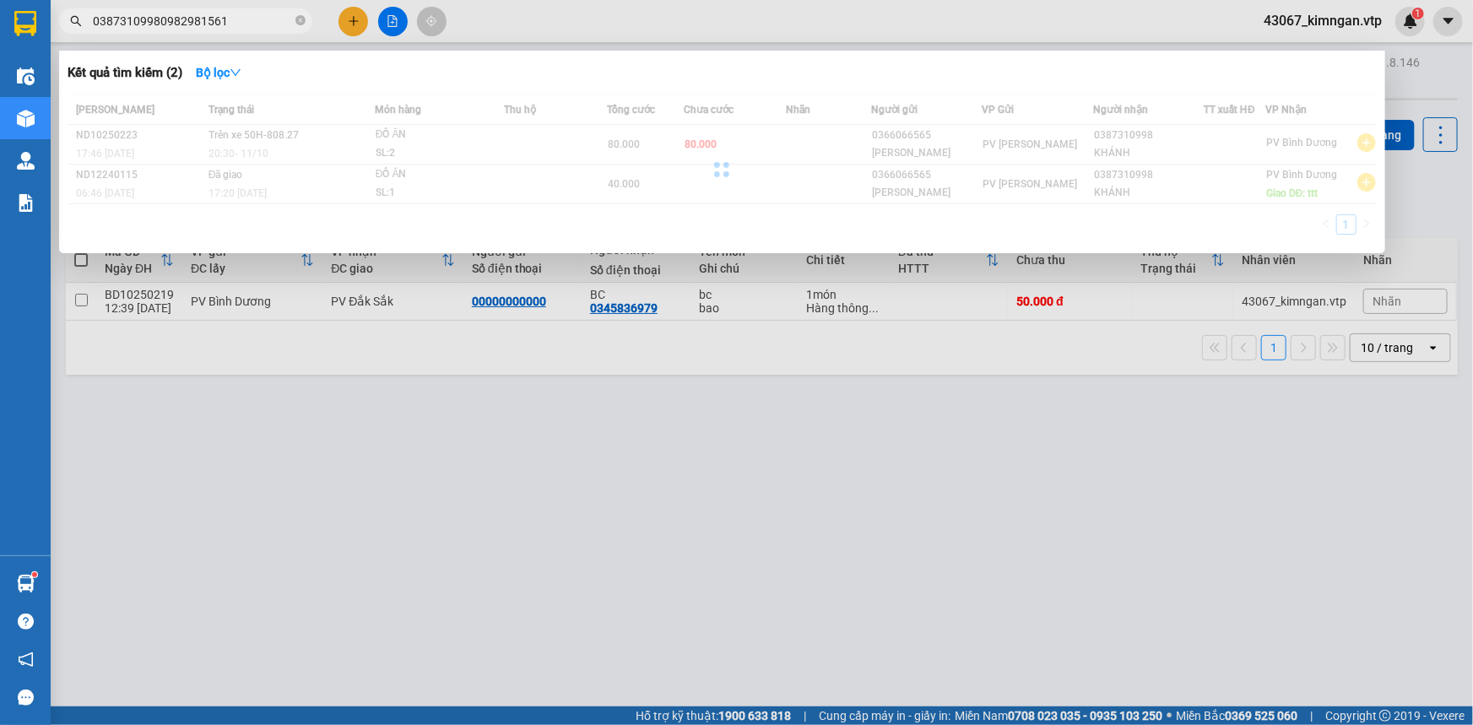
drag, startPoint x: 240, startPoint y: 19, endPoint x: 0, endPoint y: 35, distance: 240.2
click at [0, 33] on section "Kết quả [PERSON_NAME] ( 2 ) Bộ lọc Mã ĐH Trạng thái Món hàng Thu hộ Tổng [PERSO…" at bounding box center [736, 362] width 1473 height 725
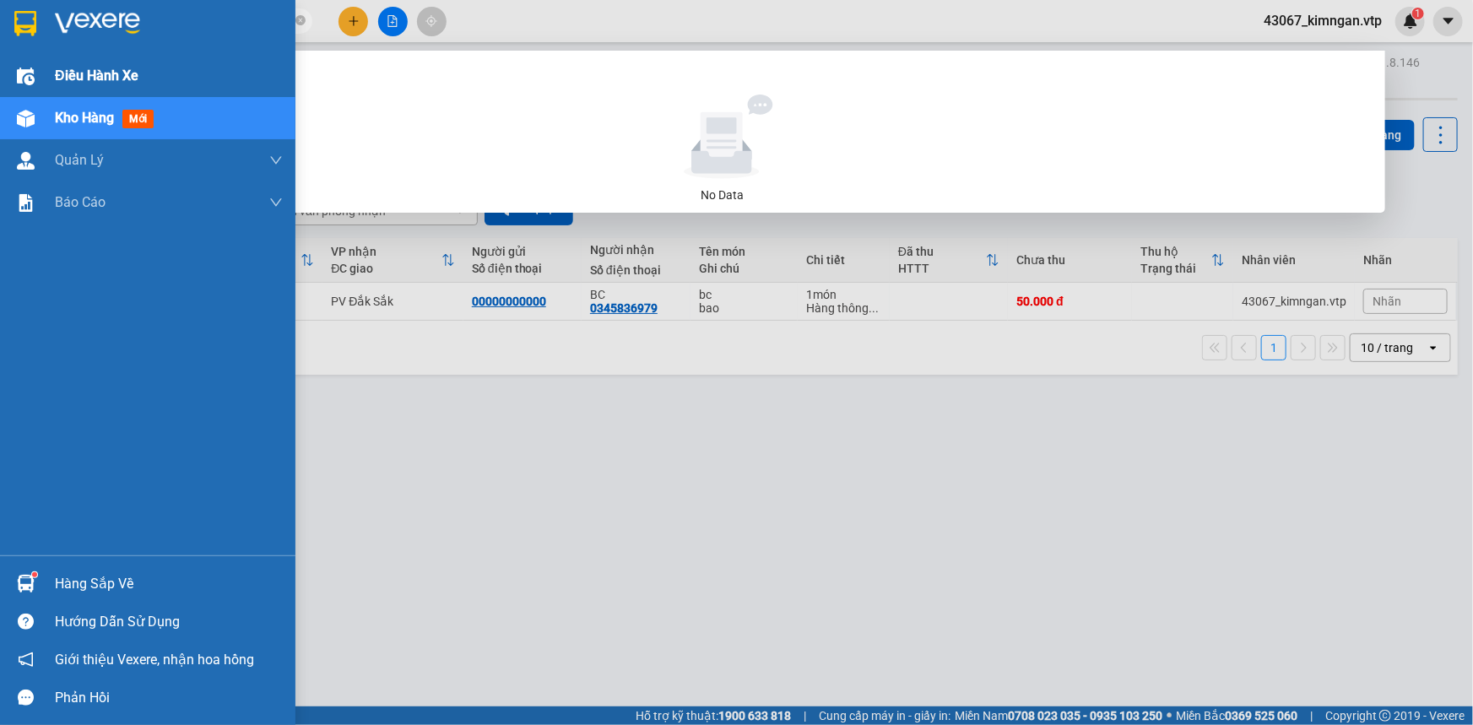
paste input "text"
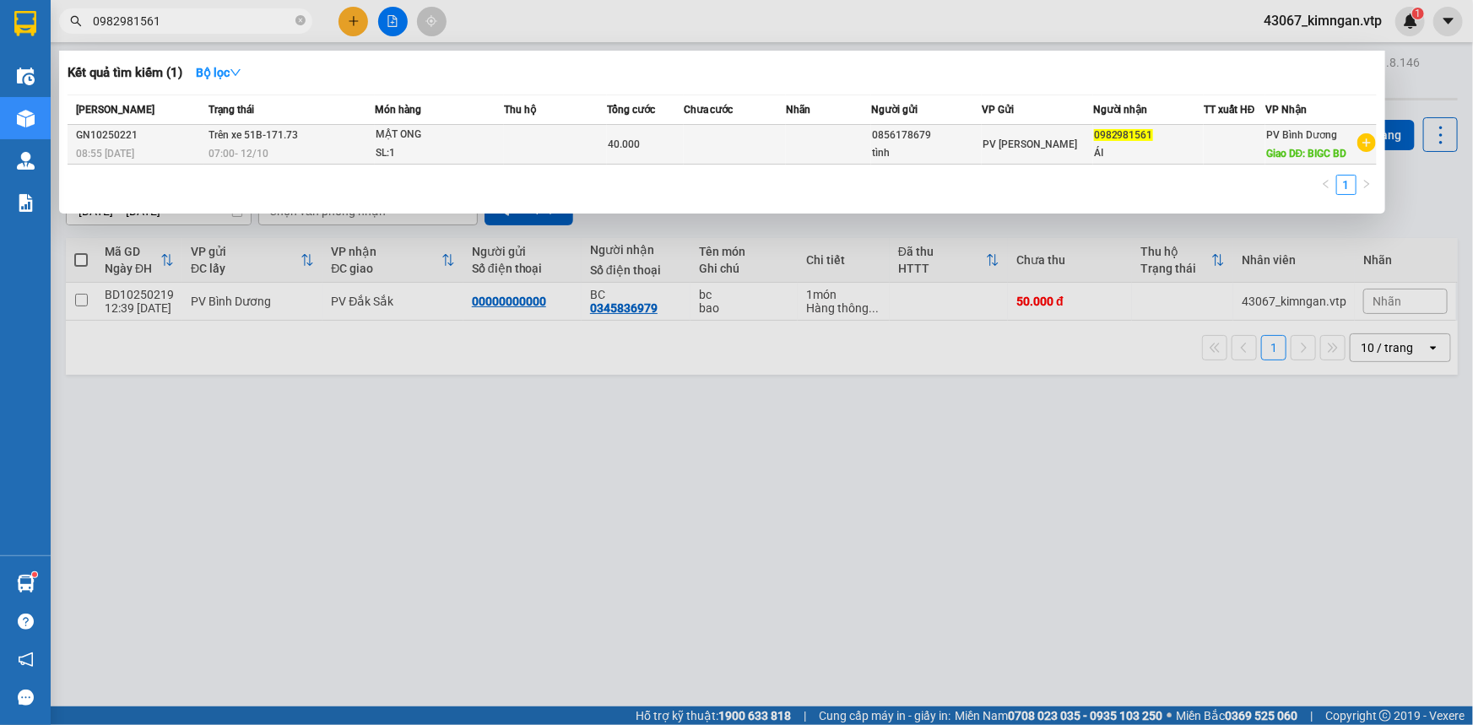
type input "0982981561"
click at [290, 146] on div "07:00 [DATE]" at bounding box center [290, 153] width 165 height 19
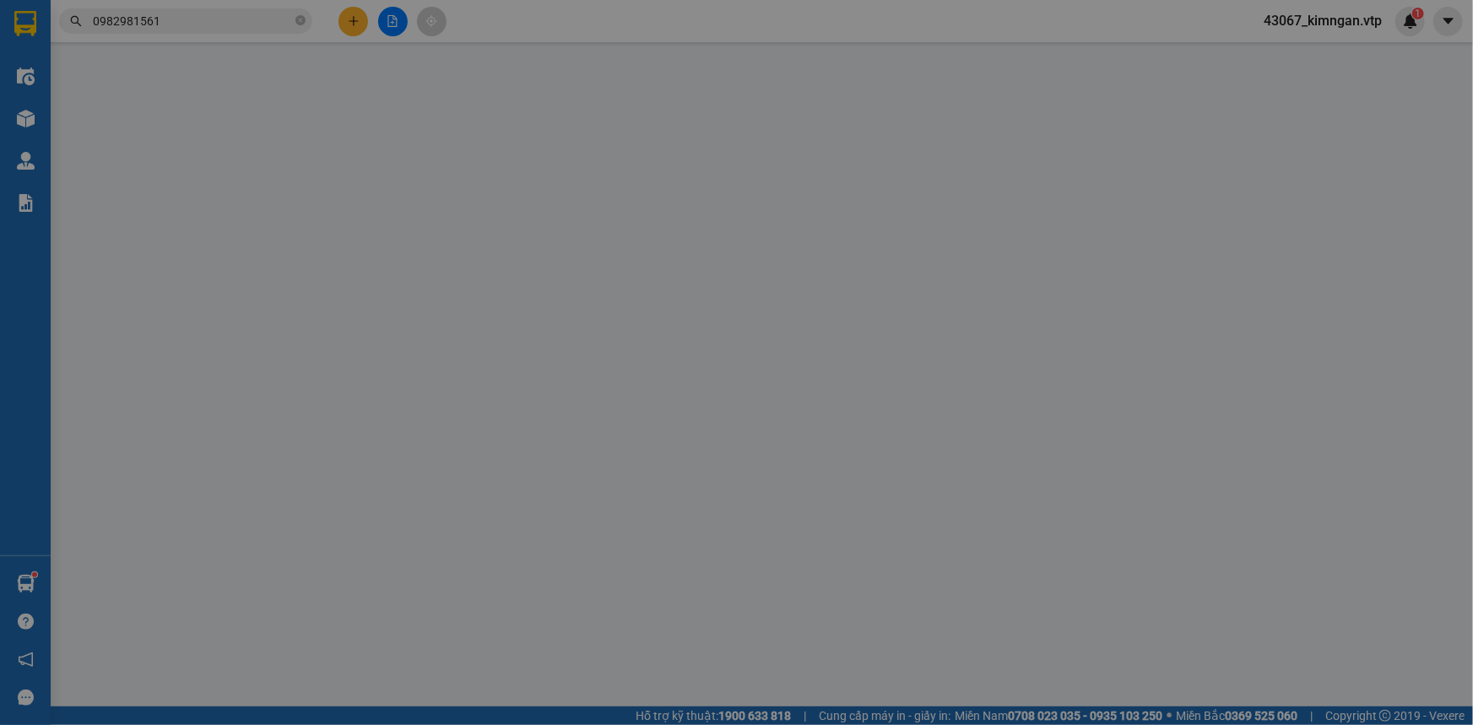
type input "2.000"
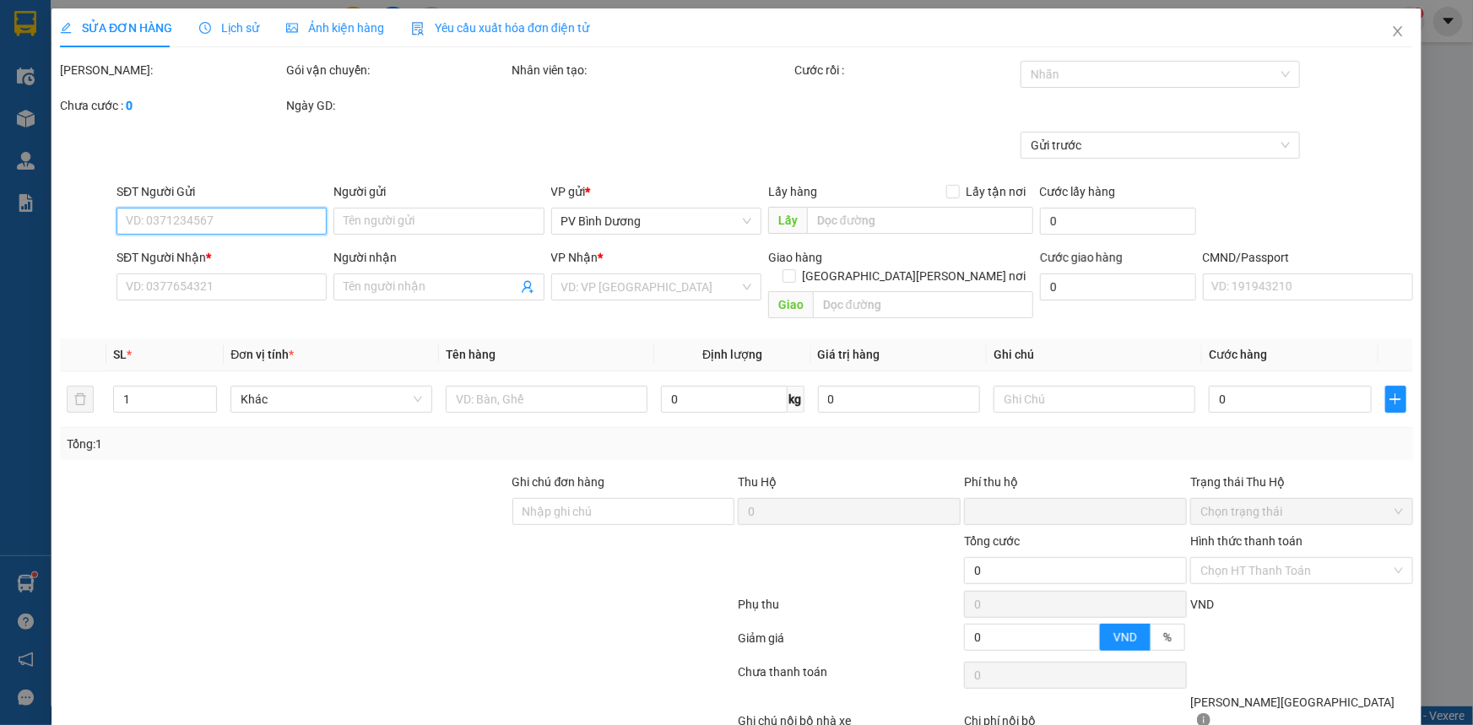
type input "0856178679"
type input "tình"
type input "0982981561"
type input "ÁI"
type input "BIGC BD"
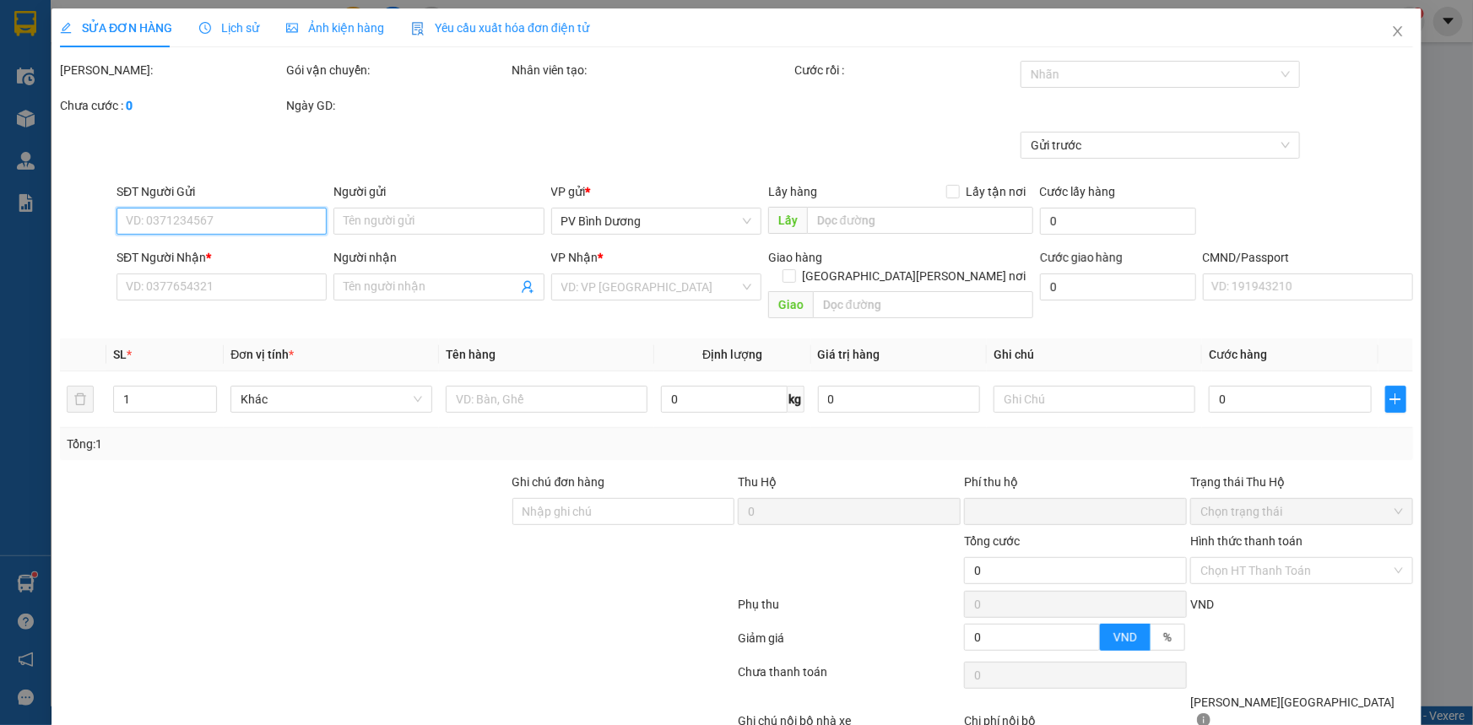
type input "0"
type input "40.000"
